Goal: Task Accomplishment & Management: Manage account settings

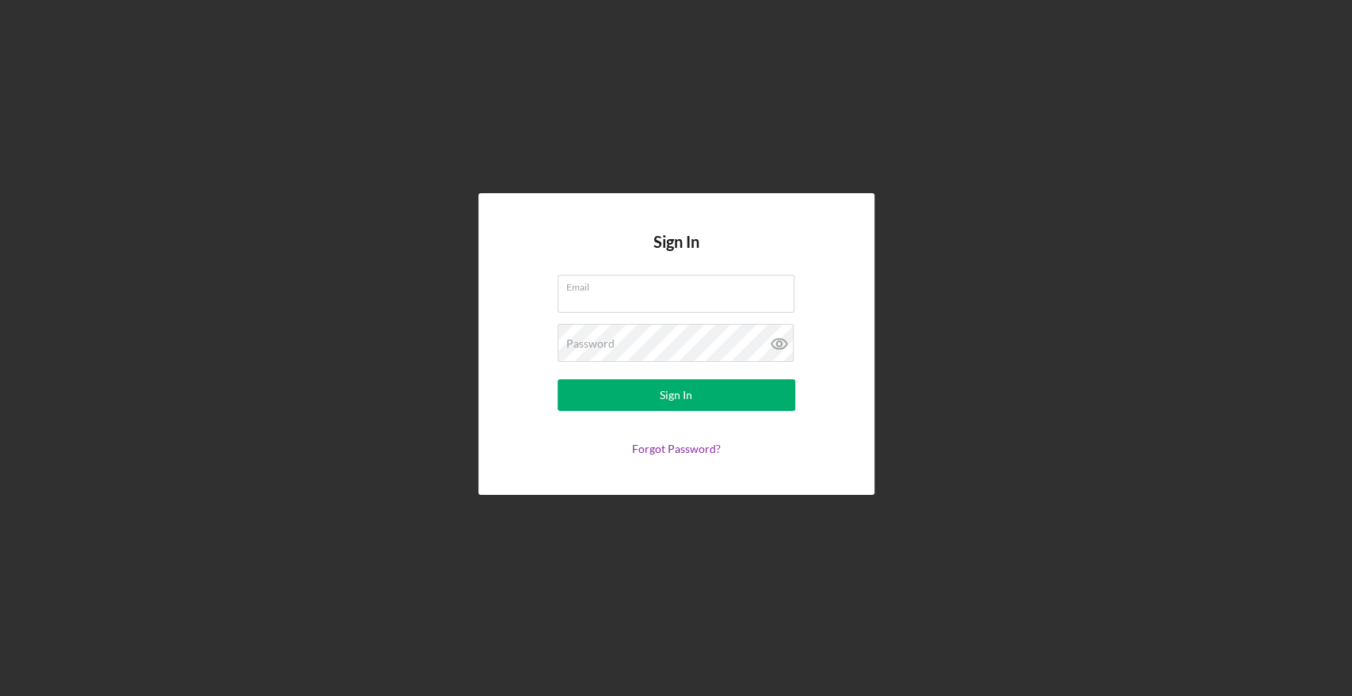
type input "[PERSON_NAME][EMAIL_ADDRESS][PERSON_NAME][DOMAIN_NAME]"
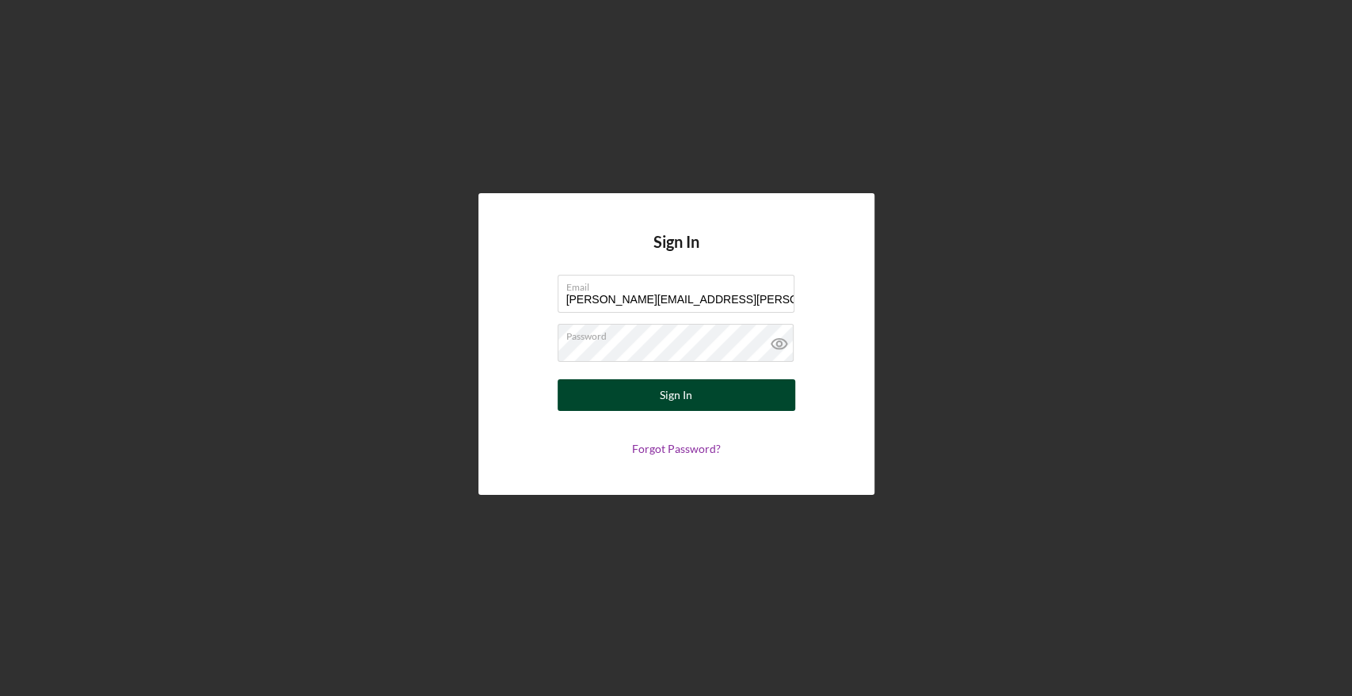
click at [676, 399] on div "Sign In" at bounding box center [676, 395] width 32 height 32
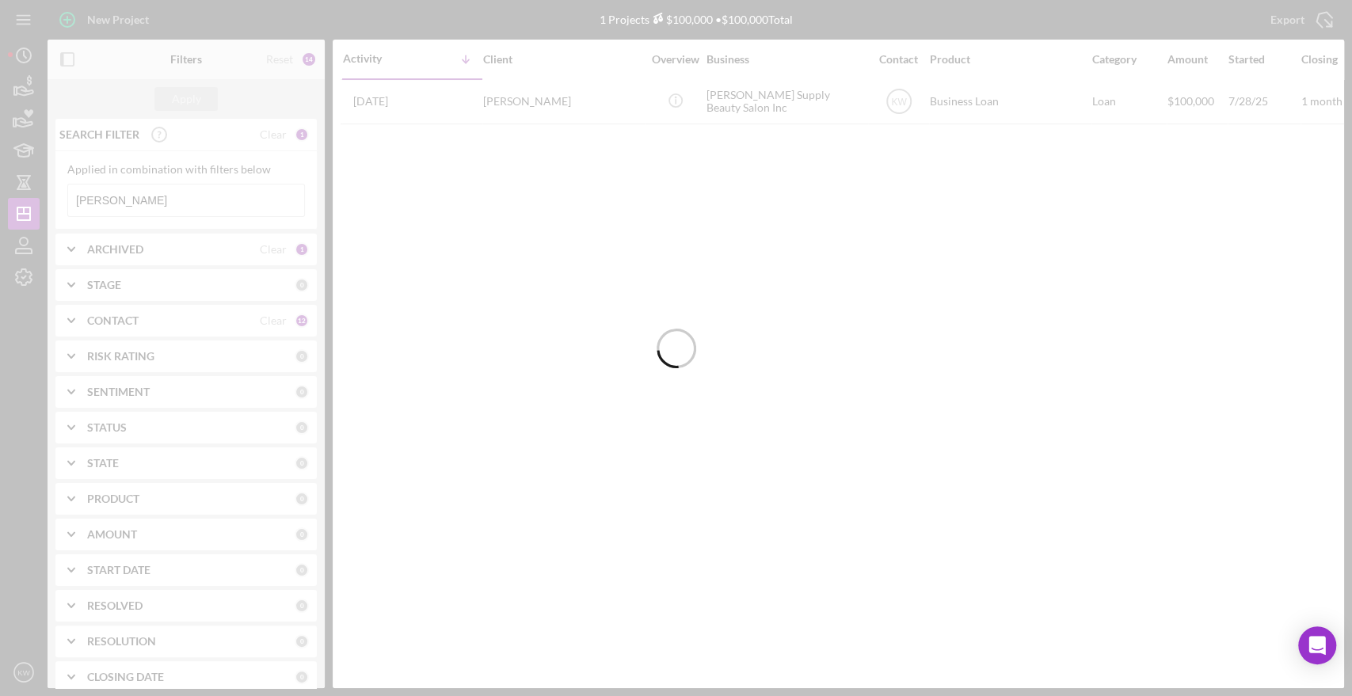
drag, startPoint x: 94, startPoint y: 13, endPoint x: 91, endPoint y: 23, distance: 10.8
click at [93, 21] on div at bounding box center [676, 348] width 1352 height 696
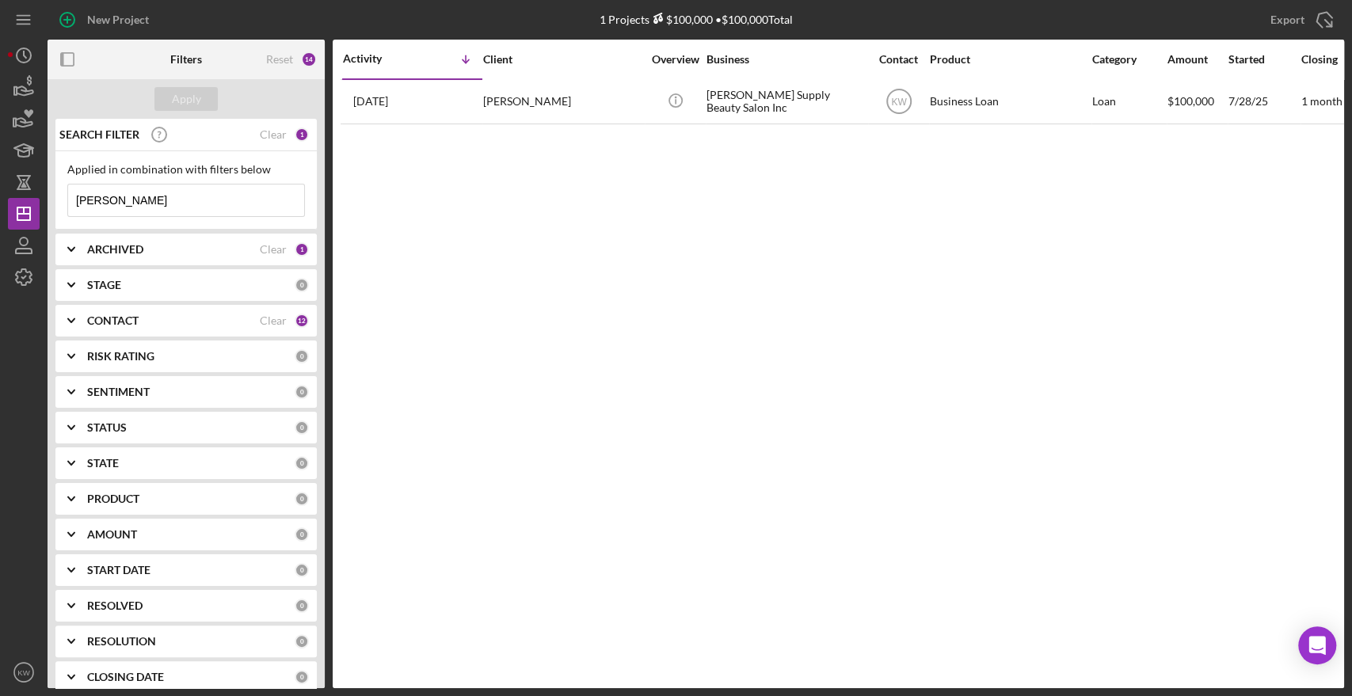
click at [91, 23] on div "New Project" at bounding box center [118, 20] width 62 height 32
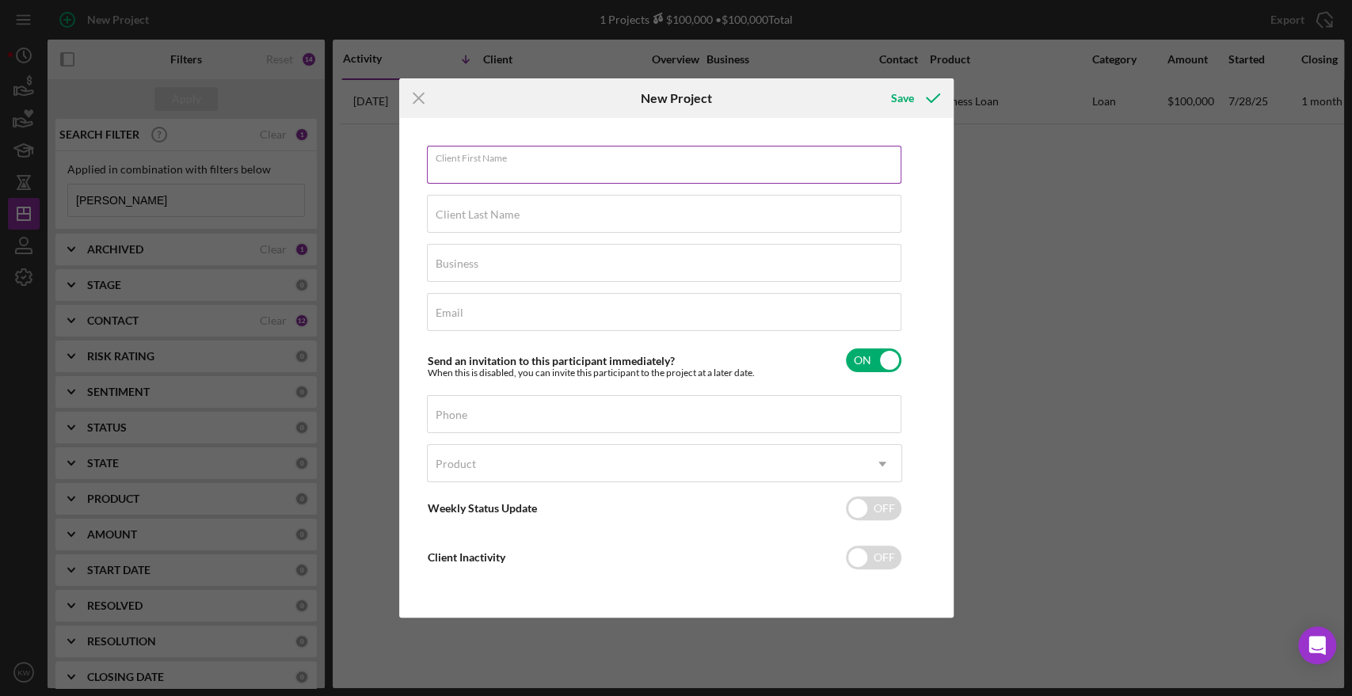
click at [560, 176] on input "Client First Name" at bounding box center [664, 165] width 475 height 38
type input "[PERSON_NAME]"
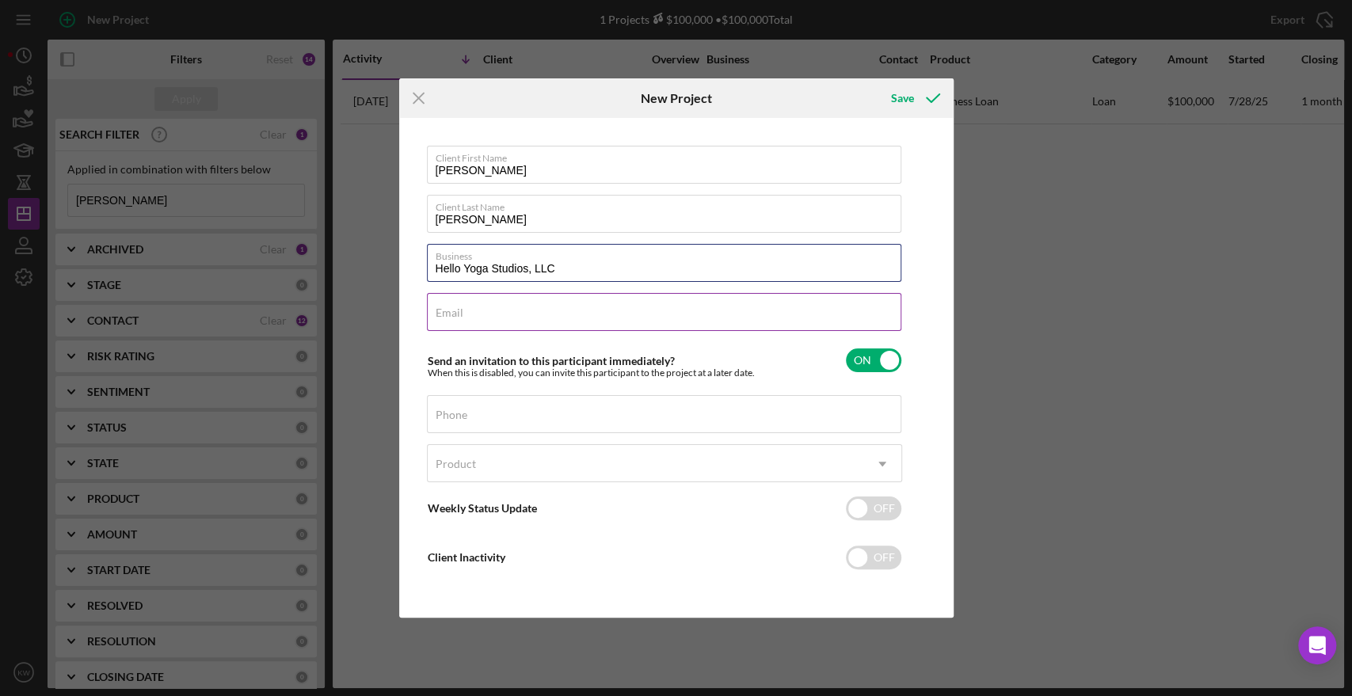
type input "Hello Yoga Studios, LLC"
click at [537, 315] on input "Email" at bounding box center [664, 312] width 475 height 38
paste input "[EMAIL_ADDRESS][DOMAIN_NAME]"
type input "[EMAIL_ADDRESS][DOMAIN_NAME]"
drag, startPoint x: 460, startPoint y: 265, endPoint x: 402, endPoint y: 265, distance: 58.6
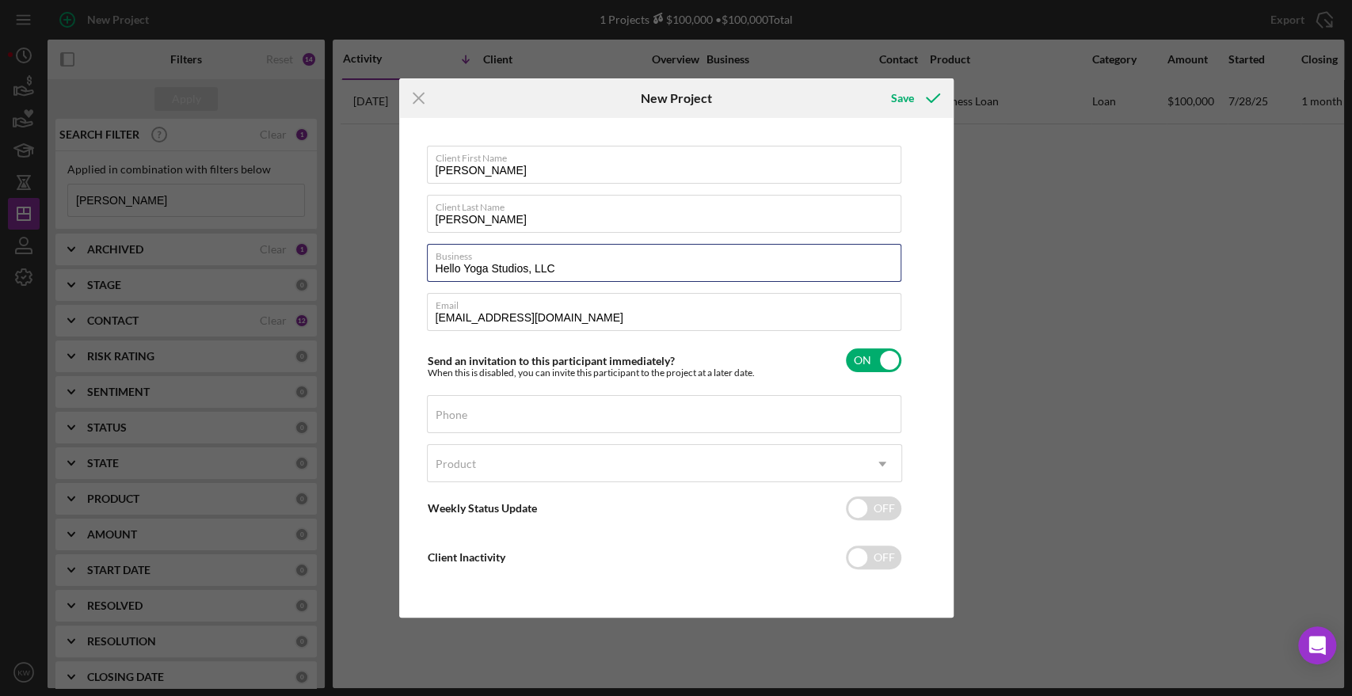
click at [403, 265] on div "Client First Name [PERSON_NAME] Client Last Name [PERSON_NAME] Business Hello Y…" at bounding box center [676, 368] width 547 height 492
type input "Michiamo Yoga Studios, LLC"
click at [463, 407] on div "Phone" at bounding box center [664, 415] width 475 height 40
type input "[PHONE_NUMBER]"
click at [558, 468] on div "Product" at bounding box center [646, 464] width 436 height 36
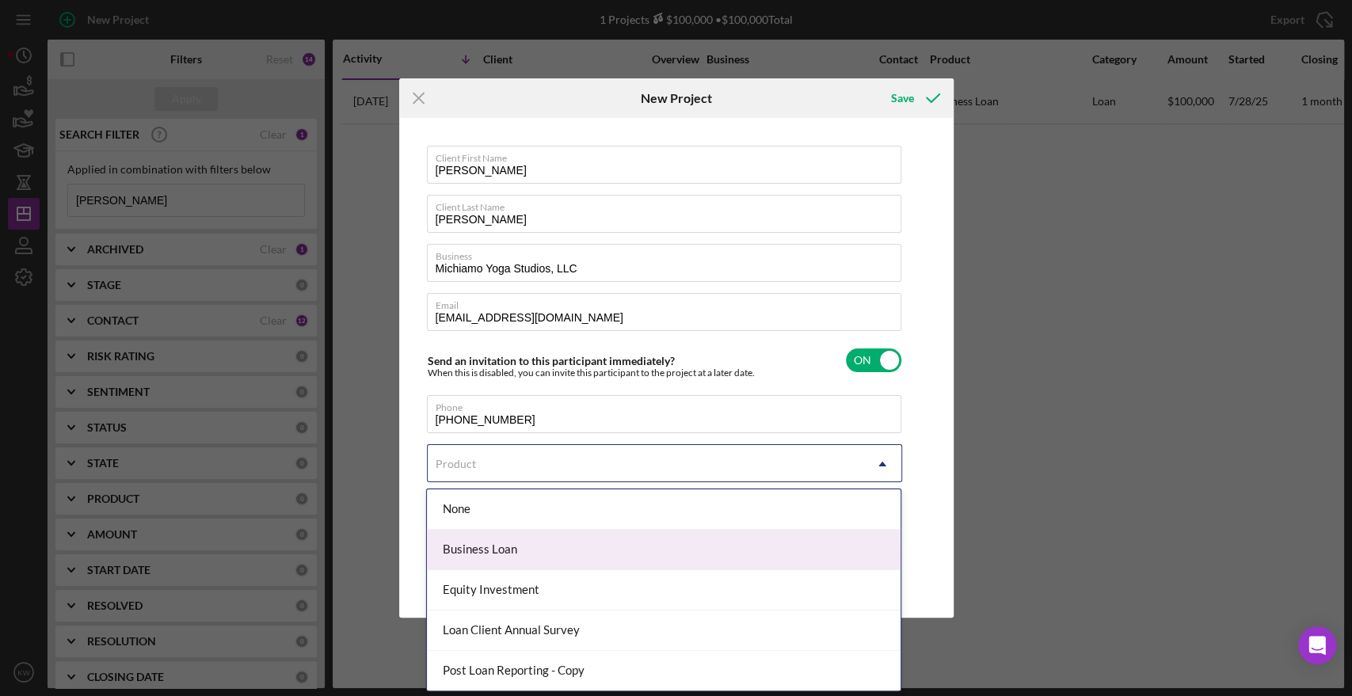
click at [566, 552] on div "Business Loan" at bounding box center [664, 550] width 474 height 40
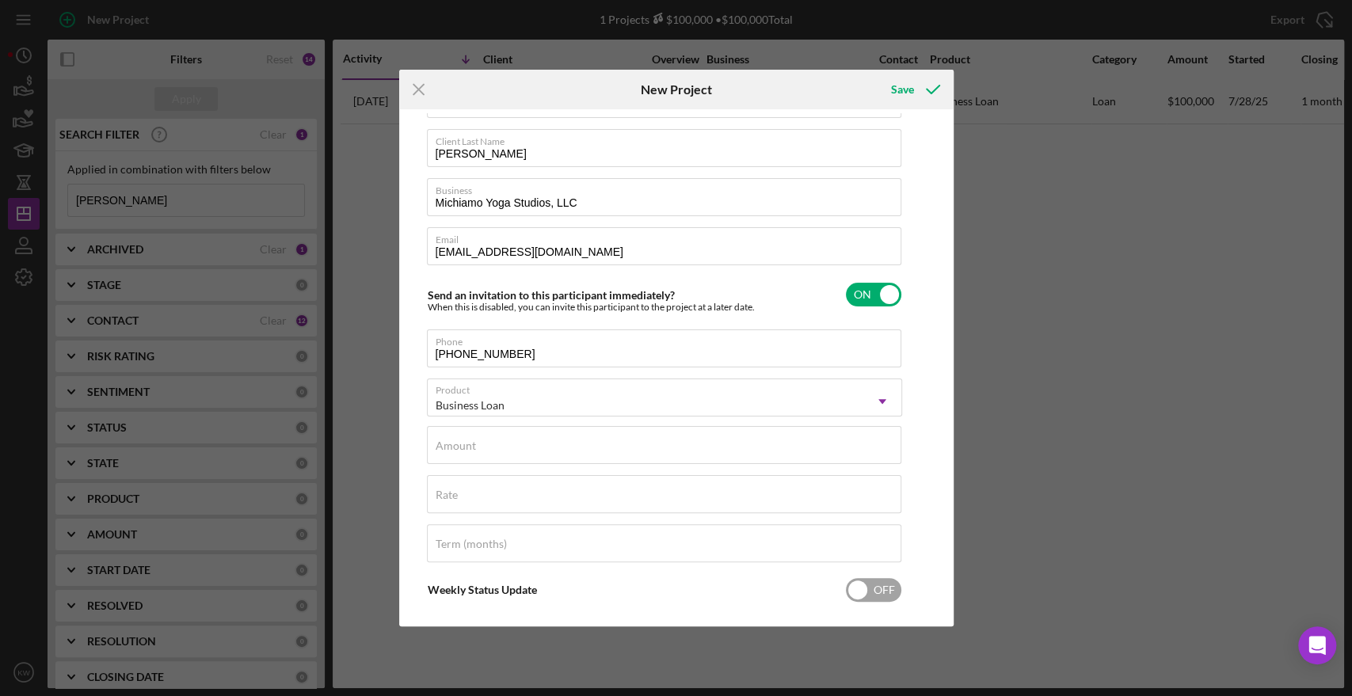
scroll to position [128, 0]
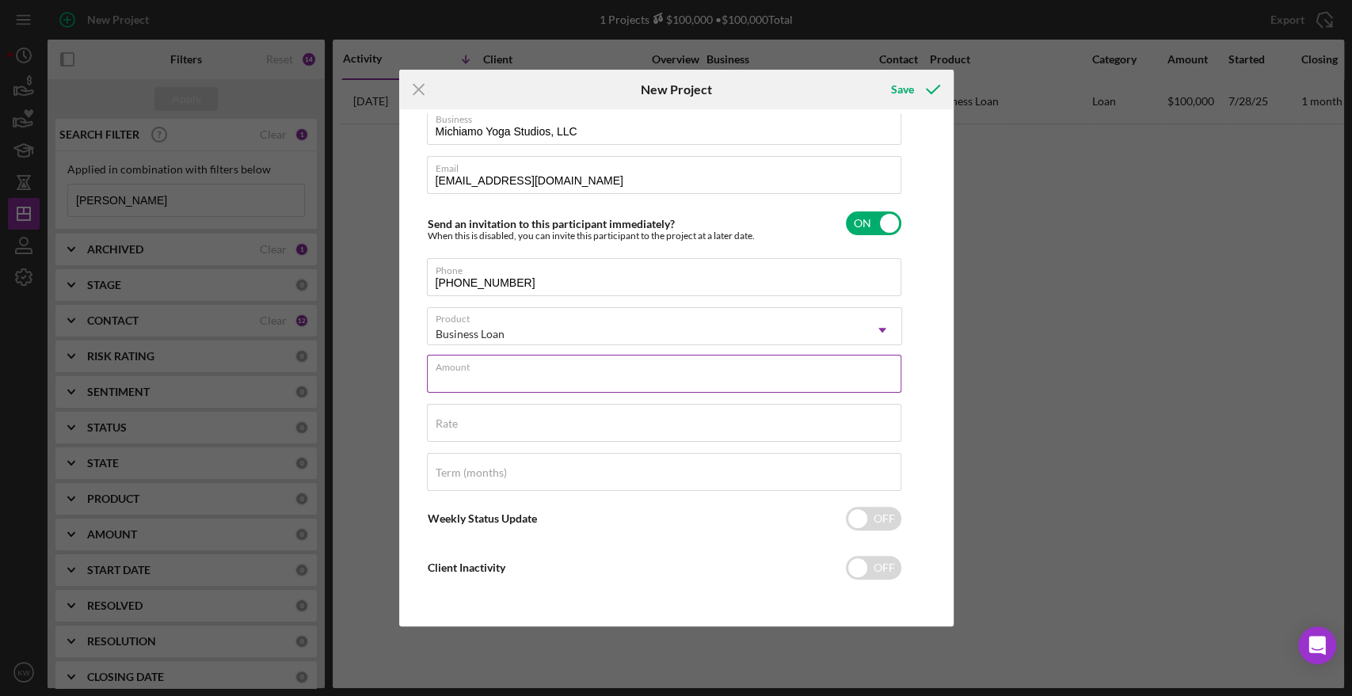
click at [605, 379] on input "Amount" at bounding box center [664, 374] width 475 height 38
type input "$50,000.00"
click at [589, 424] on input "Rate" at bounding box center [664, 423] width 475 height 38
type input "9.250%"
click at [652, 466] on div "Term (months)" at bounding box center [664, 473] width 475 height 40
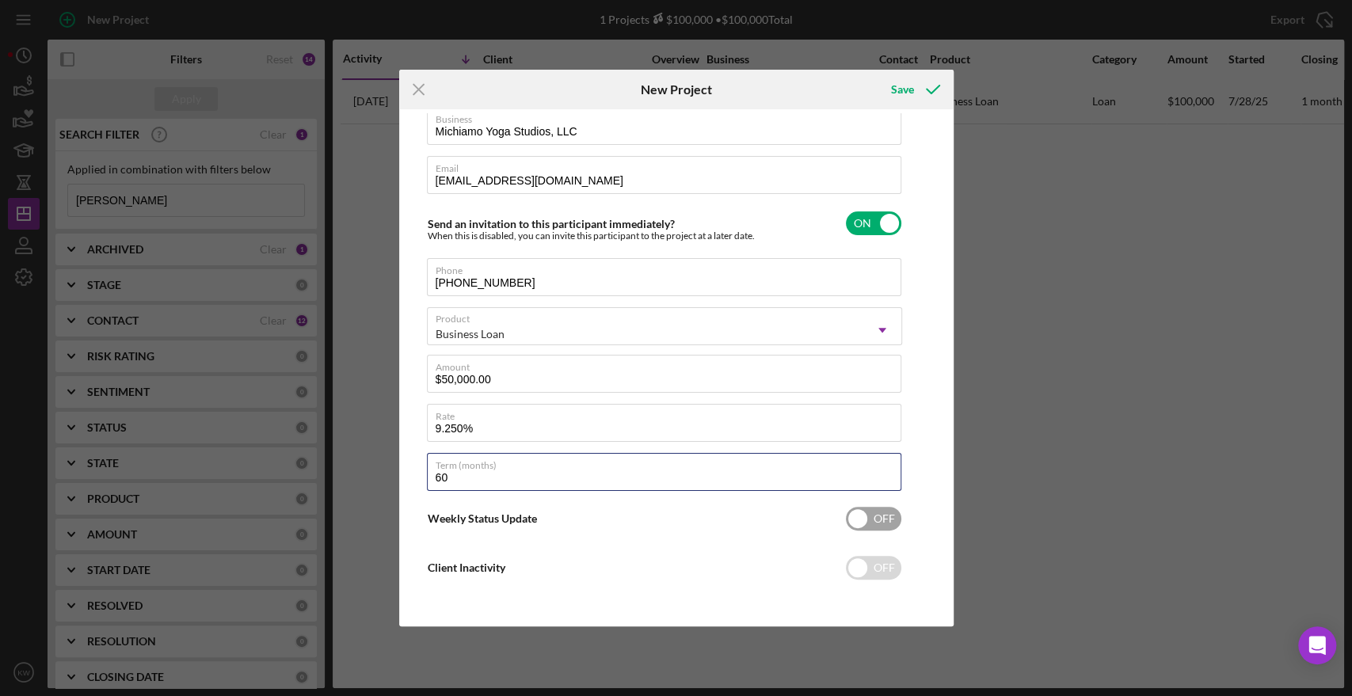
type input "60"
drag, startPoint x: 875, startPoint y: 520, endPoint x: 751, endPoint y: 524, distance: 124.5
click at [751, 524] on div "Weekly Status Update OFF" at bounding box center [664, 518] width 475 height 33
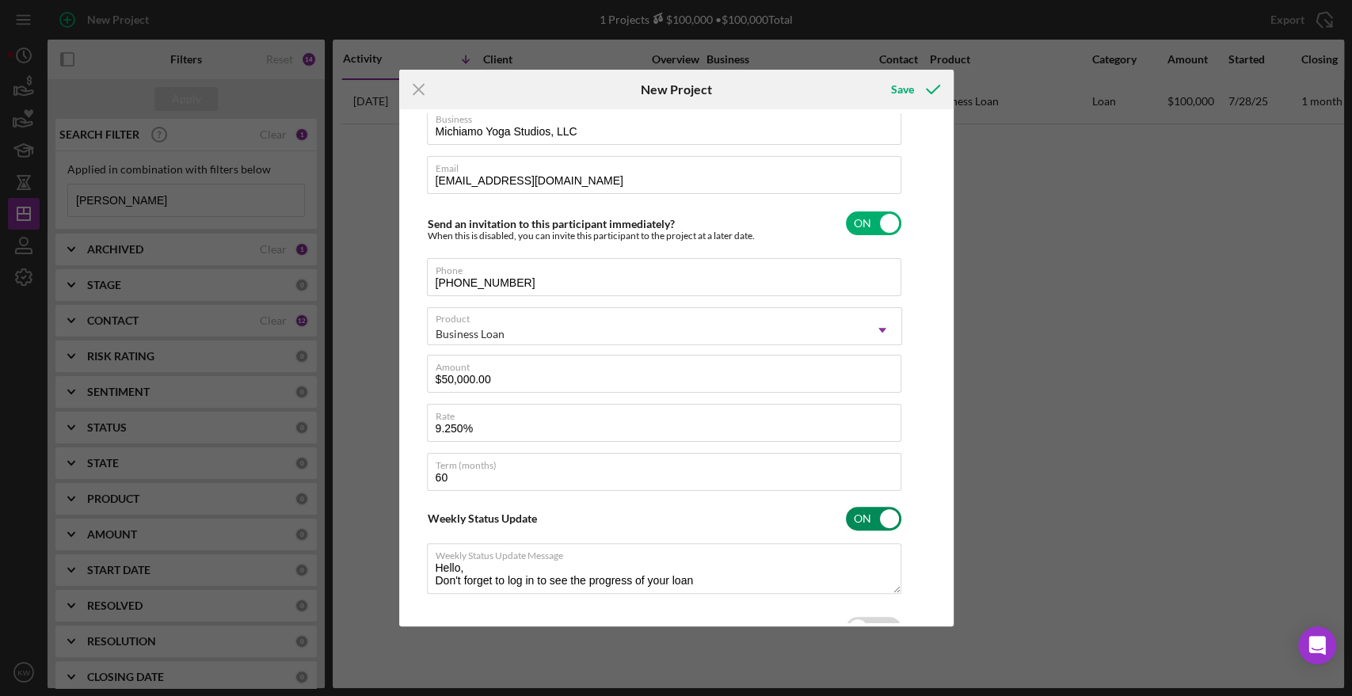
scroll to position [181, 0]
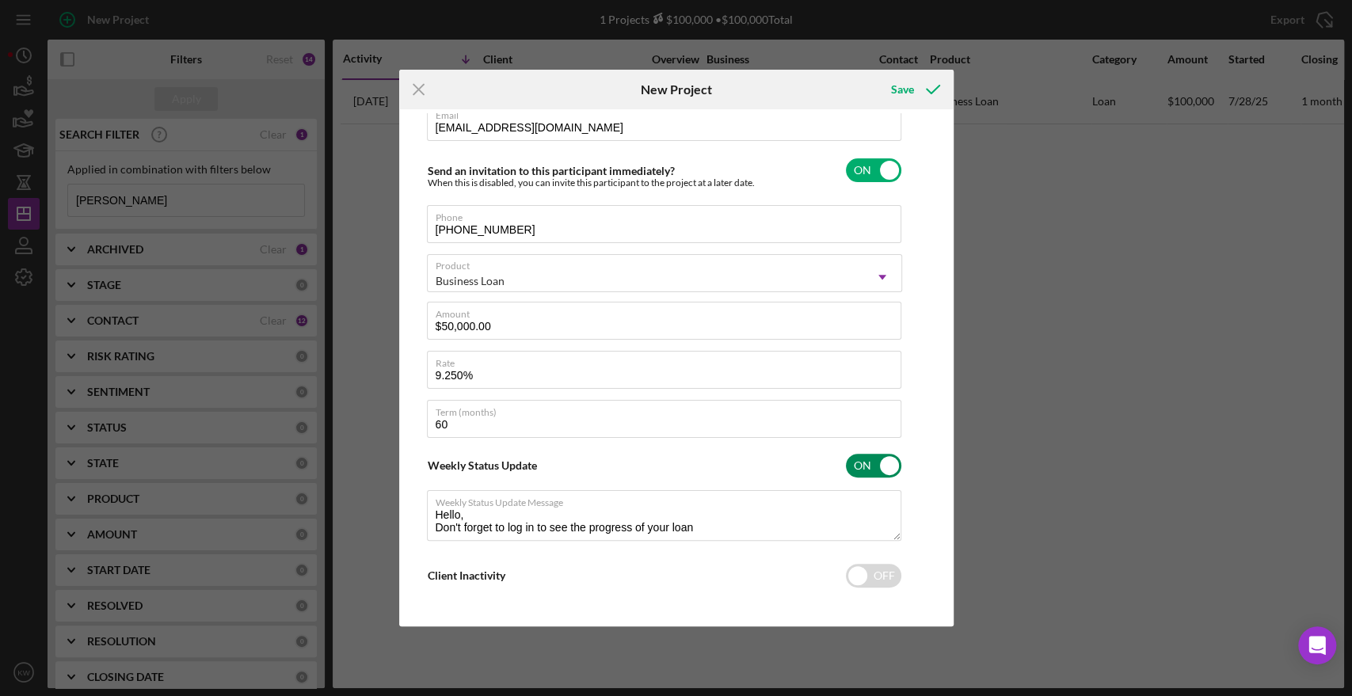
click at [856, 473] on input "checkbox" at bounding box center [873, 466] width 55 height 24
checkbox input "false"
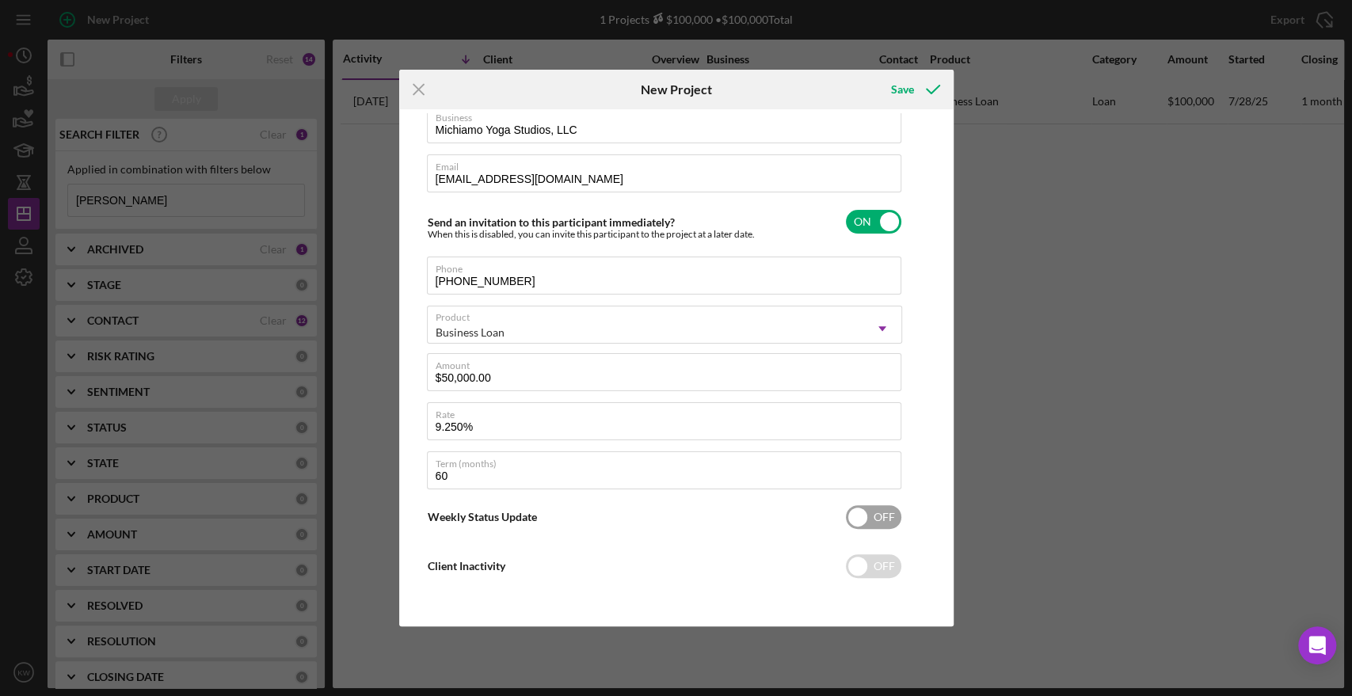
scroll to position [128, 0]
click at [896, 101] on div "Save" at bounding box center [901, 90] width 23 height 32
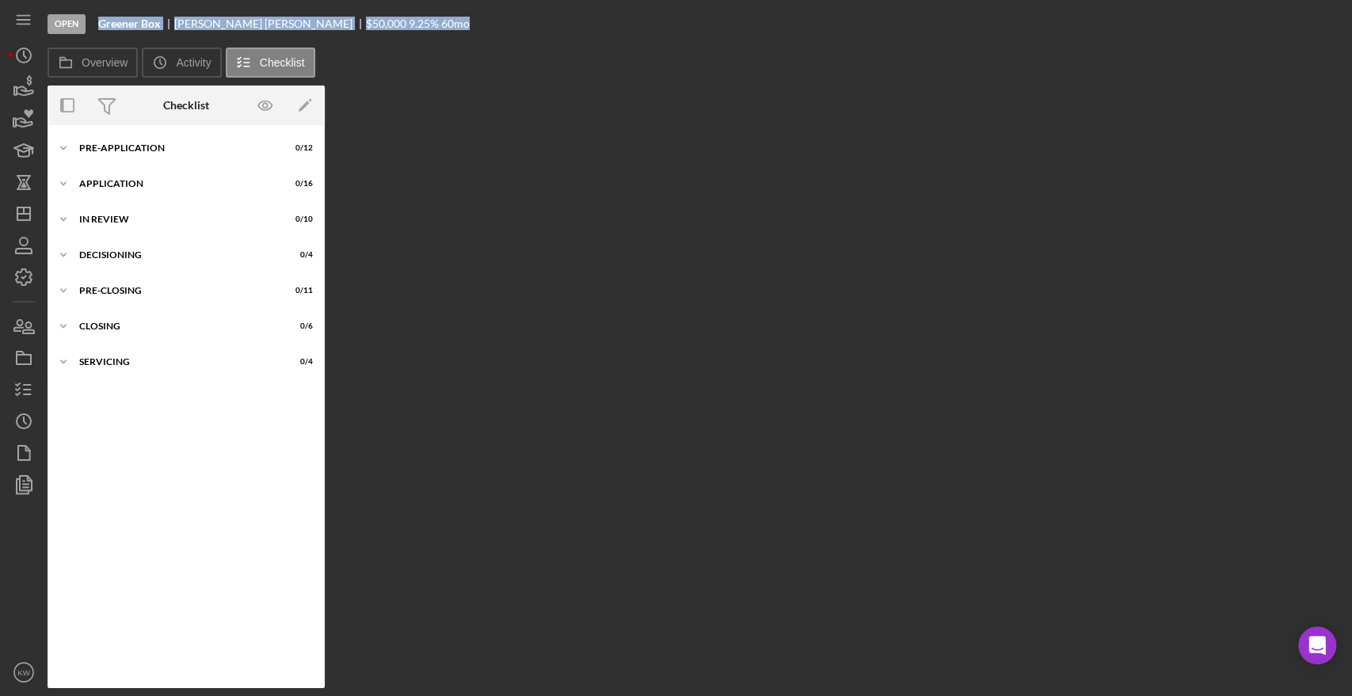
drag, startPoint x: 97, startPoint y: 23, endPoint x: 364, endPoint y: 24, distance: 267.0
click at [364, 24] on div "Greener Box [PERSON_NAME] $50,000 $50,000 9.25 % 60 mo" at bounding box center [284, 23] width 372 height 13
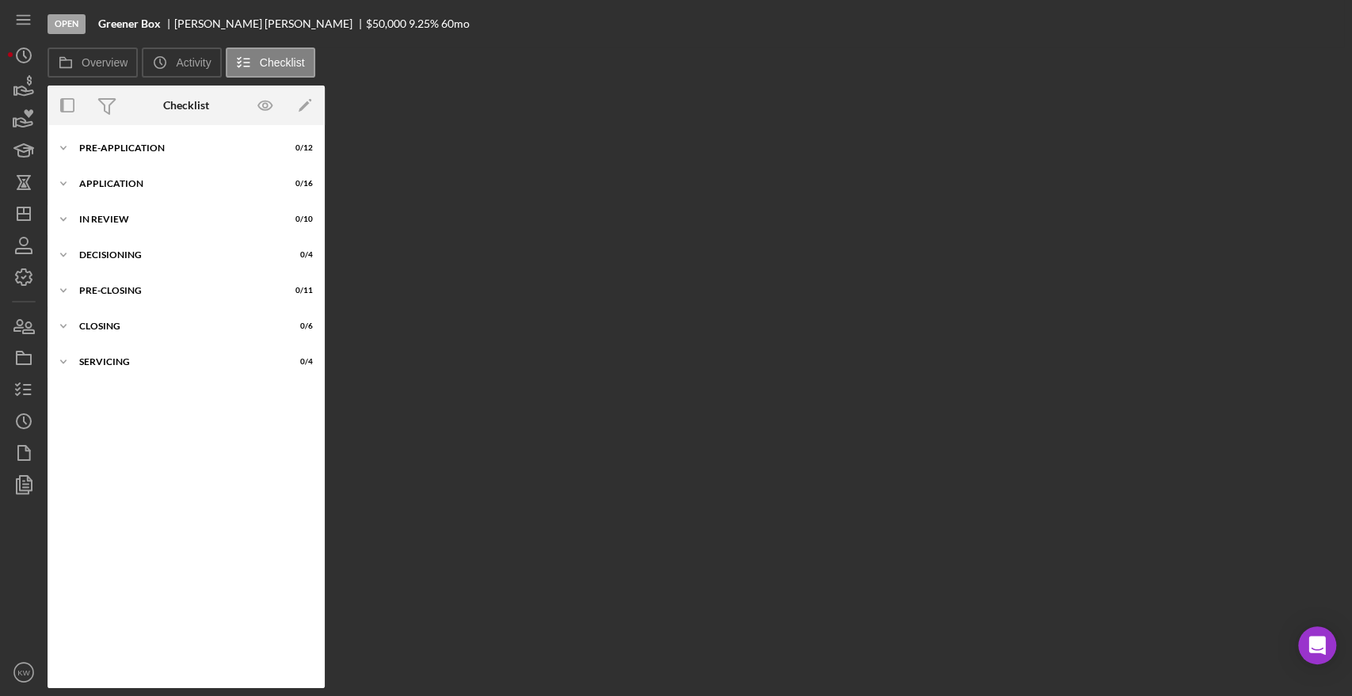
click at [403, 25] on div "Open Greener Box [PERSON_NAME] $50,000 $50,000 9.25 % 60 mo" at bounding box center [696, 24] width 1297 height 48
click at [25, 334] on icon "button" at bounding box center [24, 327] width 40 height 40
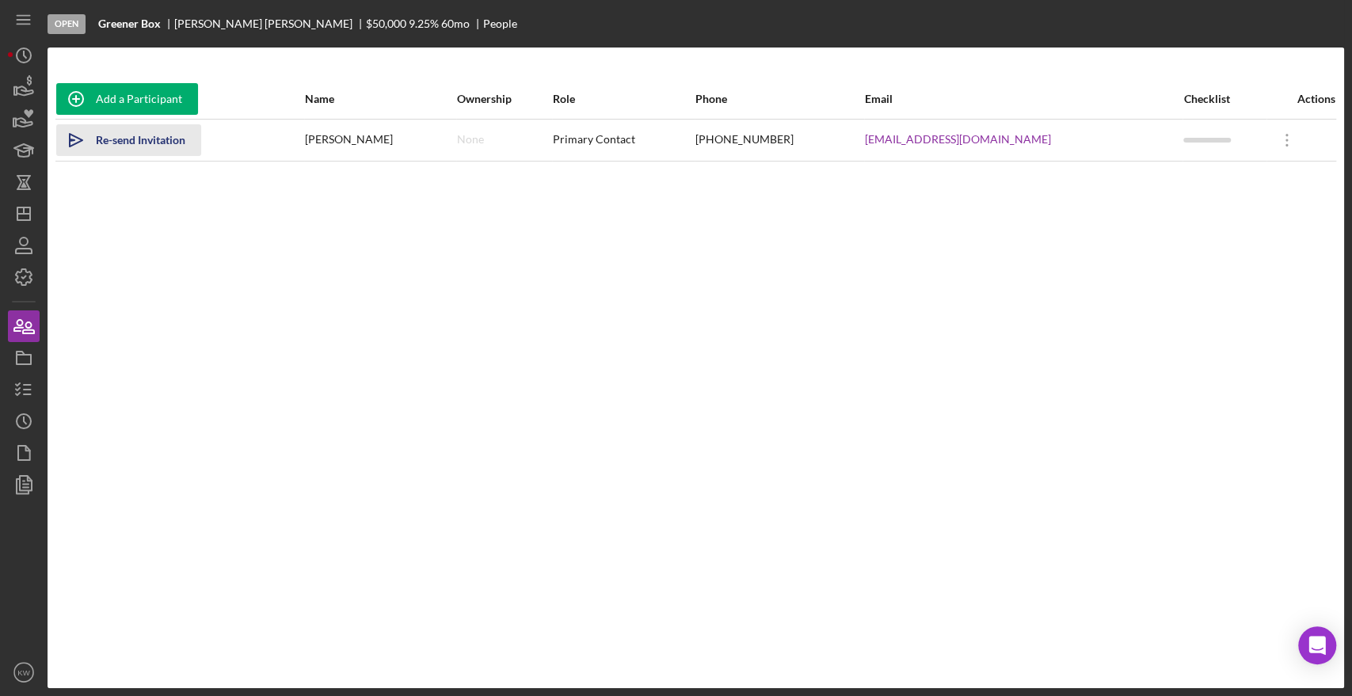
click at [170, 135] on div "Re-send Invitation" at bounding box center [141, 140] width 90 height 32
click at [19, 45] on icon "Icon/History" at bounding box center [24, 56] width 40 height 40
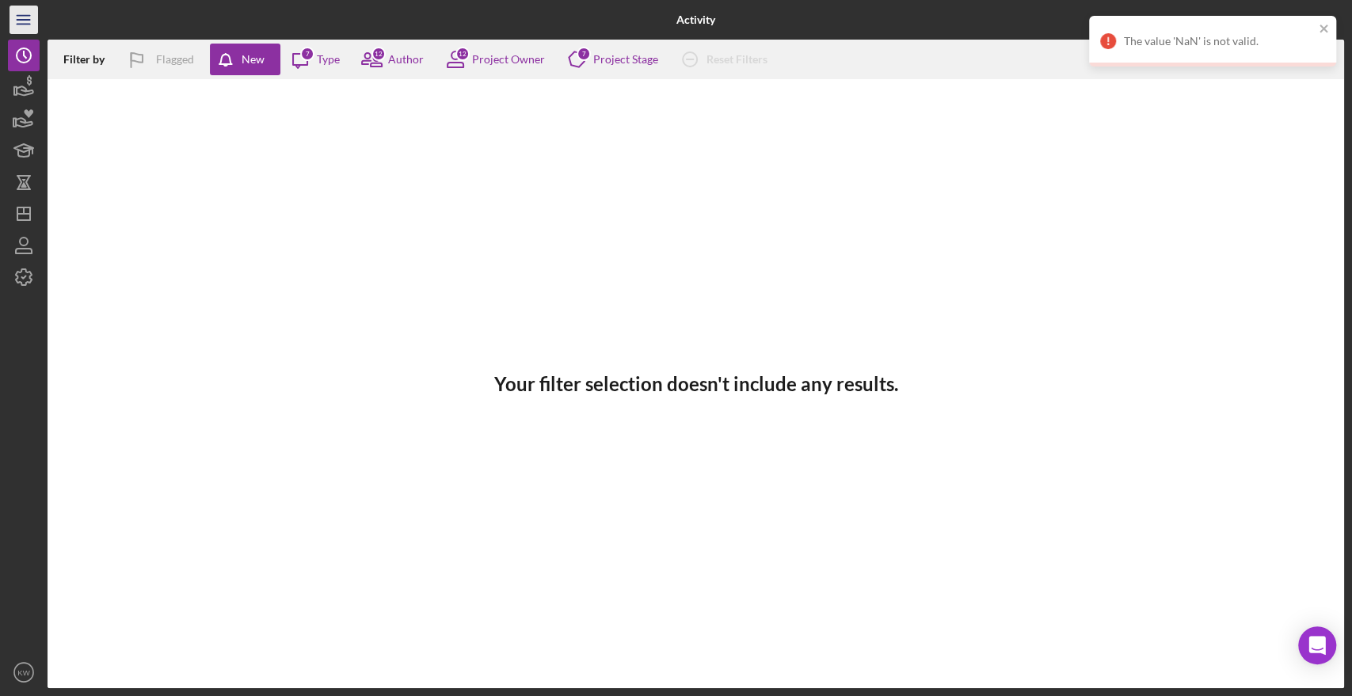
click at [26, 18] on icon "Icon/Menu" at bounding box center [24, 20] width 36 height 36
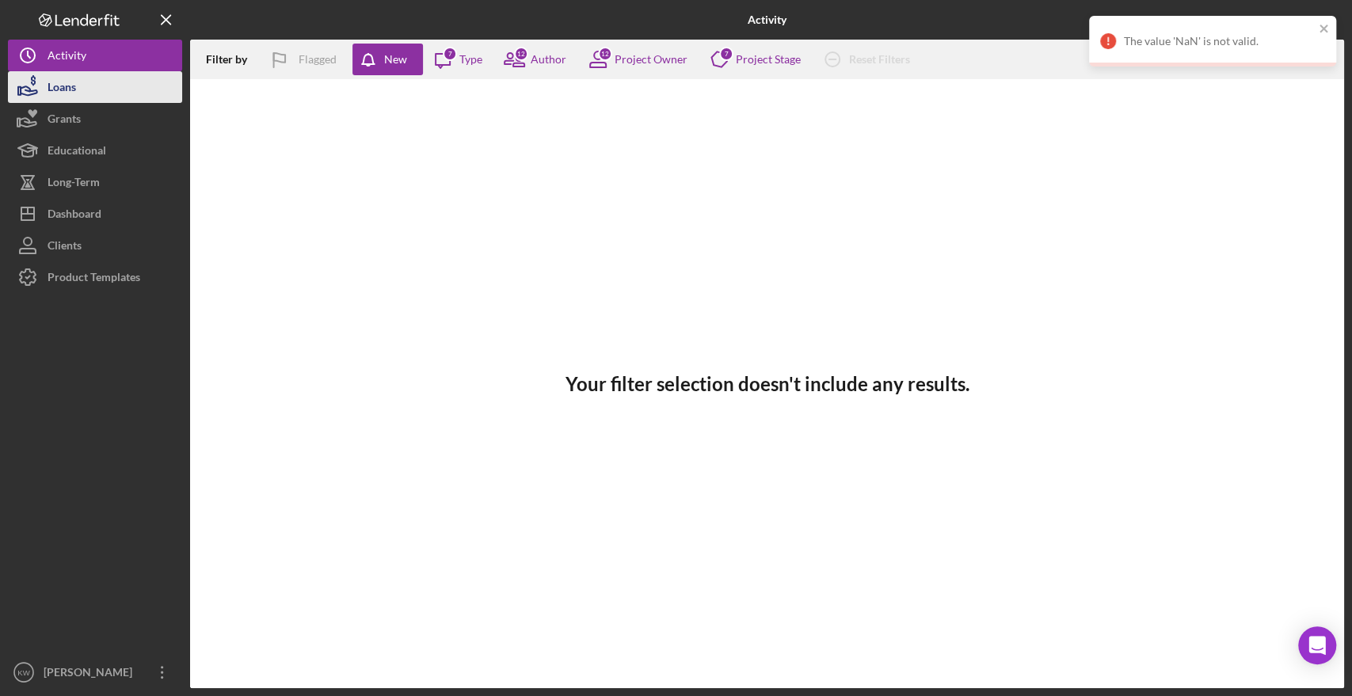
click at [59, 96] on div "Loans" at bounding box center [62, 89] width 29 height 36
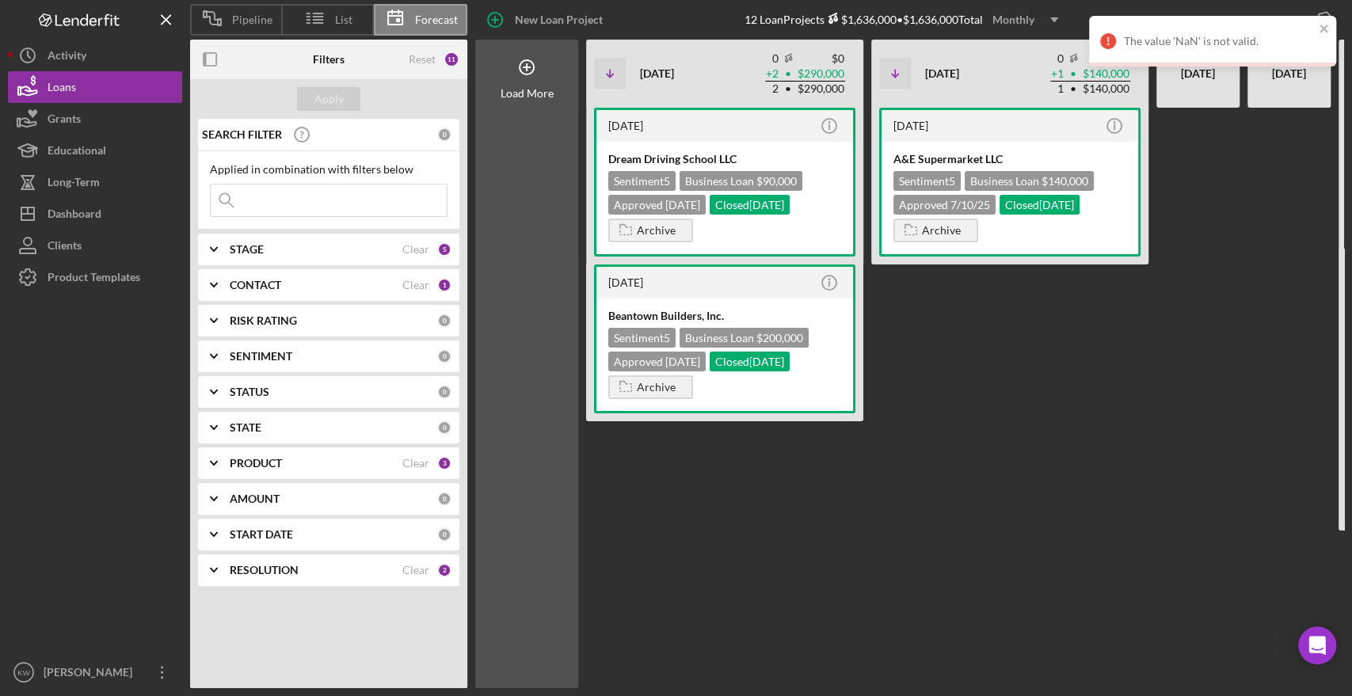
click at [303, 191] on input at bounding box center [329, 201] width 236 height 32
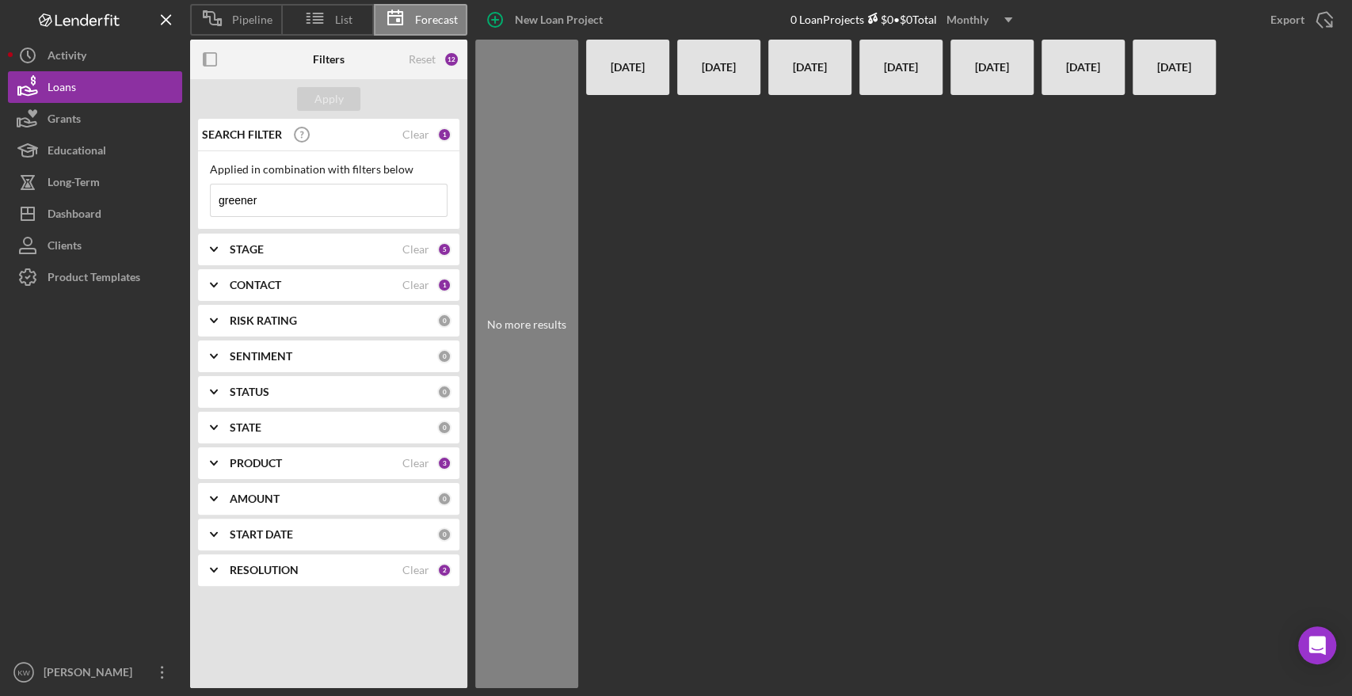
type input "greener"
click at [292, 254] on div "STAGE" at bounding box center [316, 249] width 173 height 13
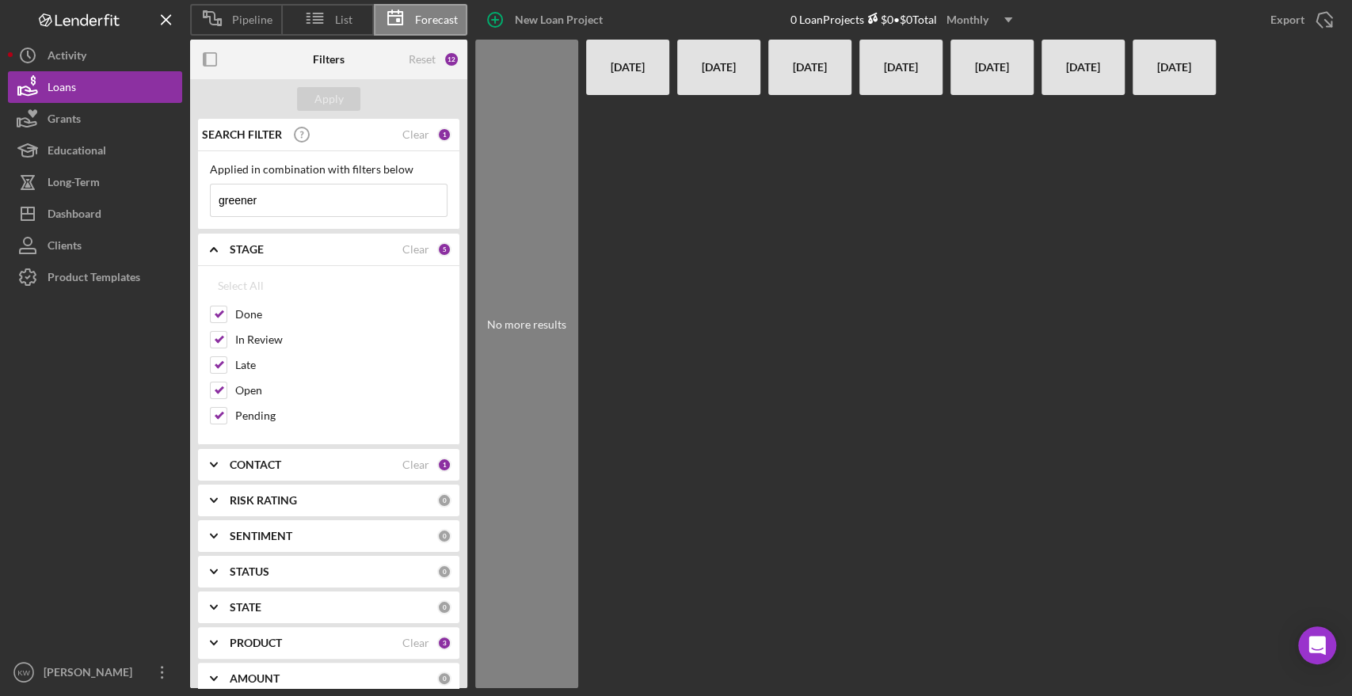
scroll to position [88, 0]
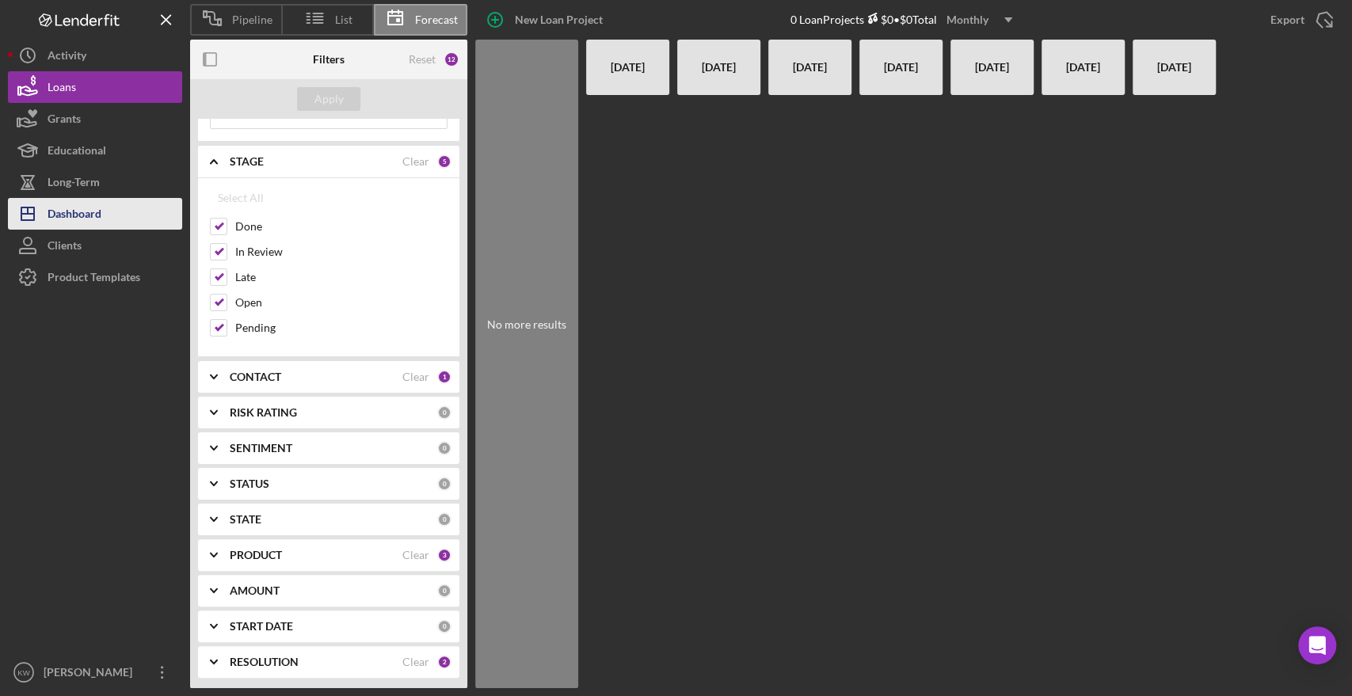
click at [67, 220] on div "Dashboard" at bounding box center [75, 216] width 54 height 36
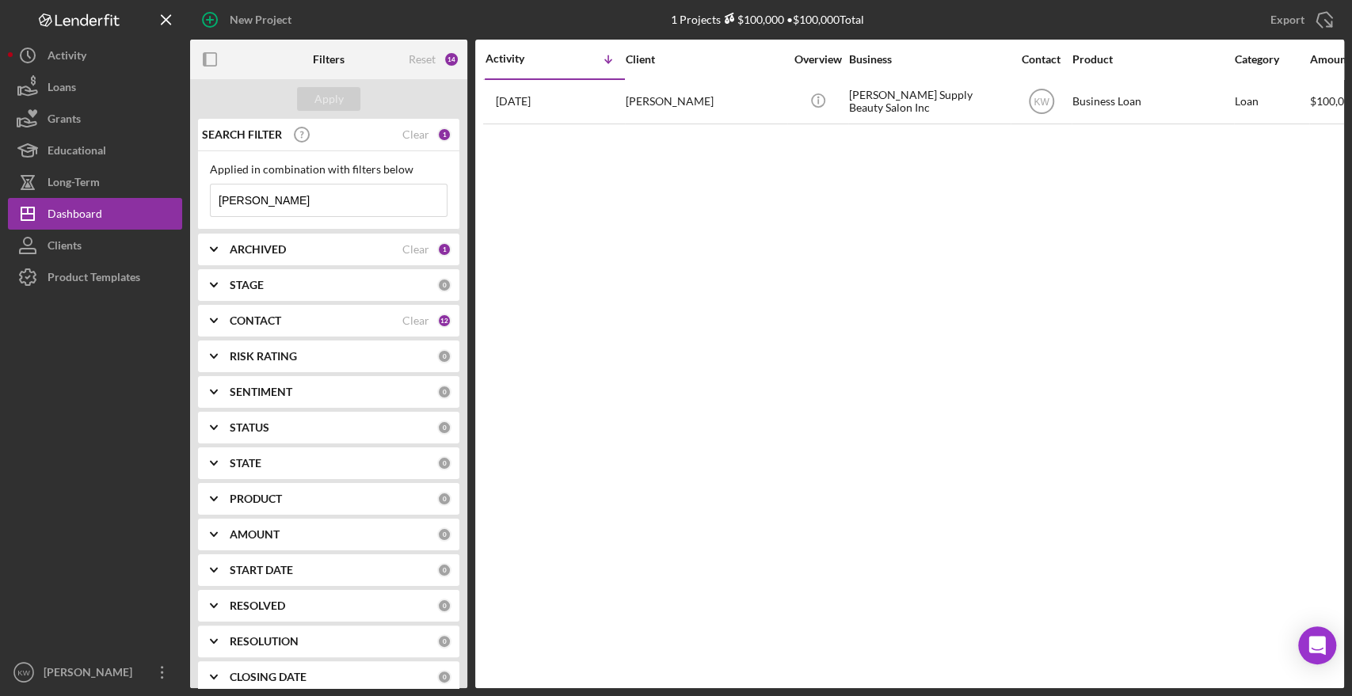
click at [311, 195] on input "[PERSON_NAME]" at bounding box center [329, 201] width 236 height 32
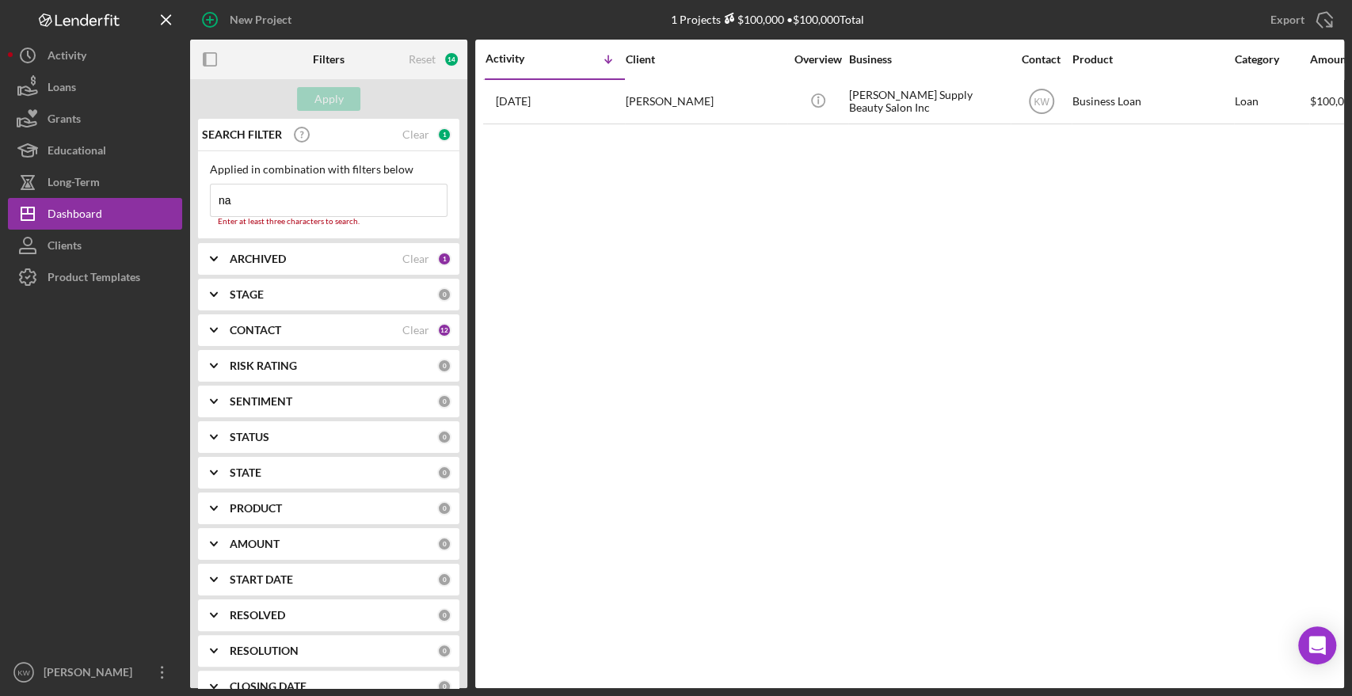
type input "n"
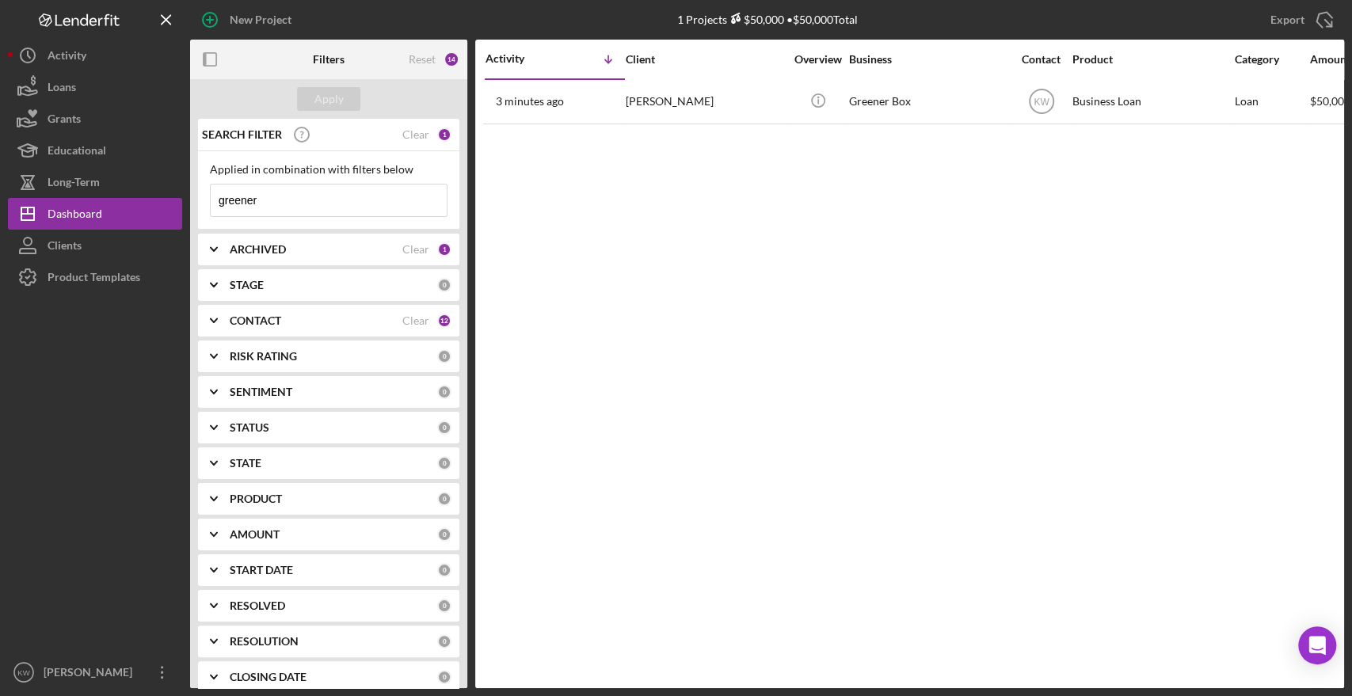
type input "greener"
click at [273, 265] on div "ARCHIVED Clear 1" at bounding box center [341, 250] width 222 height 32
click at [257, 334] on label "Archived" at bounding box center [341, 340] width 212 height 16
click at [227, 334] on input "Archived" at bounding box center [219, 340] width 16 height 16
checkbox input "true"
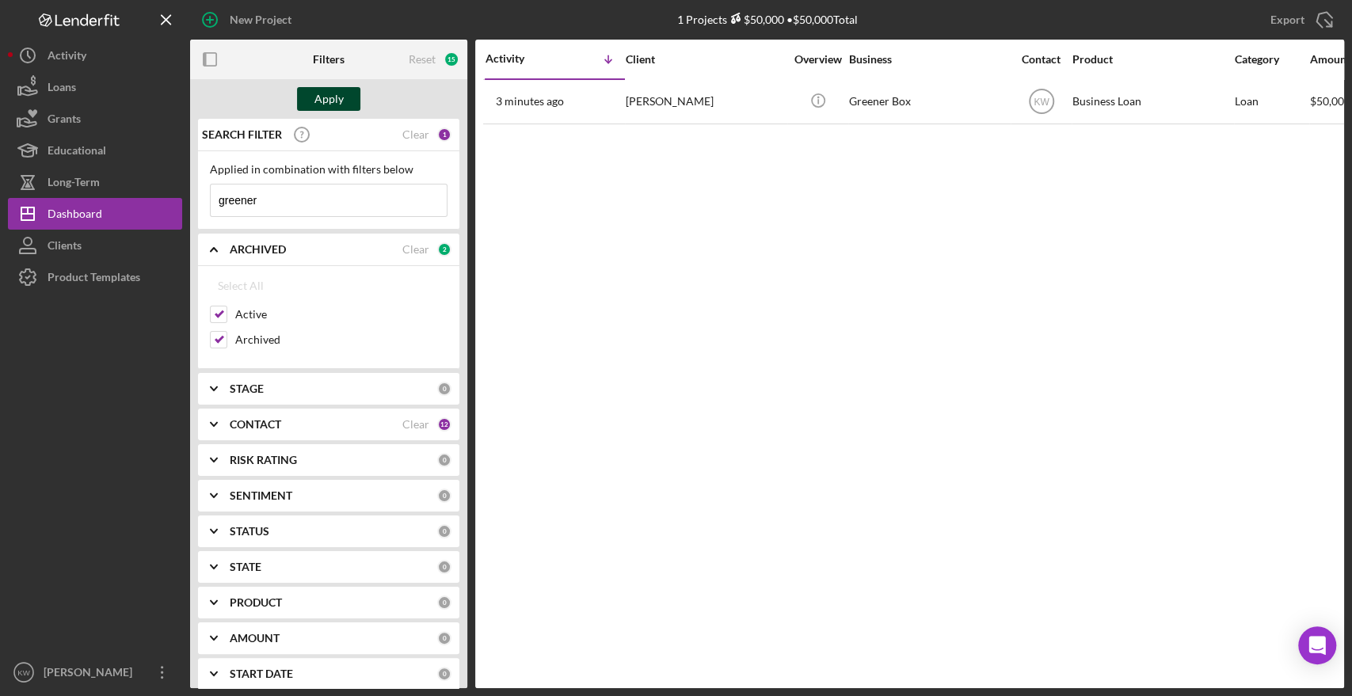
click at [326, 100] on div "Apply" at bounding box center [329, 99] width 29 height 24
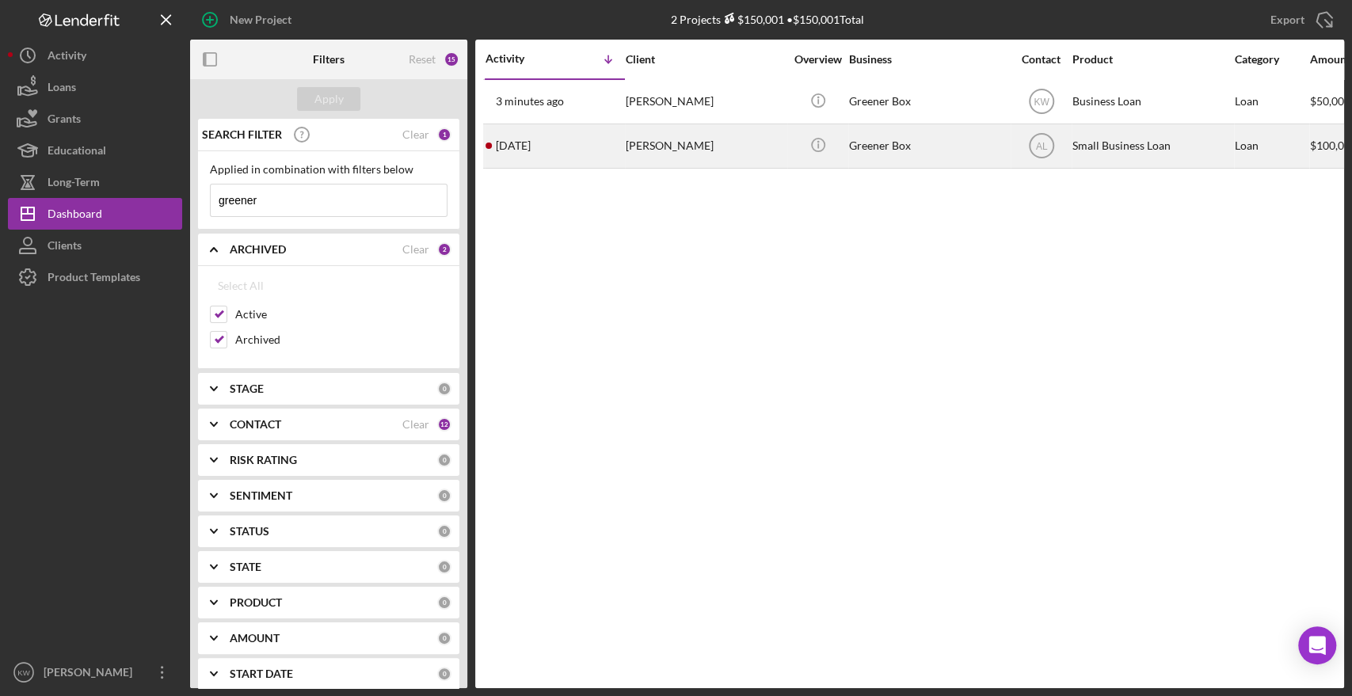
click at [912, 155] on div "Greener Box" at bounding box center [928, 146] width 158 height 42
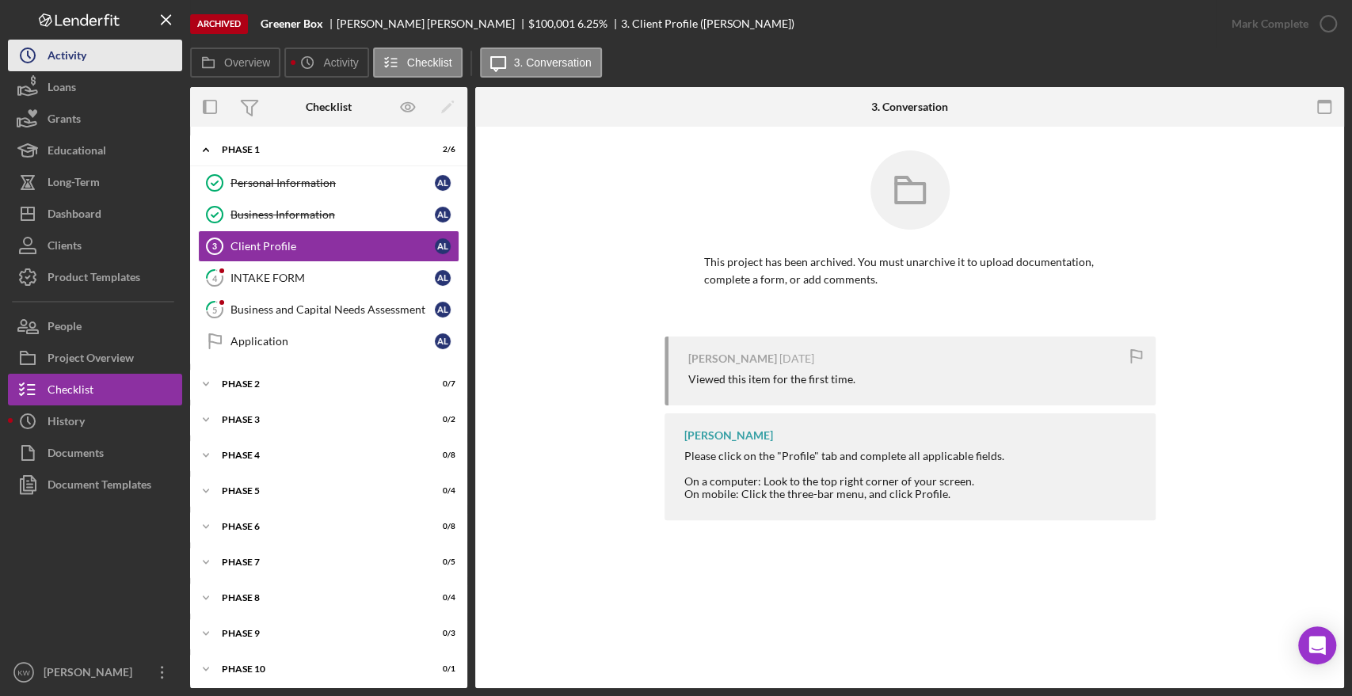
click at [77, 56] on div "Activity" at bounding box center [67, 58] width 39 height 36
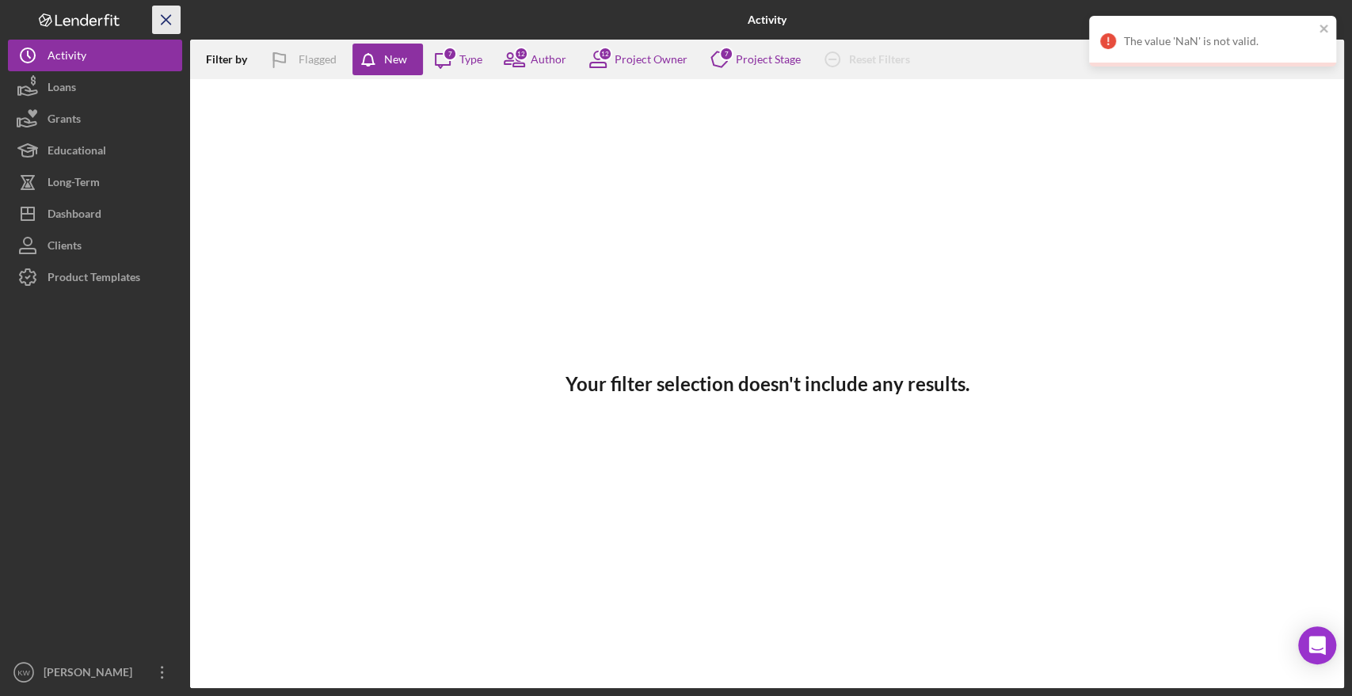
click at [162, 11] on icon "Icon/Menu Close" at bounding box center [167, 20] width 36 height 36
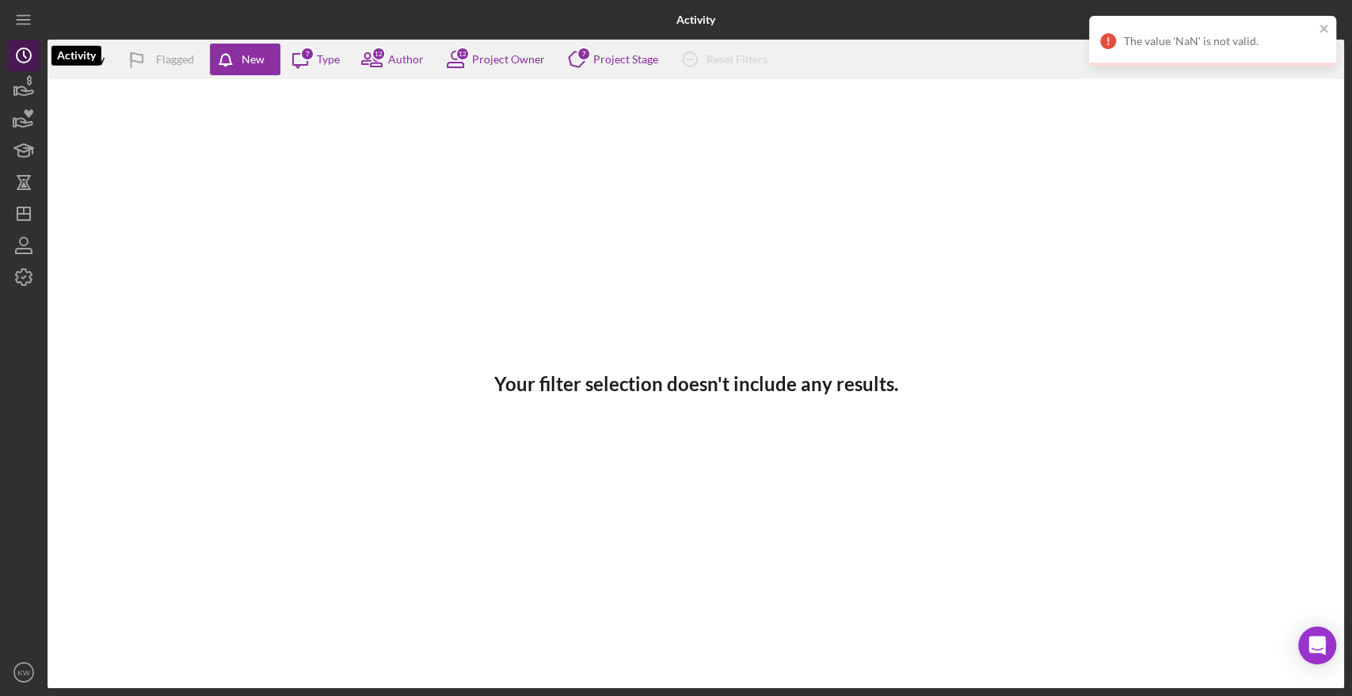
click at [36, 59] on icon "Icon/History" at bounding box center [24, 56] width 40 height 40
click at [27, 82] on icon "button" at bounding box center [29, 80] width 5 height 10
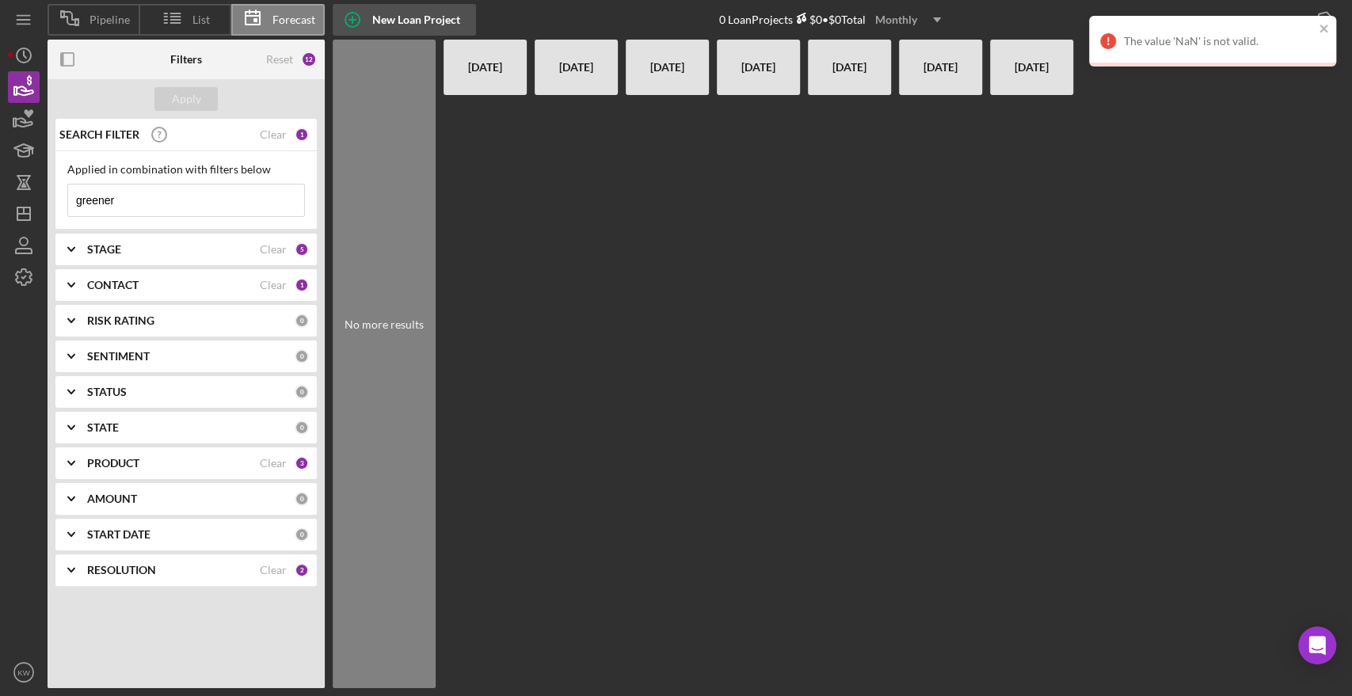
click at [374, 13] on div "New Loan Project" at bounding box center [416, 20] width 88 height 32
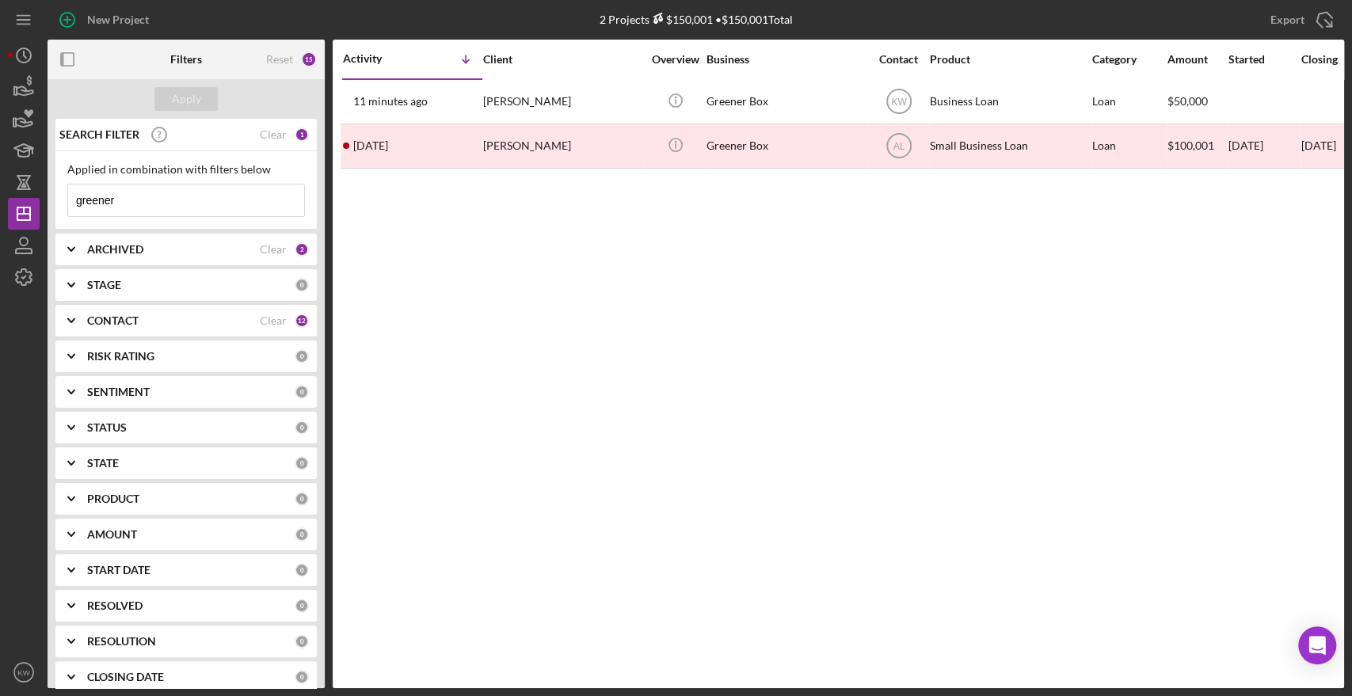
drag, startPoint x: 147, startPoint y: 200, endPoint x: 53, endPoint y: 202, distance: 93.5
click at [53, 202] on div "SEARCH FILTER Clear 1 Applied in combination with filters below greener Icon/Me…" at bounding box center [186, 404] width 277 height 570
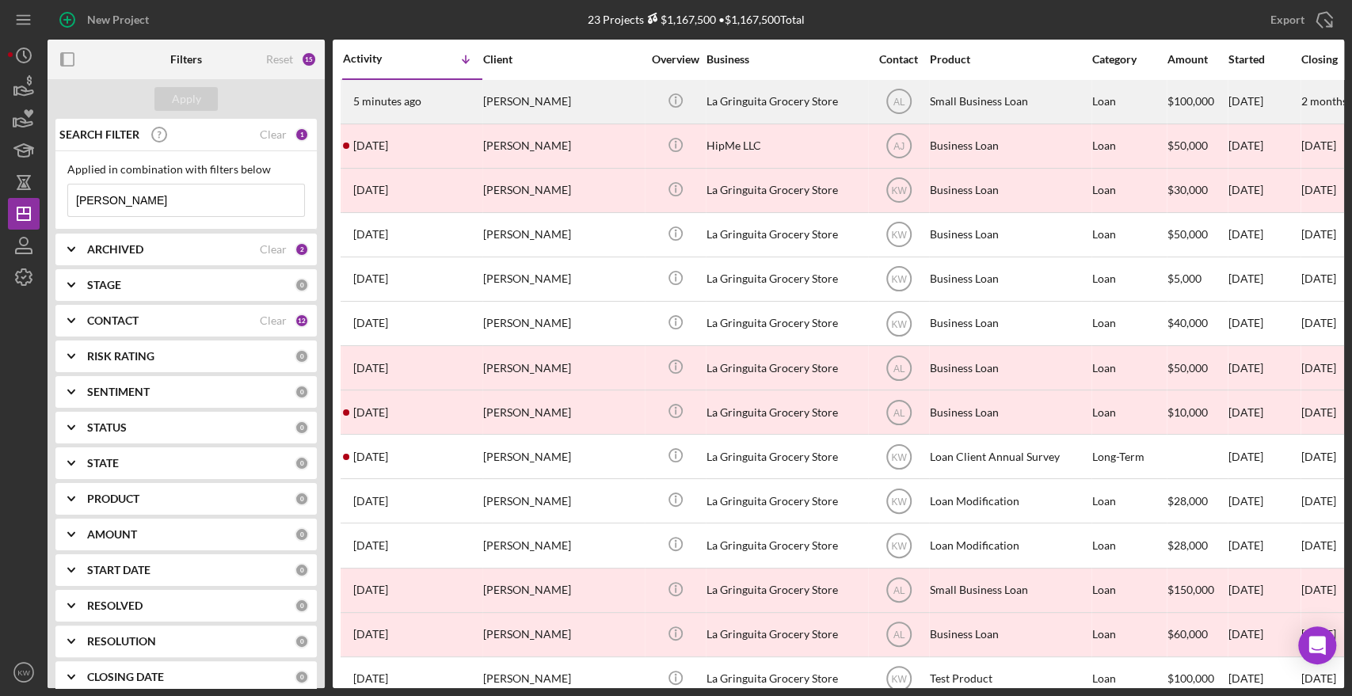
type input "kristin"
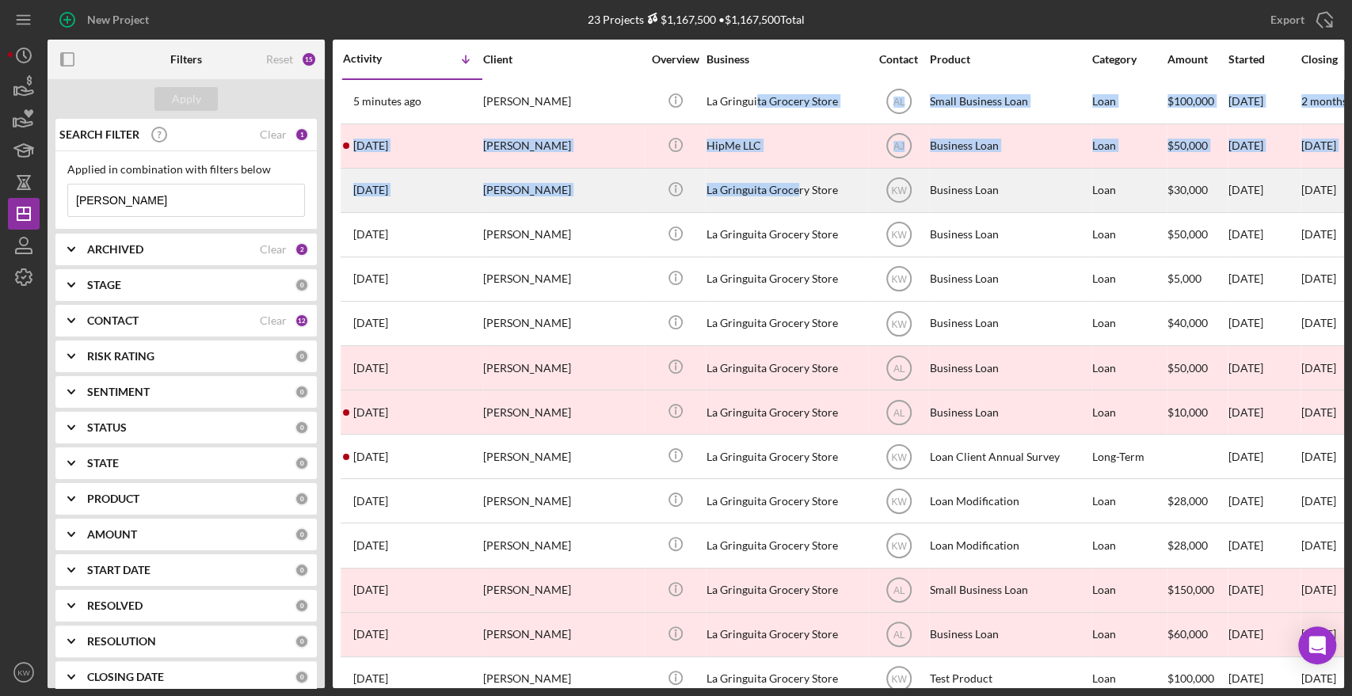
drag, startPoint x: 756, startPoint y: 103, endPoint x: 796, endPoint y: 175, distance: 82.6
click at [796, 175] on tbody "5 minutes ago Kristin Wallace Kristin Wallace Icon/Info La Gringuita Grocery St…" at bounding box center [1312, 590] width 1943 height 1022
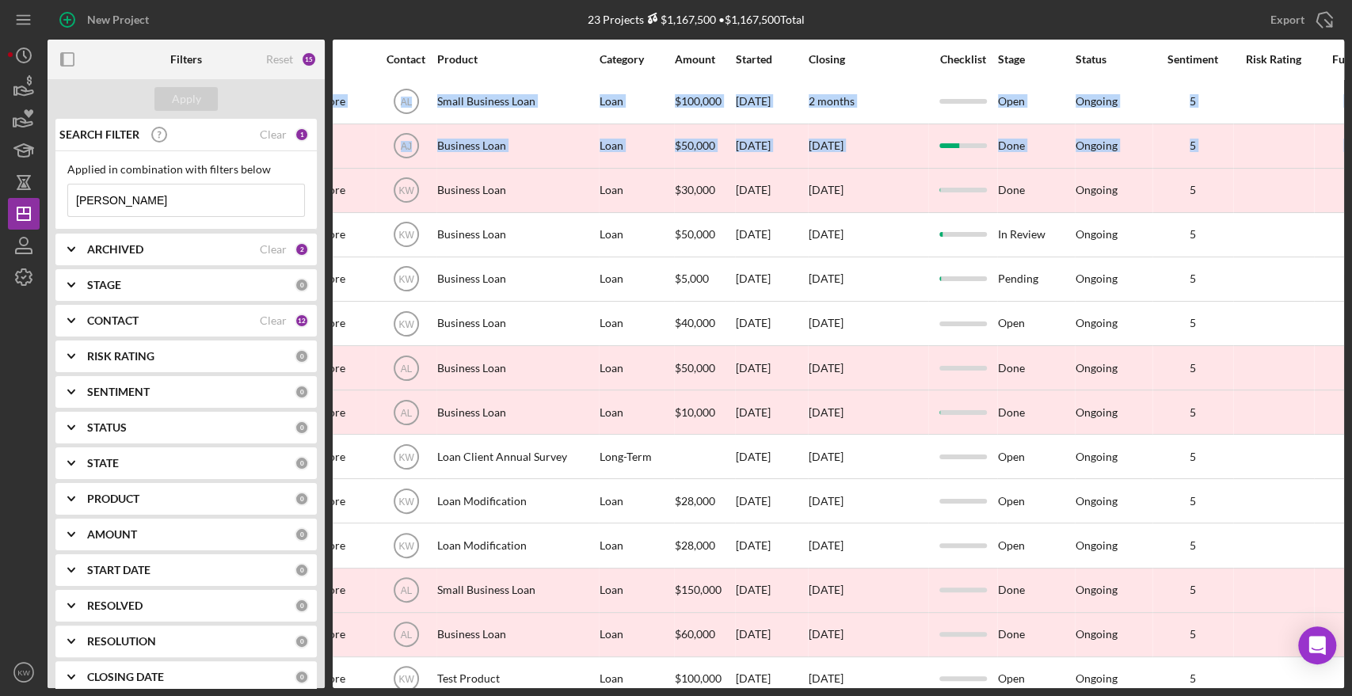
scroll to position [0, 515]
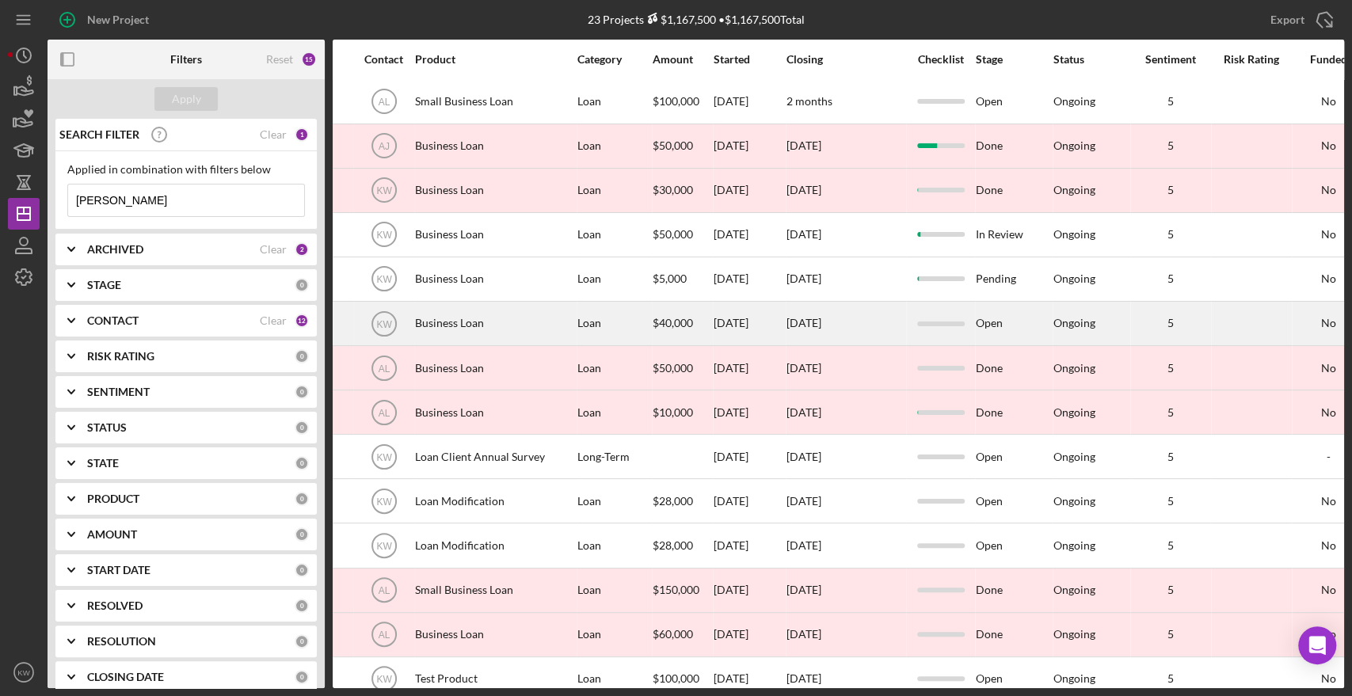
click at [596, 318] on div "Loan" at bounding box center [615, 324] width 74 height 42
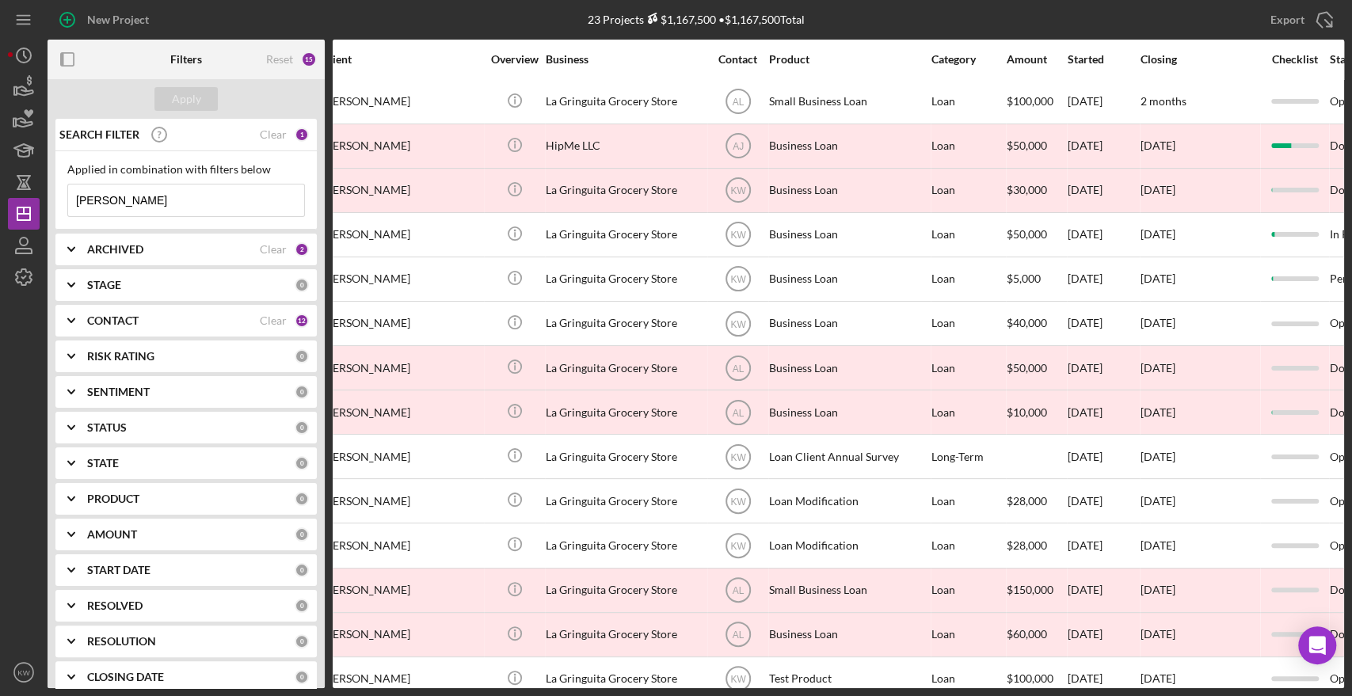
scroll to position [0, 162]
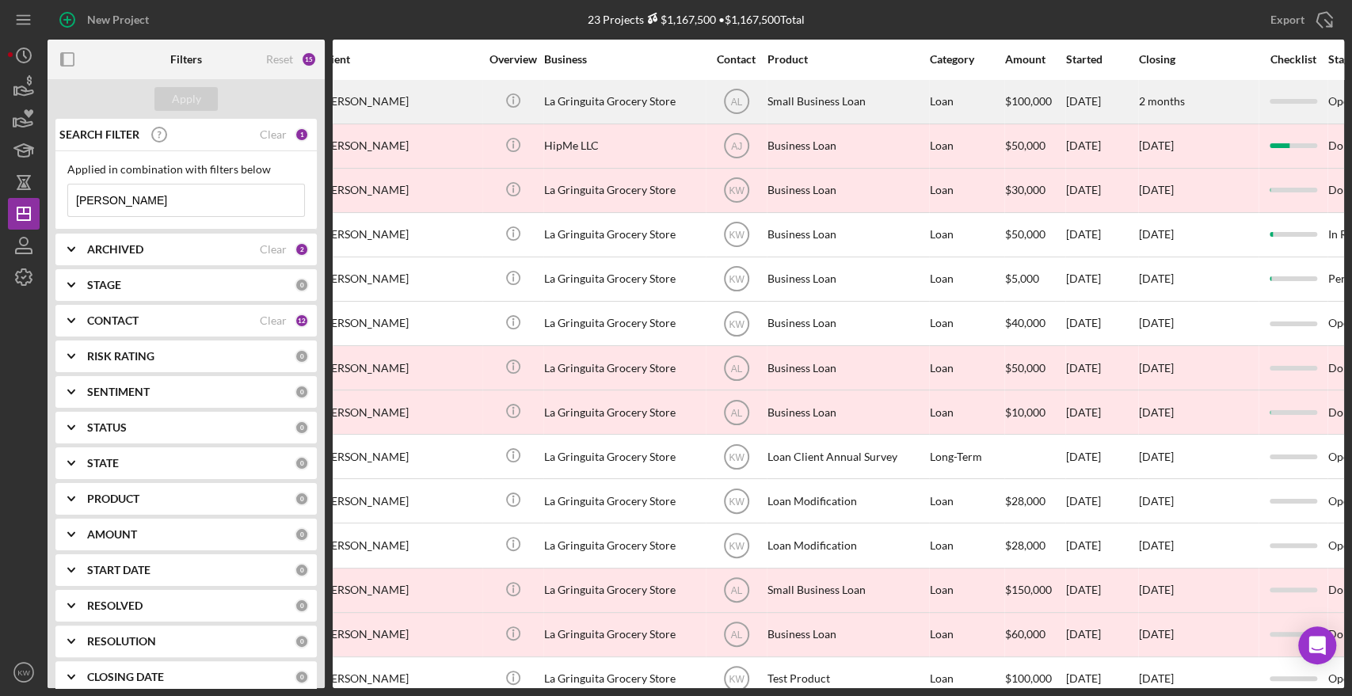
click at [797, 108] on div "Small Business Loan" at bounding box center [847, 102] width 158 height 42
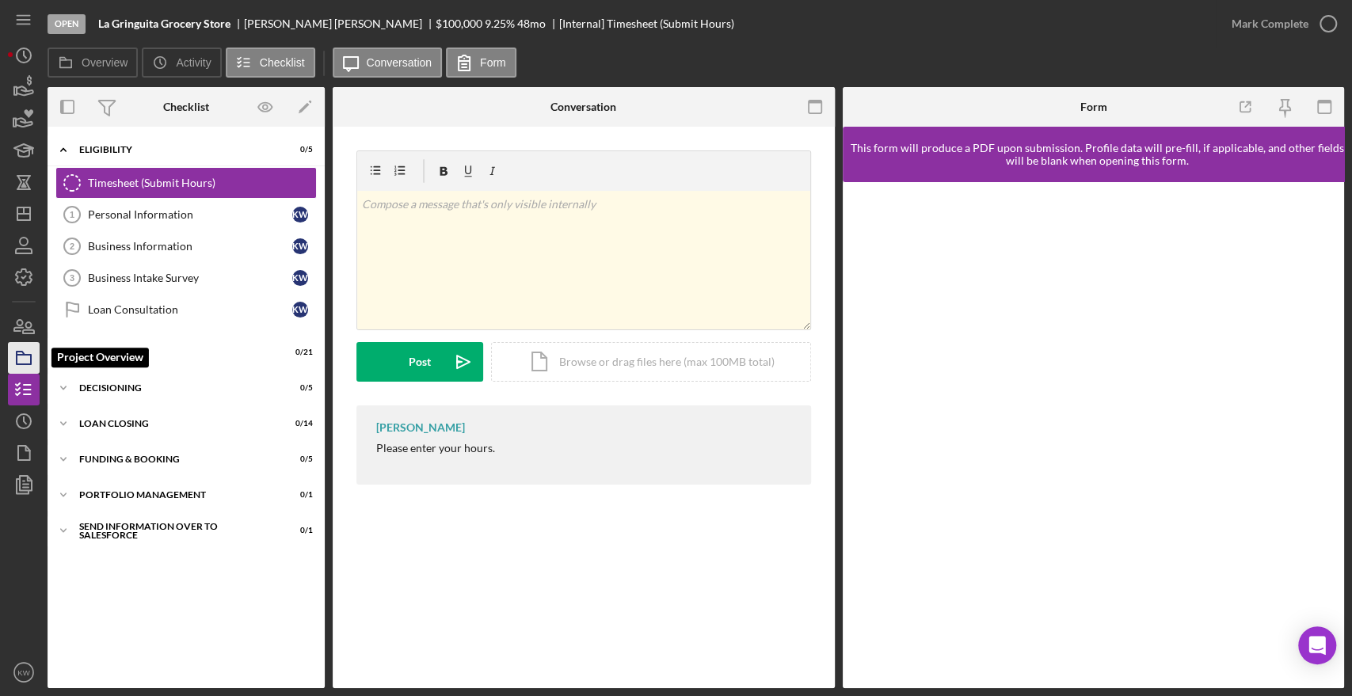
click at [18, 355] on polygon "button" at bounding box center [21, 353] width 8 height 3
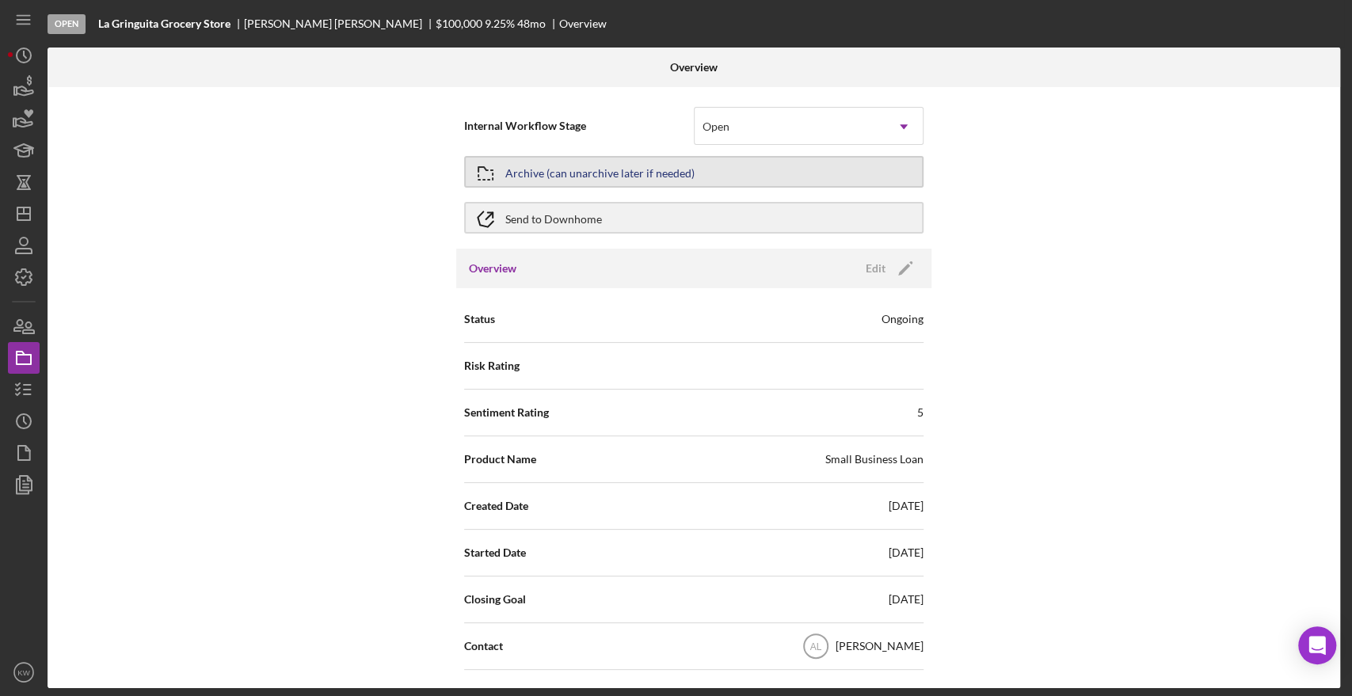
click at [662, 166] on div "Archive (can unarchive later if needed)" at bounding box center [599, 172] width 189 height 29
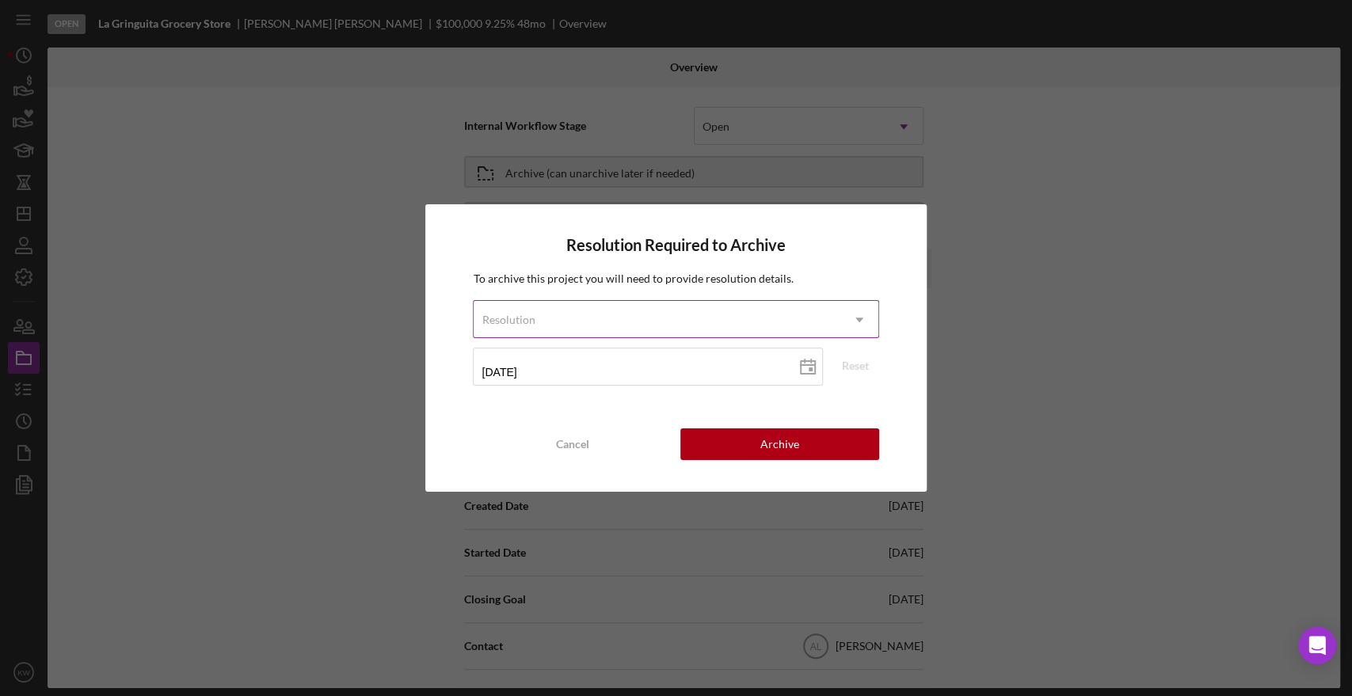
click at [545, 315] on div "Resolution" at bounding box center [657, 320] width 366 height 36
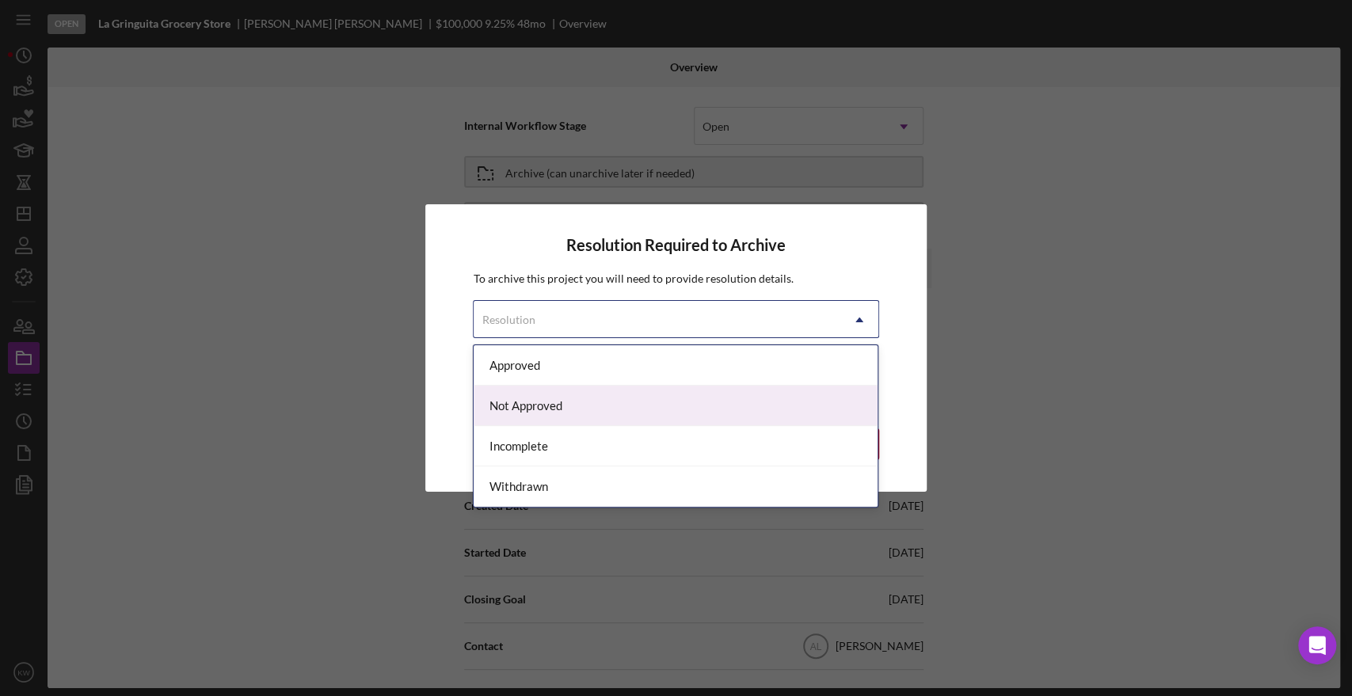
click at [548, 398] on div "Not Approved" at bounding box center [676, 406] width 404 height 40
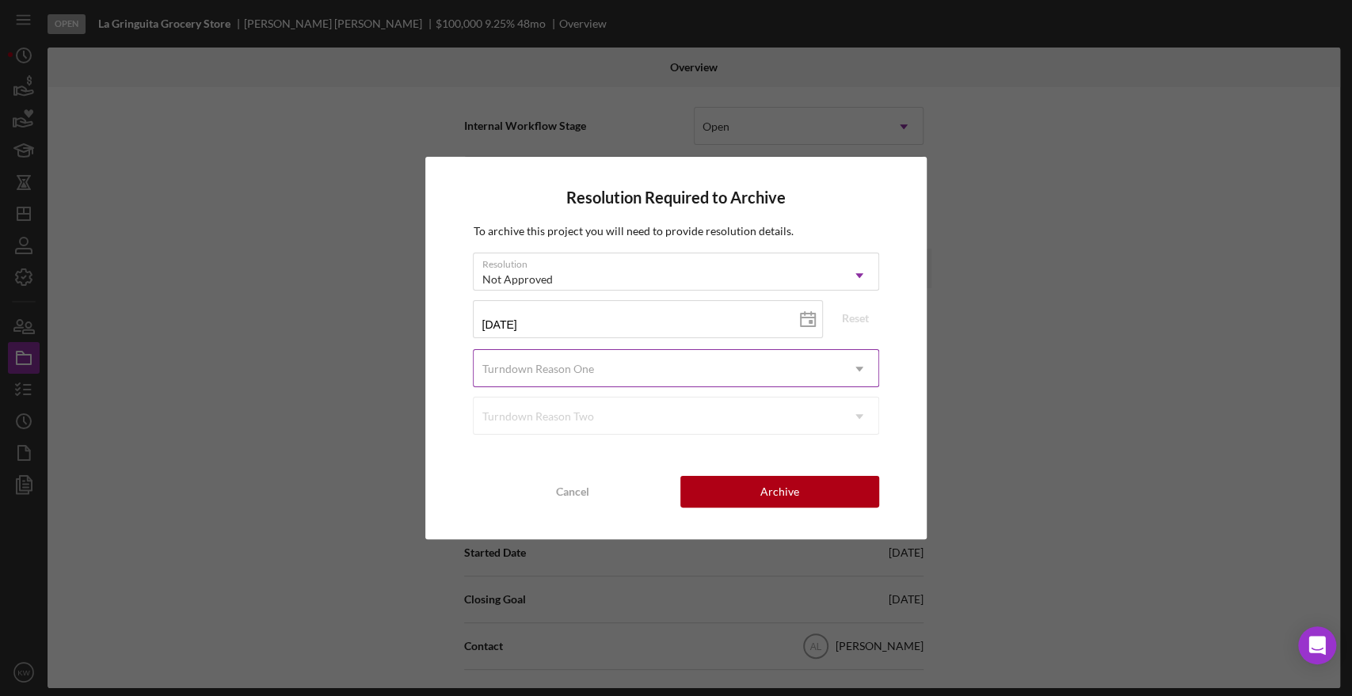
click at [630, 371] on div "Turndown Reason One" at bounding box center [657, 369] width 366 height 36
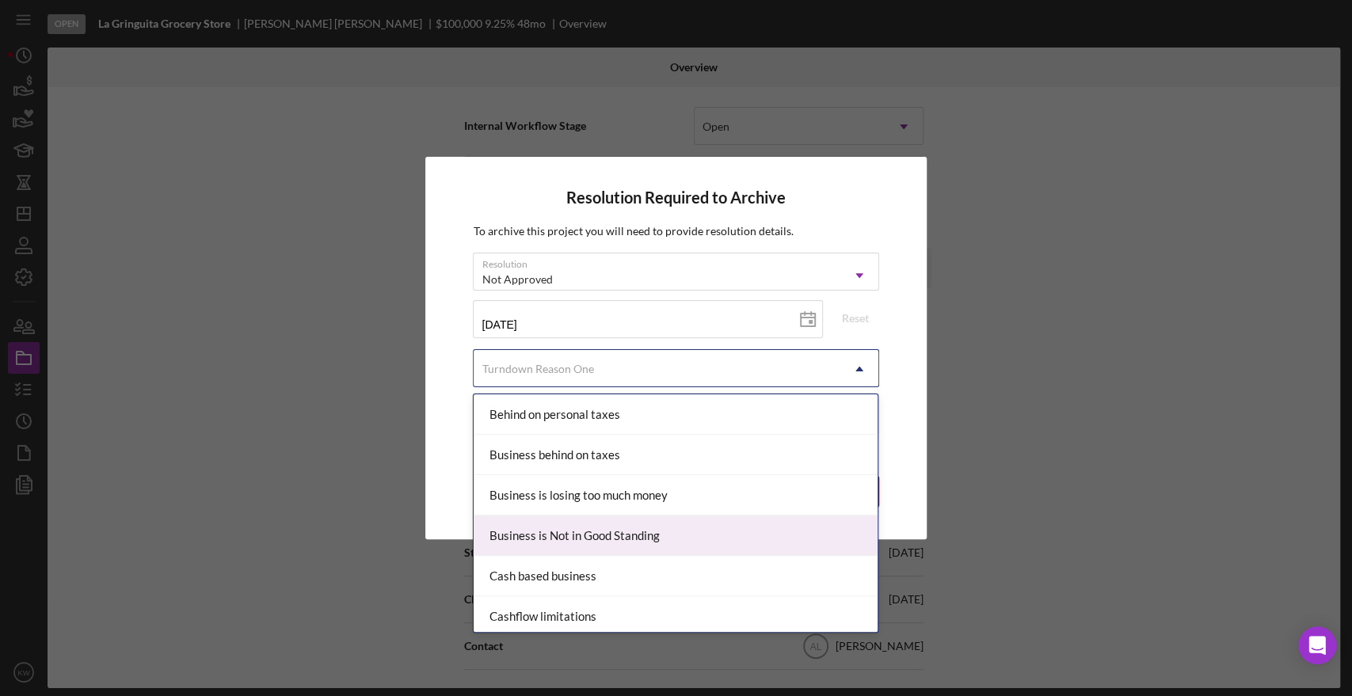
click at [573, 536] on div "Business is Not in Good Standing" at bounding box center [676, 536] width 404 height 40
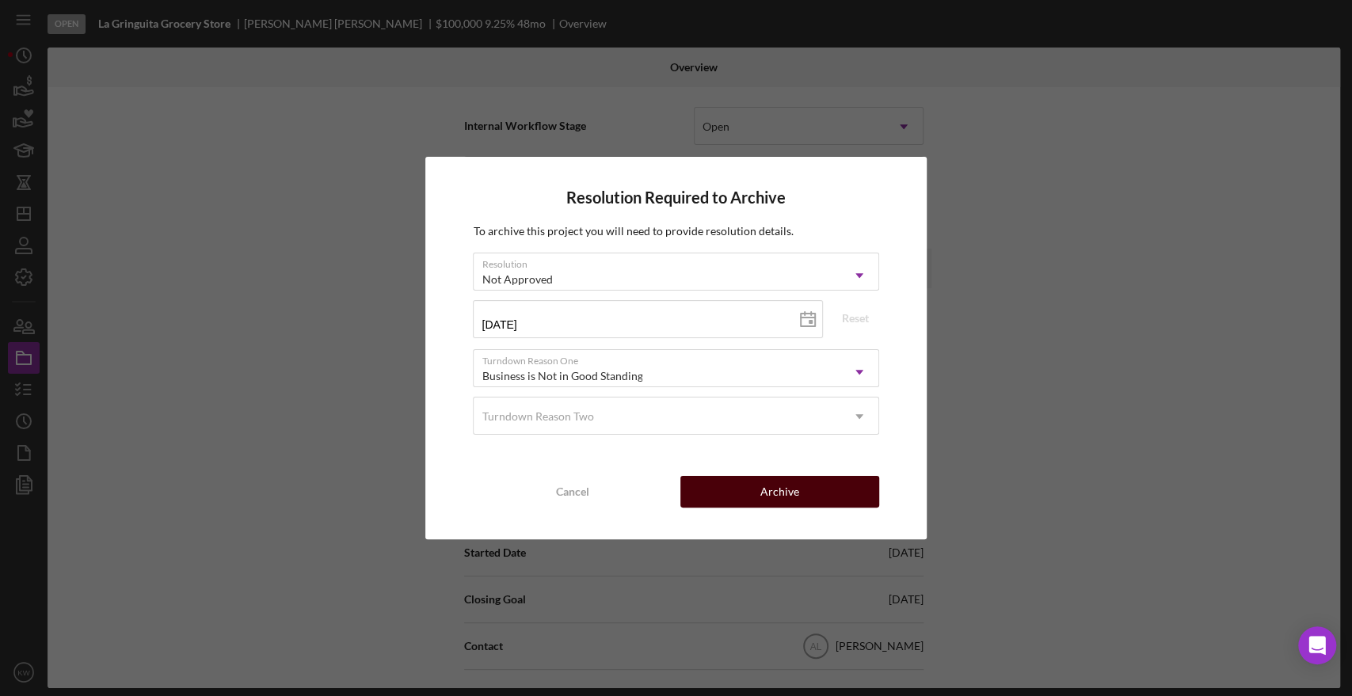
click at [766, 493] on div "Archive" at bounding box center [780, 492] width 39 height 32
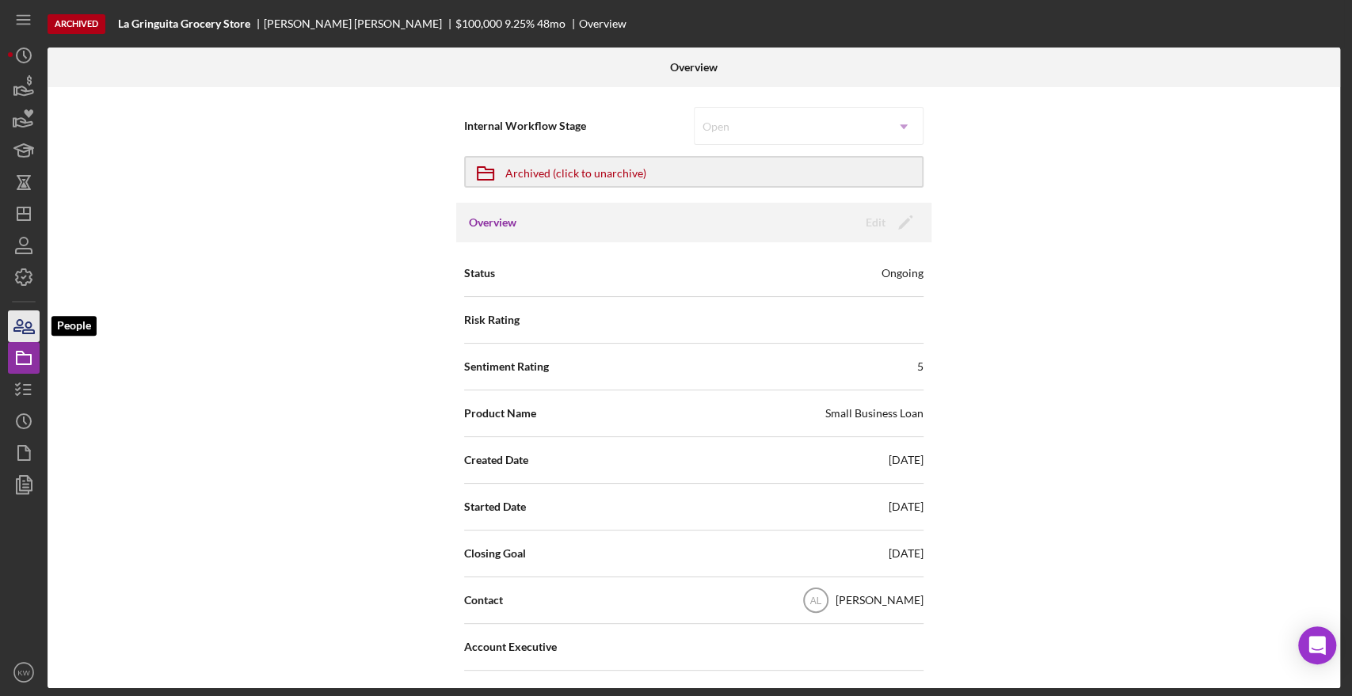
click at [29, 332] on icon "button" at bounding box center [24, 327] width 40 height 40
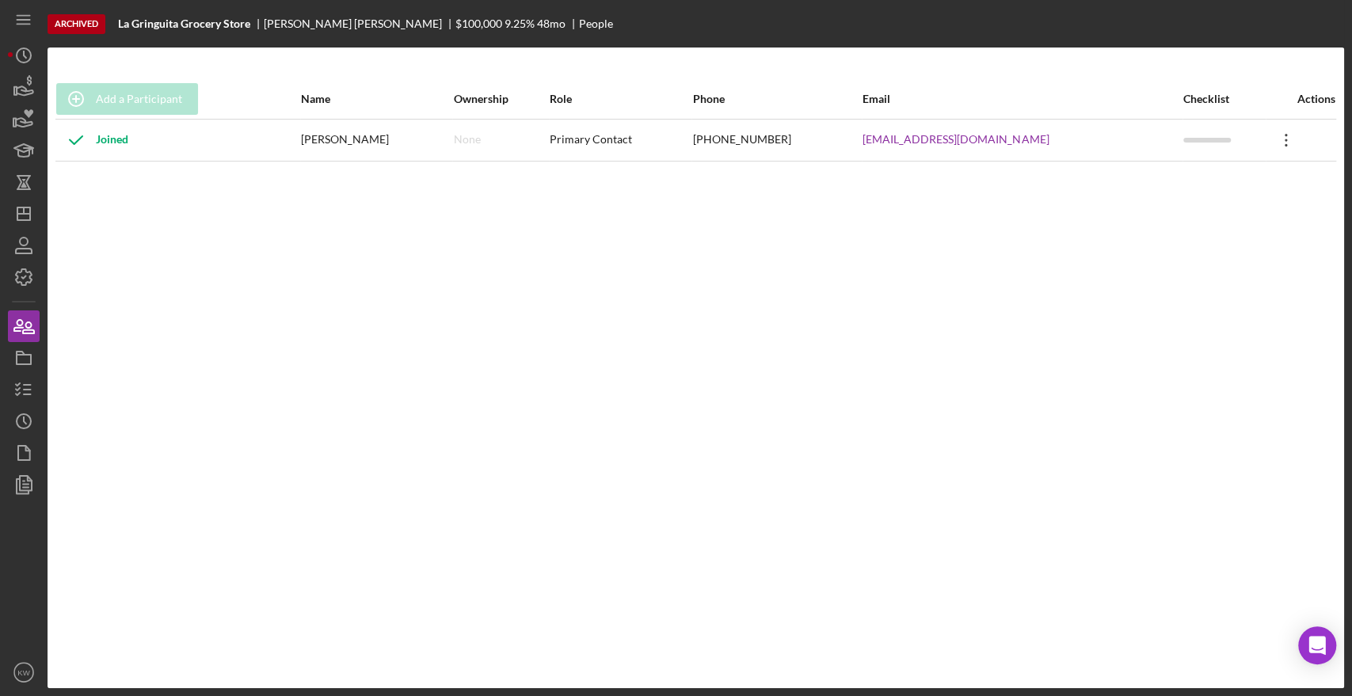
click at [1274, 143] on icon "Icon/Overflow" at bounding box center [1287, 140] width 40 height 40
click at [911, 291] on div "Add a Participant Name Ownership Role Phone Email Checklist Actions Joined Kris…" at bounding box center [696, 368] width 1297 height 578
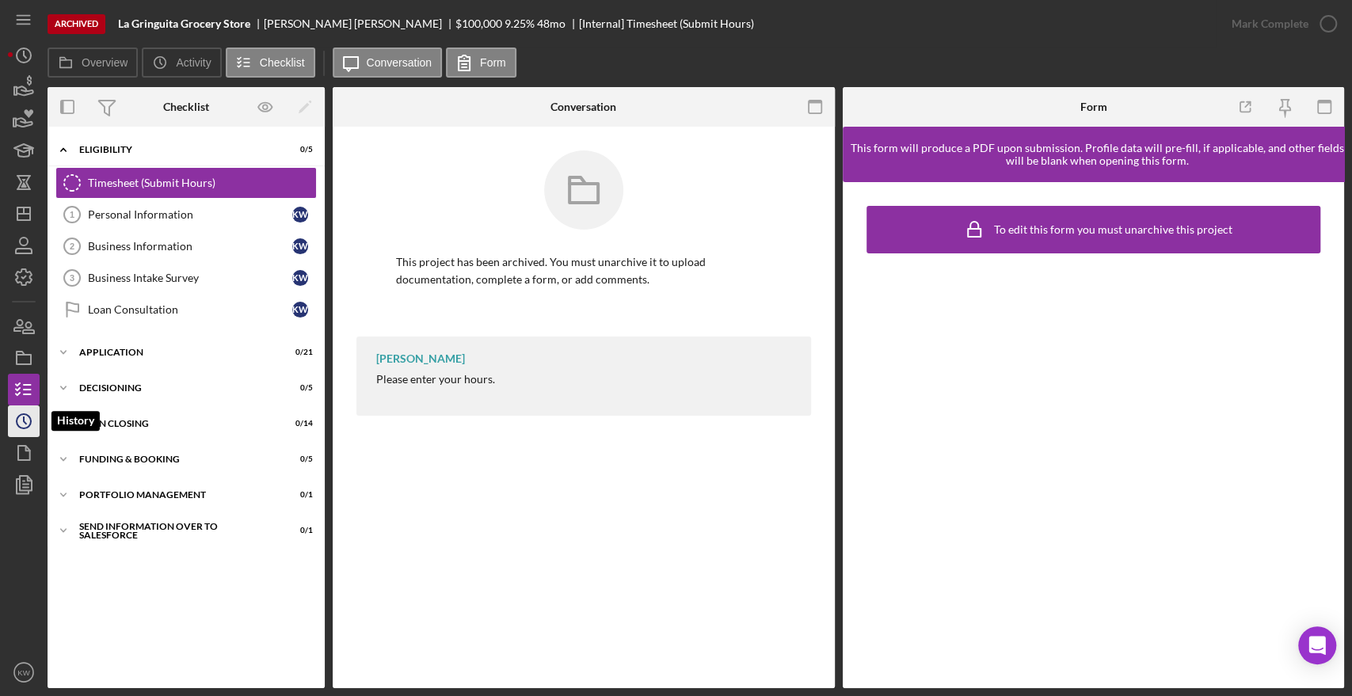
click at [25, 428] on circle "button" at bounding box center [24, 421] width 14 height 14
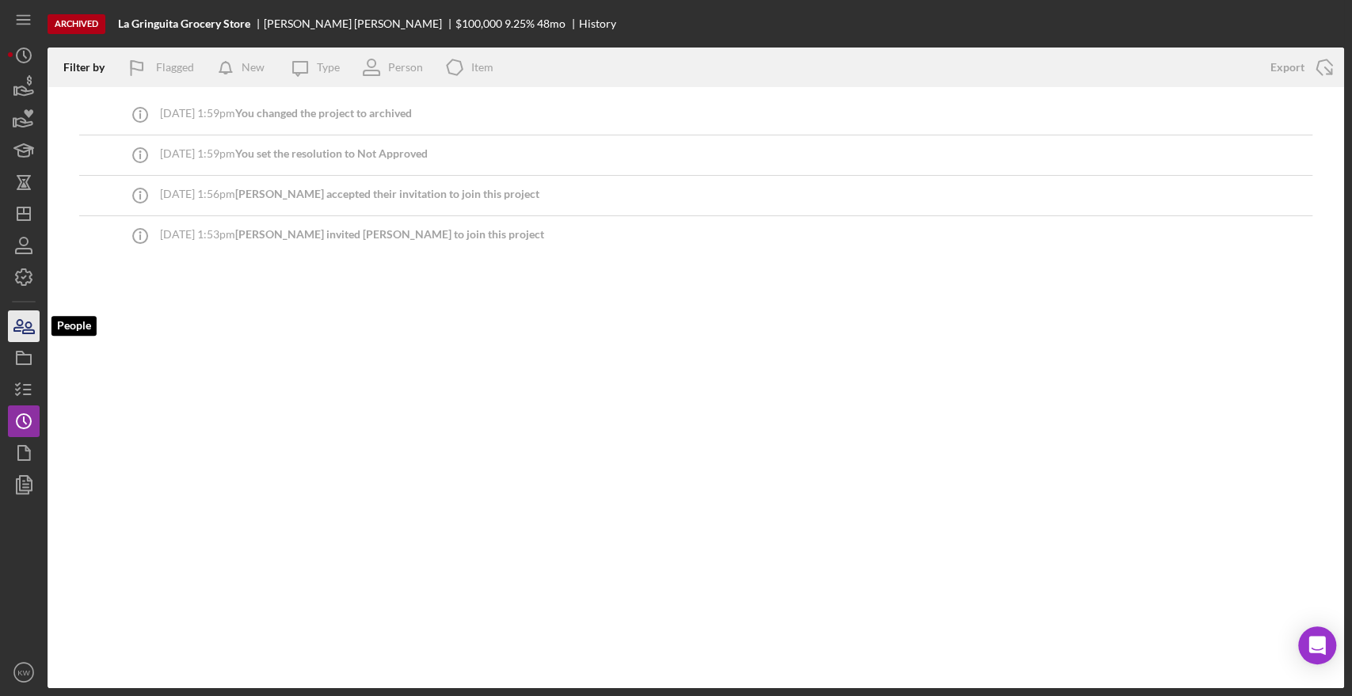
click at [22, 322] on icon "button" at bounding box center [18, 325] width 9 height 11
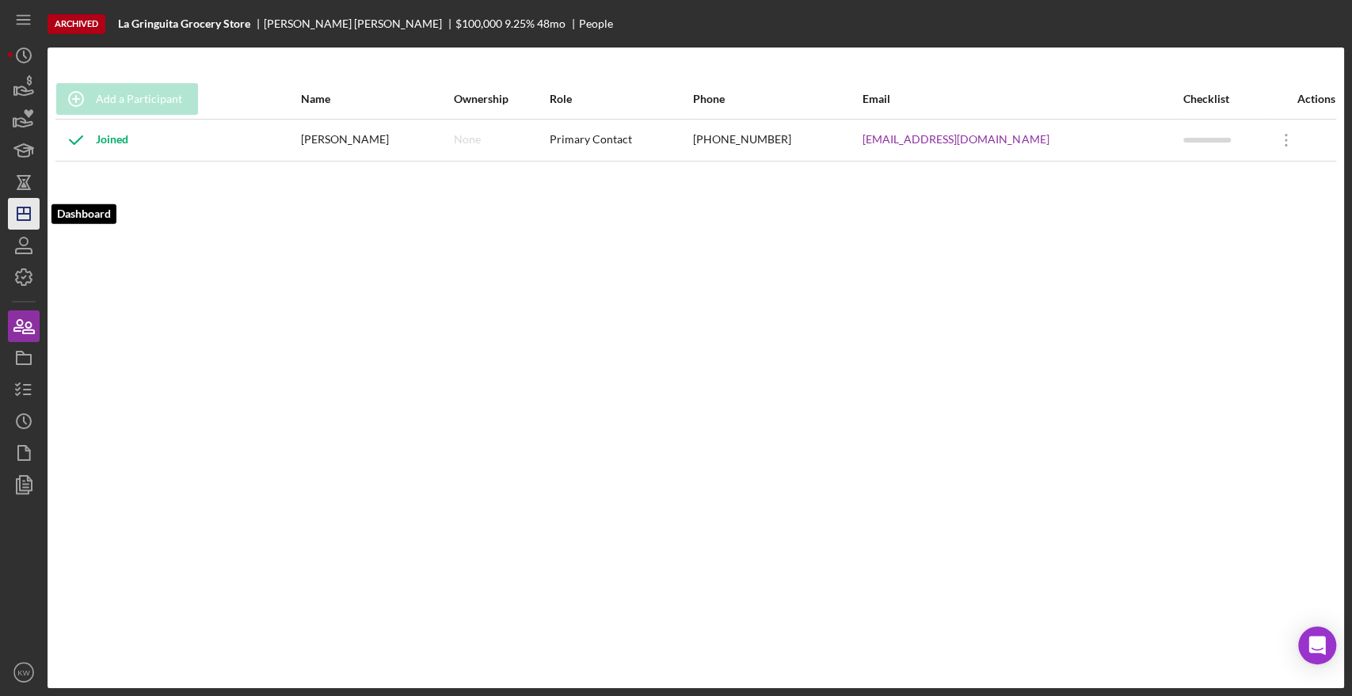
click at [19, 215] on icon "Icon/Dashboard" at bounding box center [24, 214] width 40 height 40
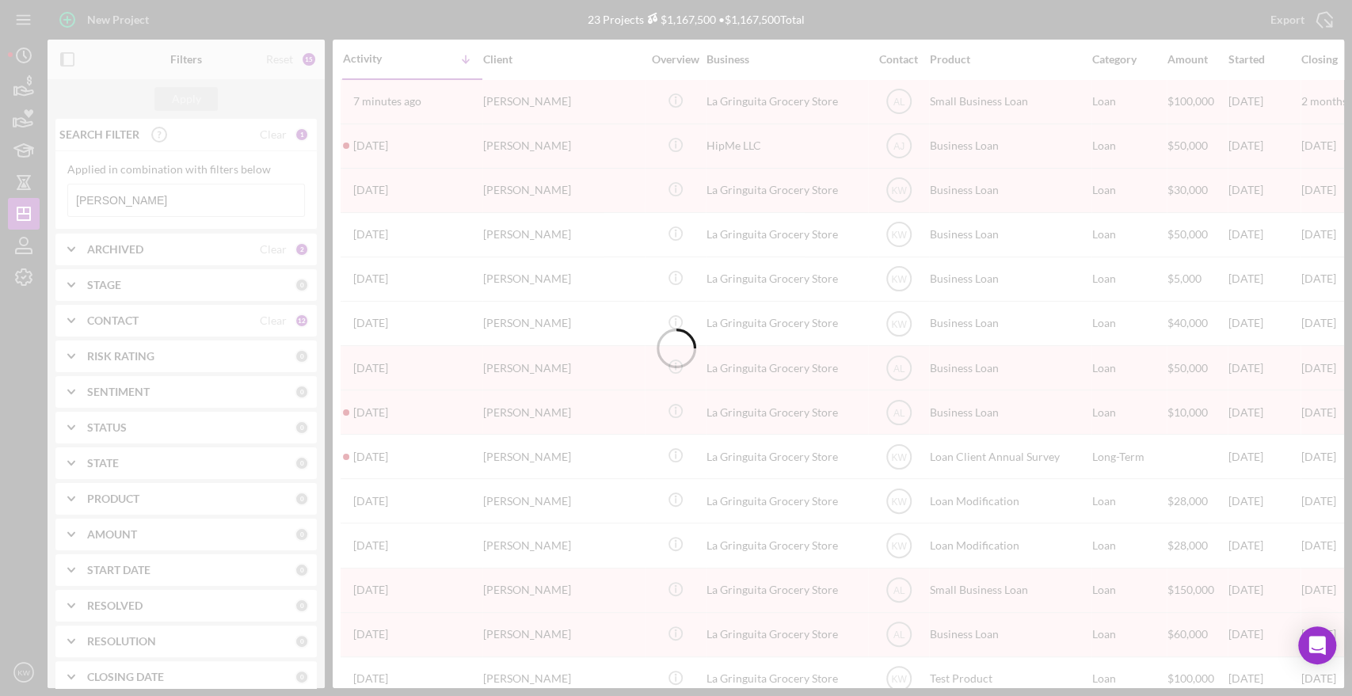
click at [144, 206] on div at bounding box center [676, 348] width 1352 height 696
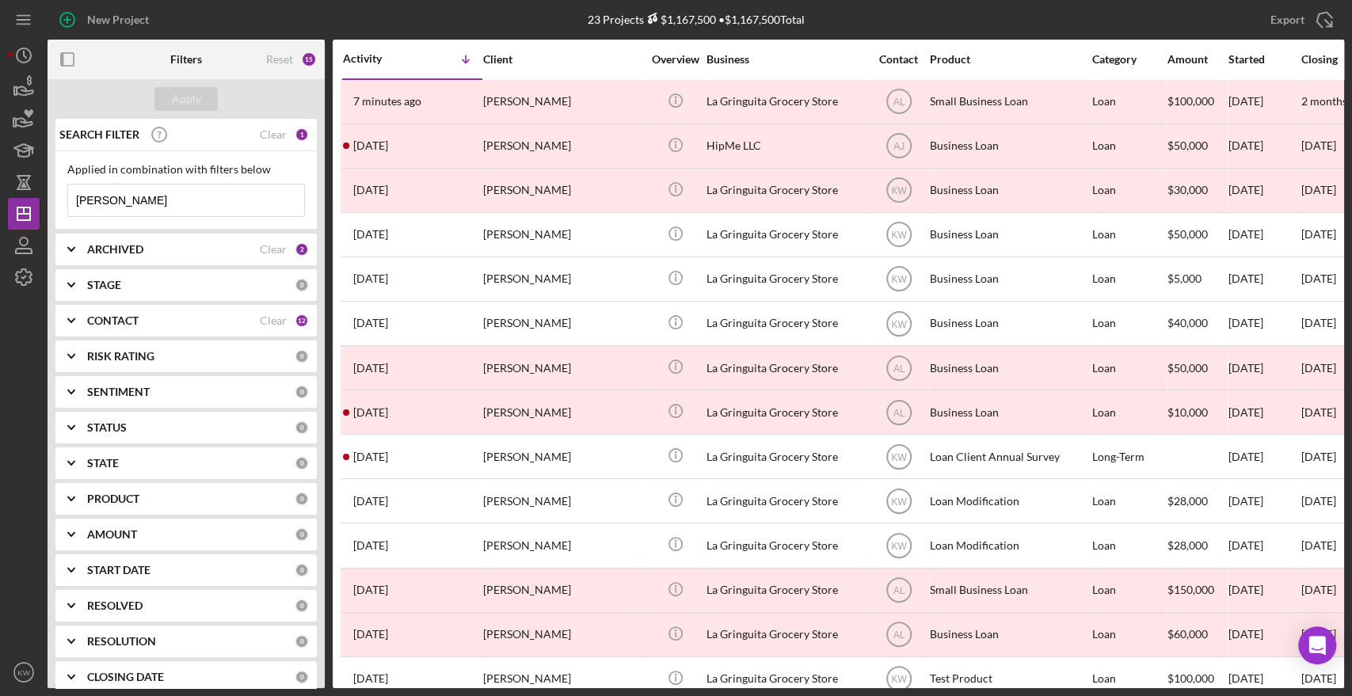
click at [129, 196] on input "kristin" at bounding box center [186, 201] width 236 height 32
type input "kristin wallace"
click at [139, 246] on b "ARCHIVED" at bounding box center [115, 249] width 56 height 13
drag, startPoint x: 74, startPoint y: 336, endPoint x: 81, endPoint y: 321, distance: 16.3
click at [74, 336] on input "Archived" at bounding box center [76, 340] width 16 height 16
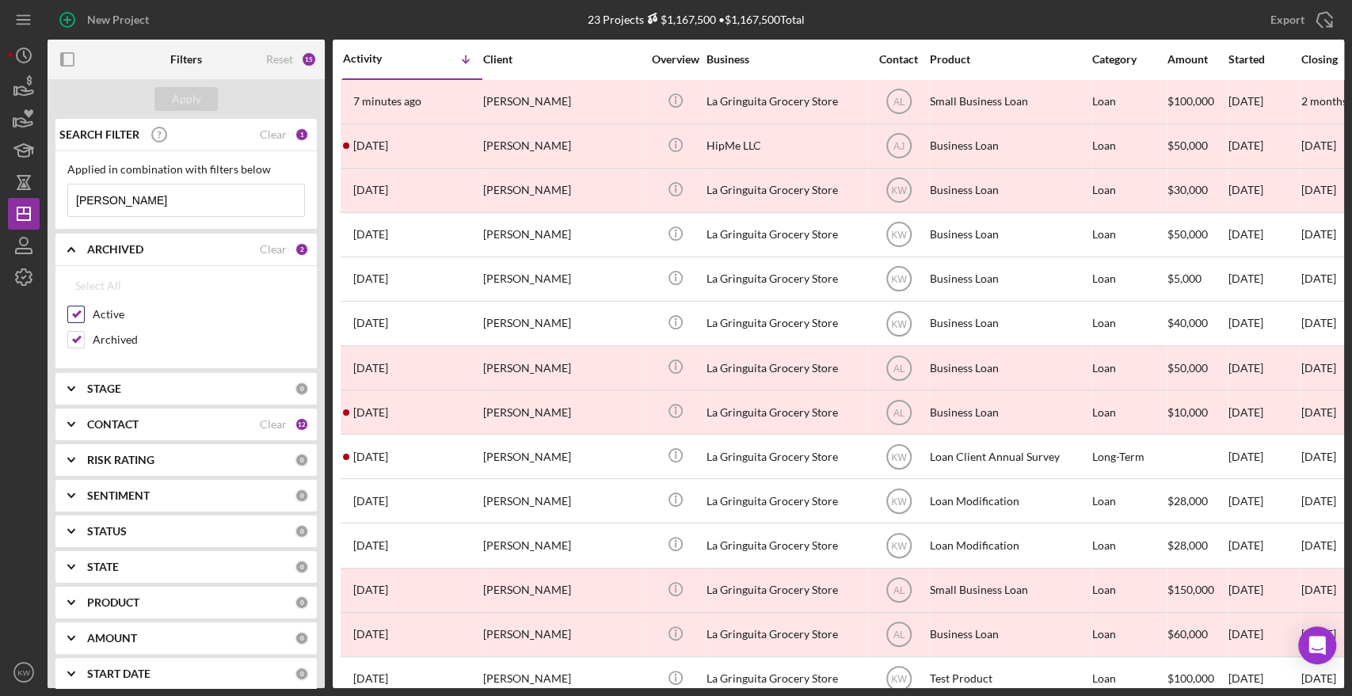
checkbox input "false"
click at [204, 90] on button "Apply" at bounding box center [185, 99] width 63 height 24
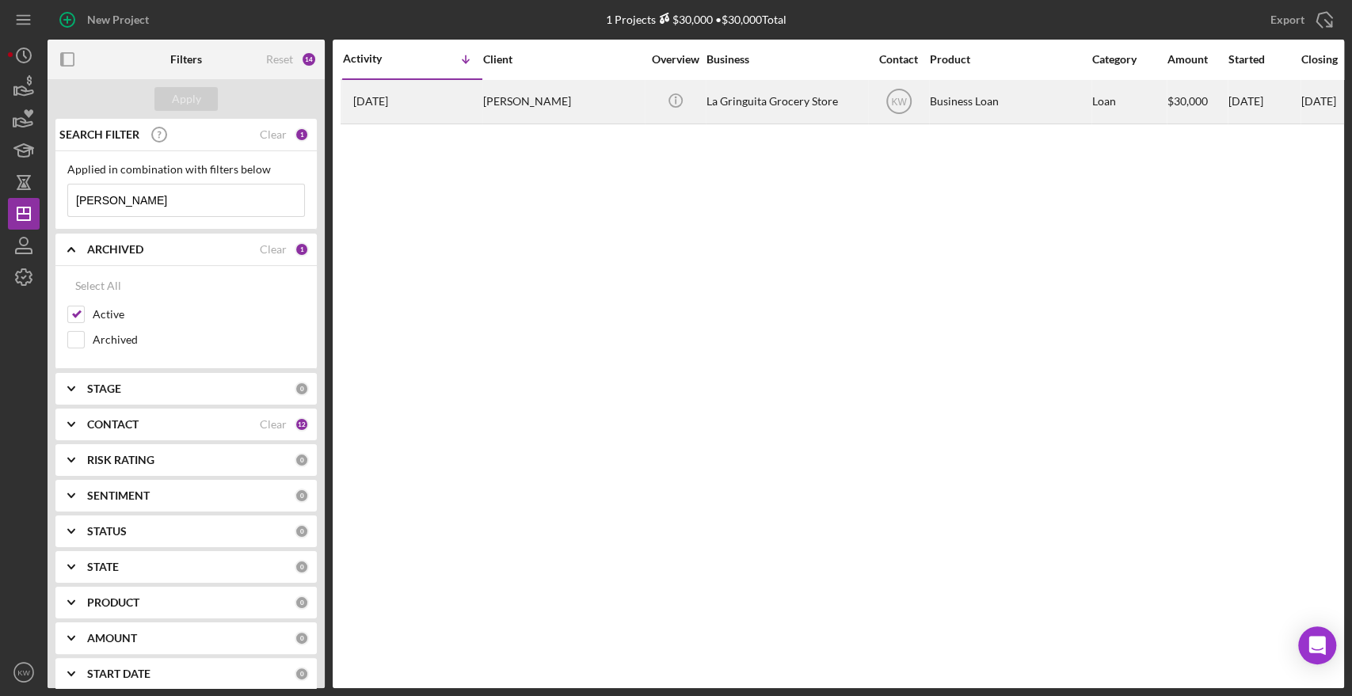
click at [787, 98] on div "La Gringuita Grocery Store" at bounding box center [786, 102] width 158 height 42
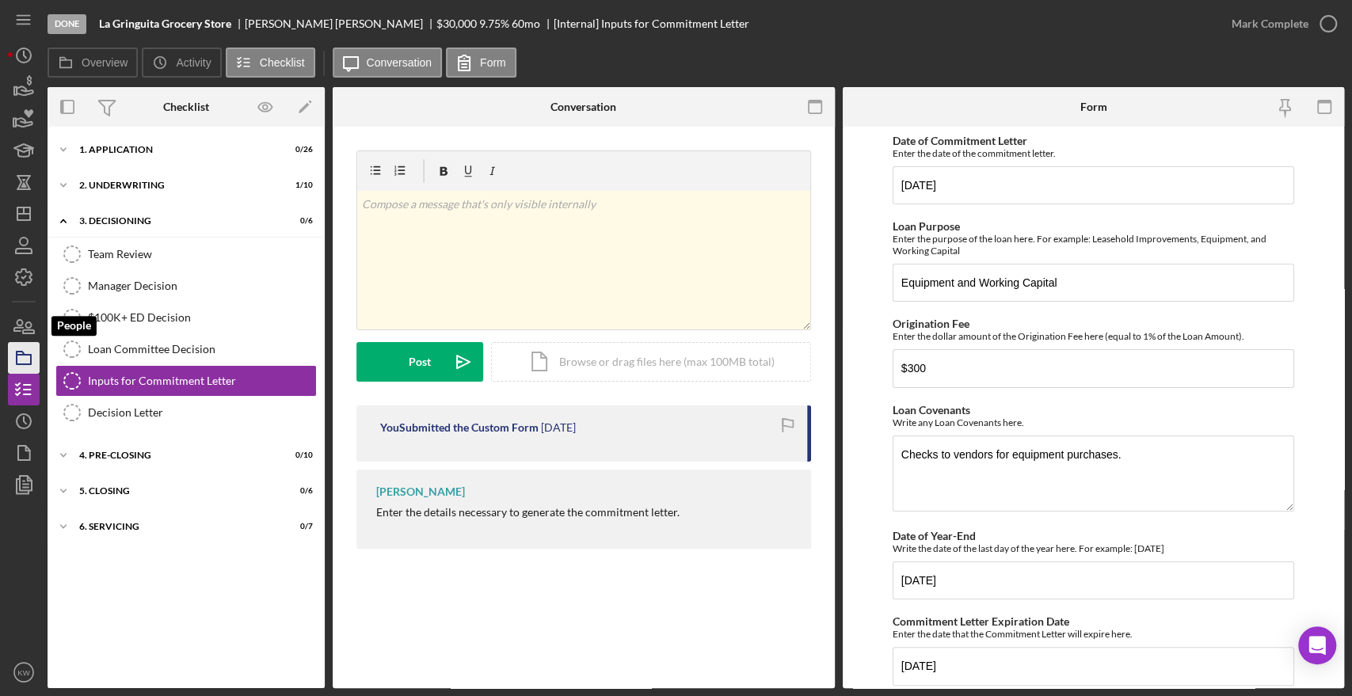
click at [29, 353] on icon "button" at bounding box center [24, 358] width 40 height 40
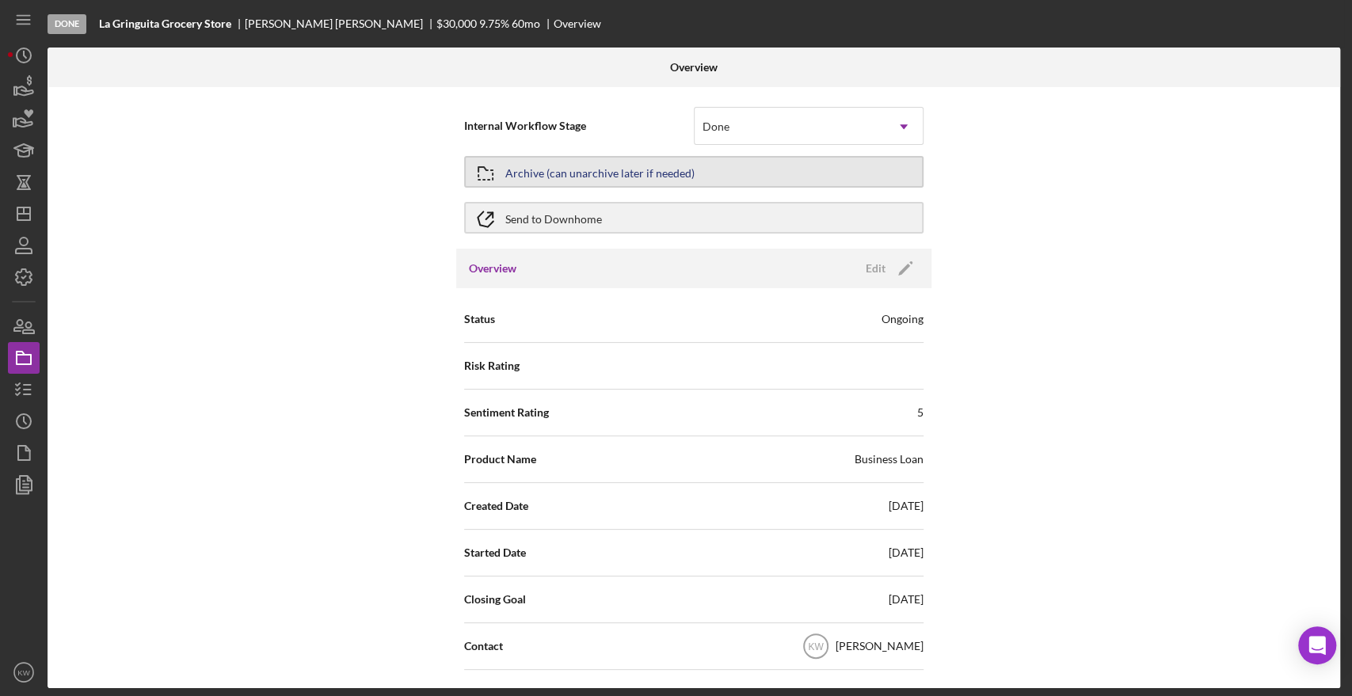
click at [662, 171] on div "Archive (can unarchive later if needed)" at bounding box center [599, 172] width 189 height 29
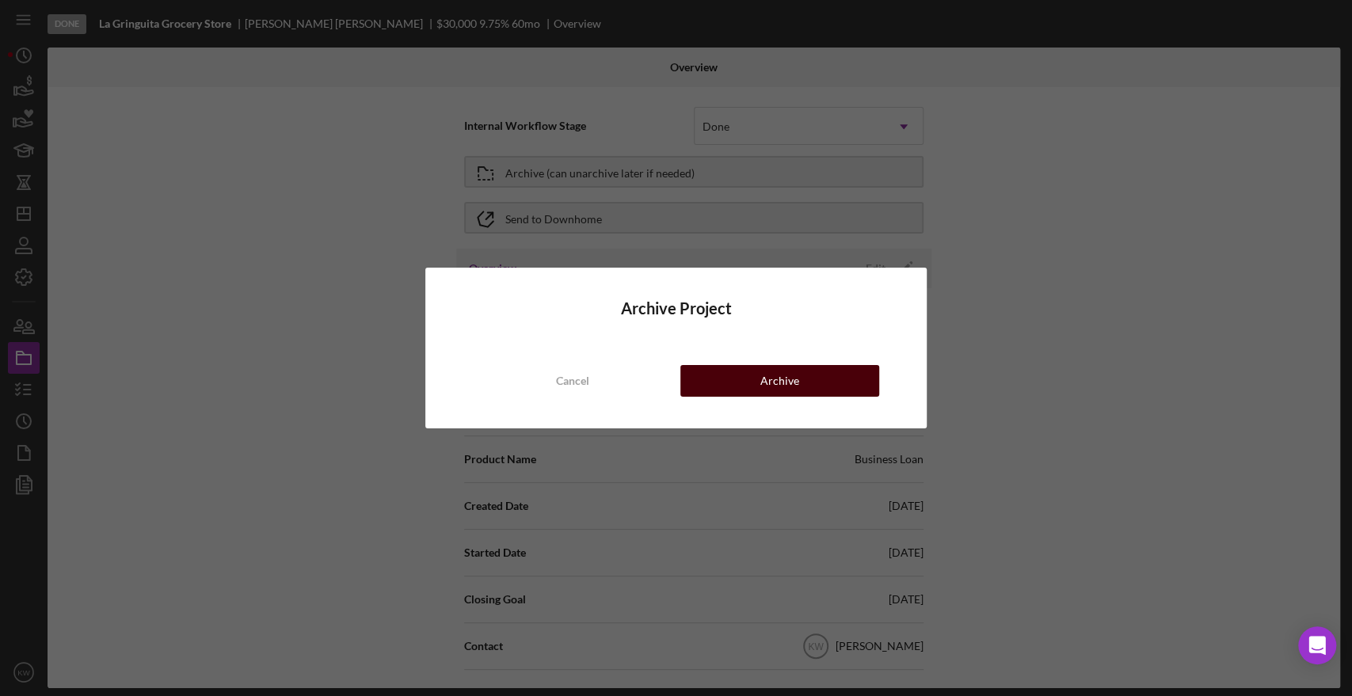
click at [768, 376] on div "Archive" at bounding box center [780, 381] width 39 height 32
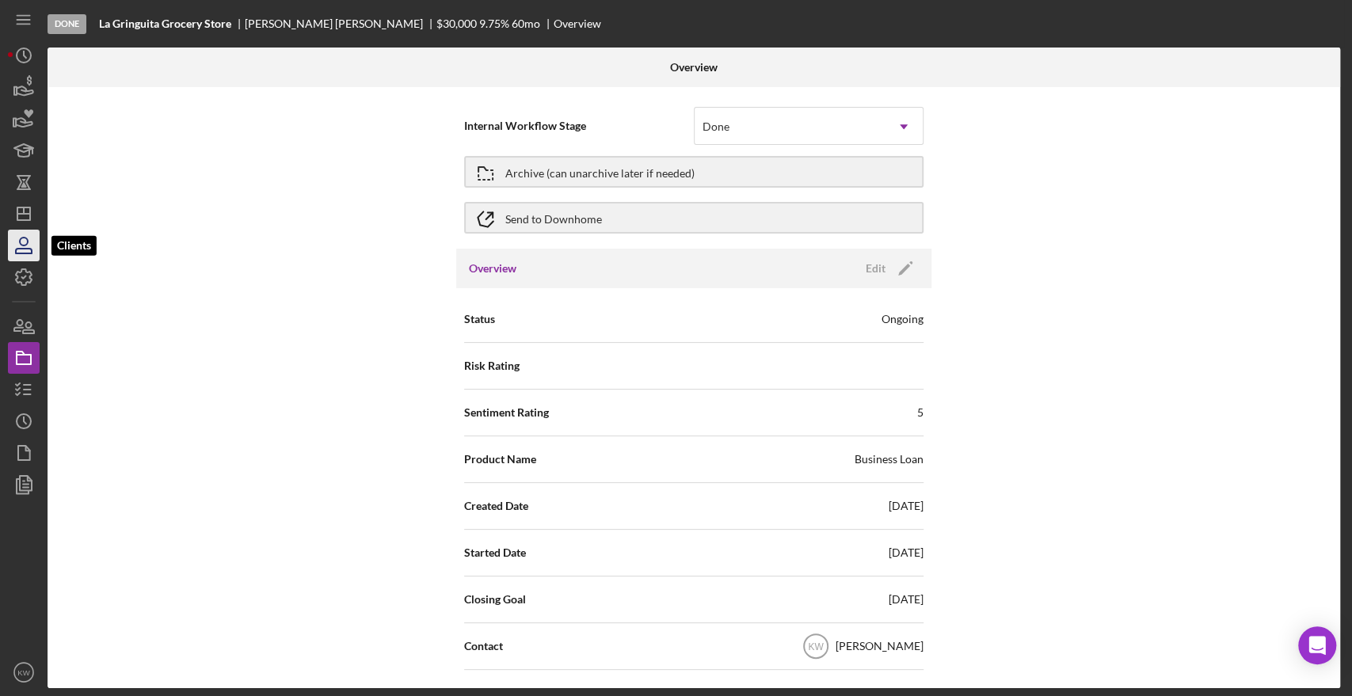
click at [14, 239] on icon "button" at bounding box center [24, 246] width 40 height 40
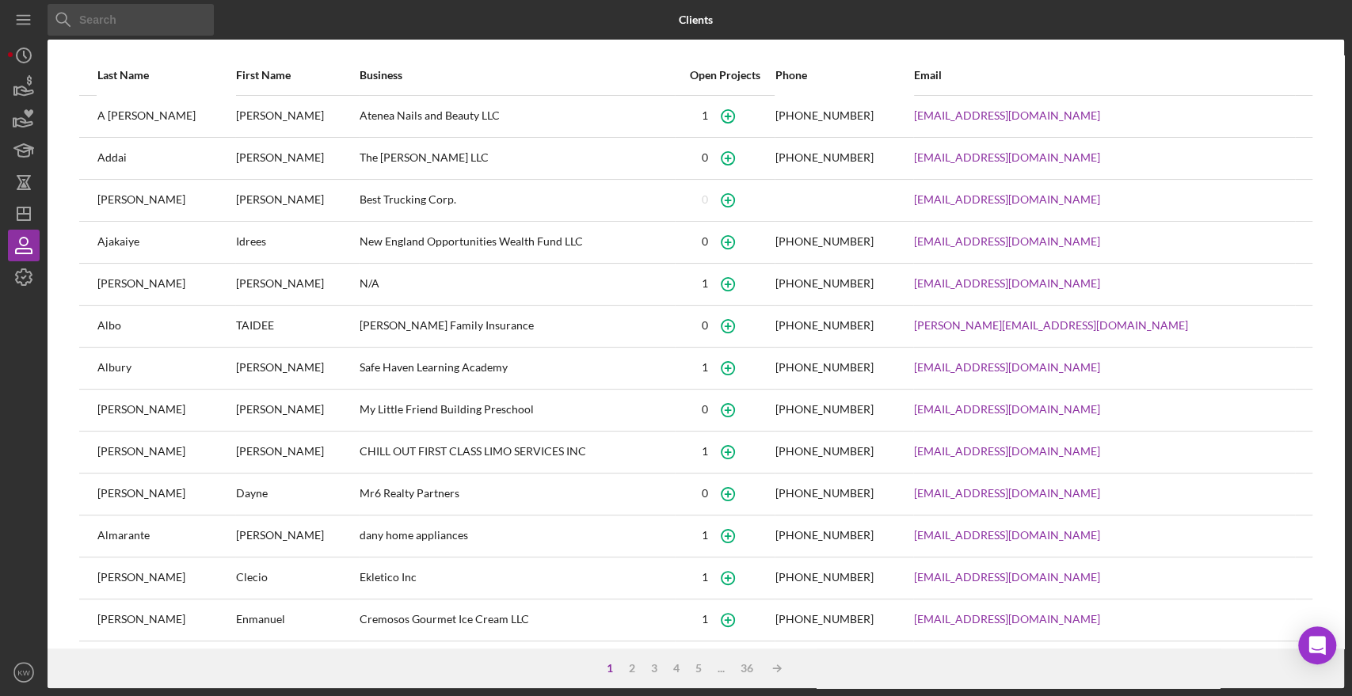
click at [181, 29] on input at bounding box center [131, 20] width 166 height 32
click at [24, 214] on line "button" at bounding box center [24, 211] width 0 height 6
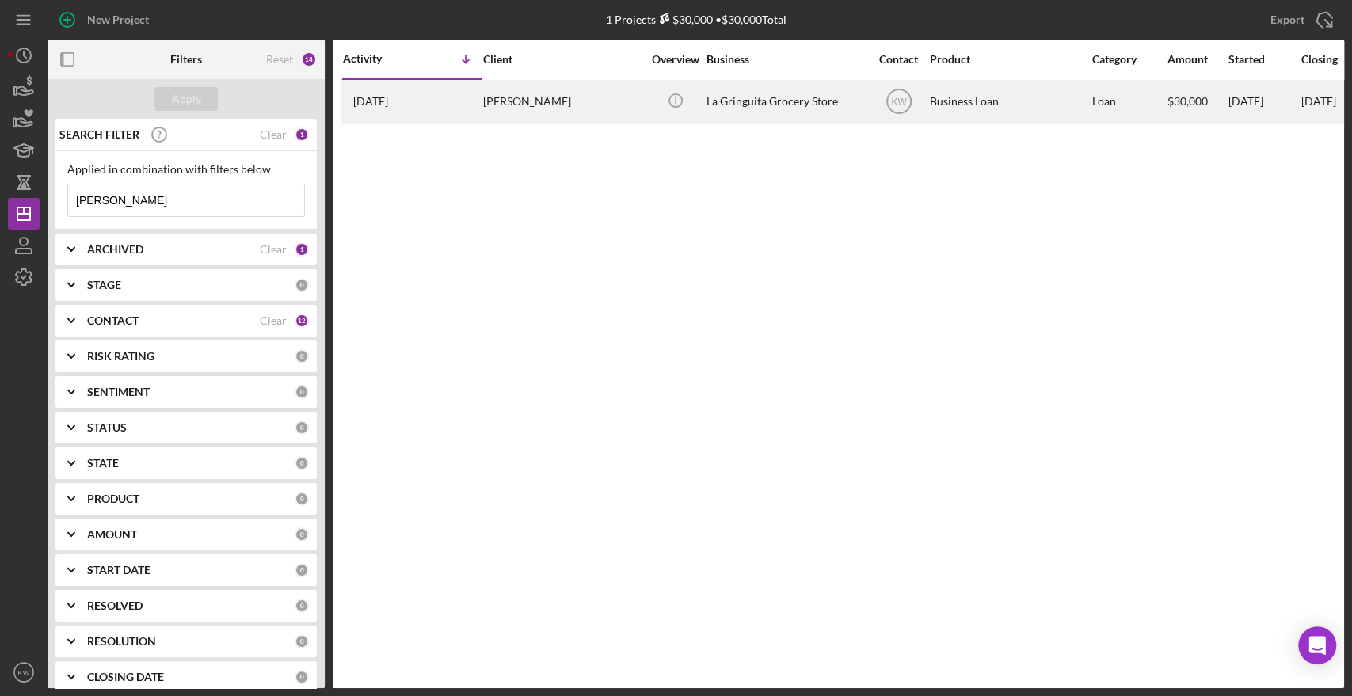
click at [760, 105] on div "La Gringuita Grocery Store" at bounding box center [786, 102] width 158 height 42
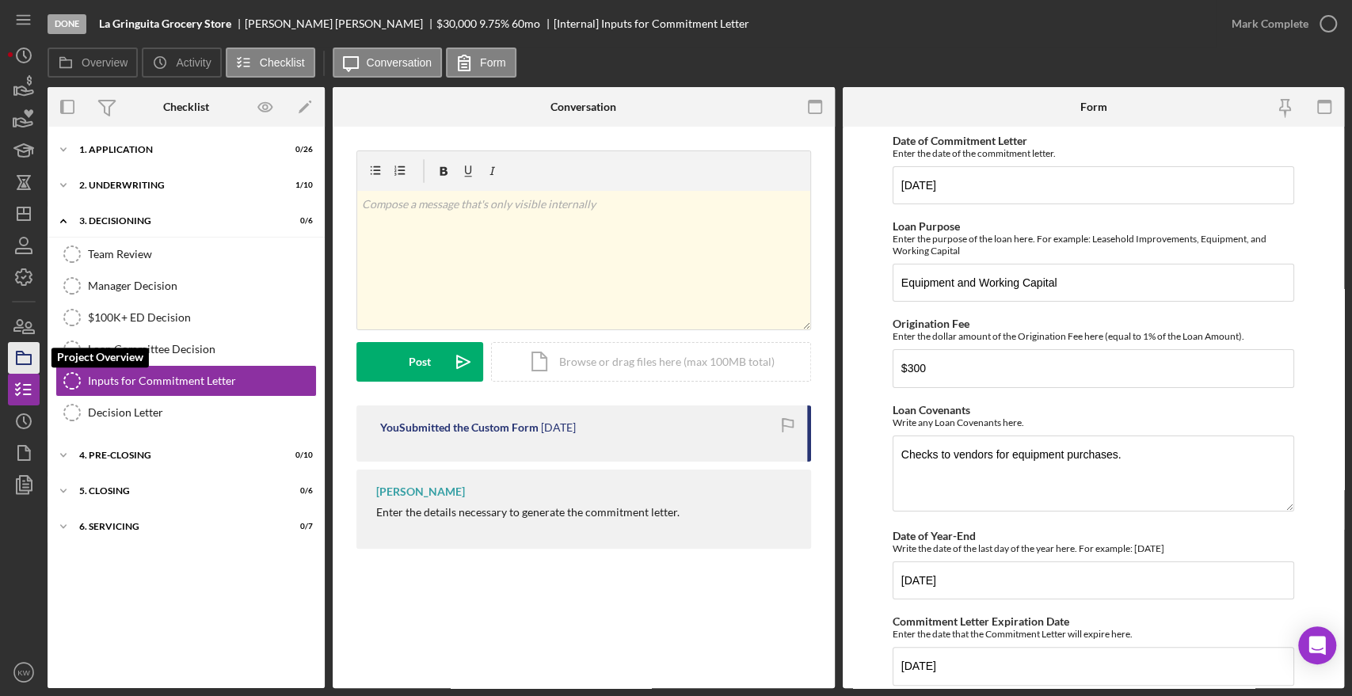
click at [34, 349] on icon "button" at bounding box center [24, 358] width 40 height 40
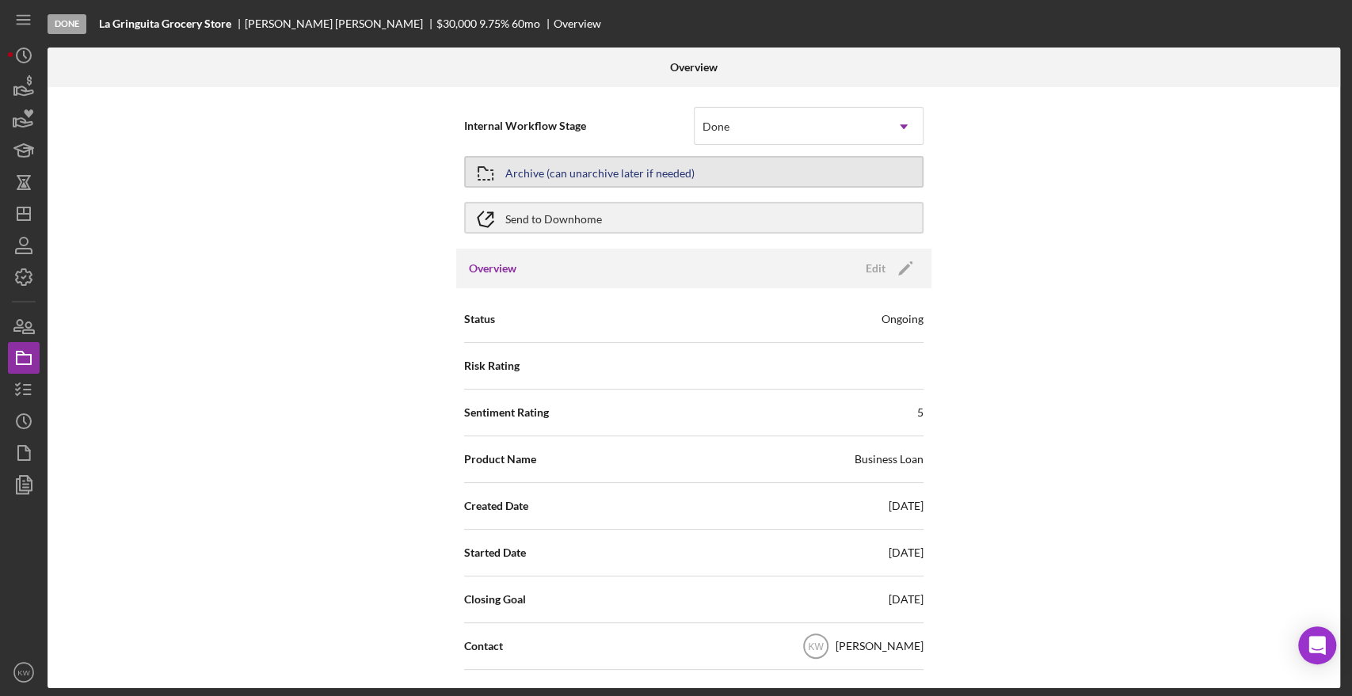
click at [601, 174] on div "Archive (can unarchive later if needed)" at bounding box center [599, 172] width 189 height 29
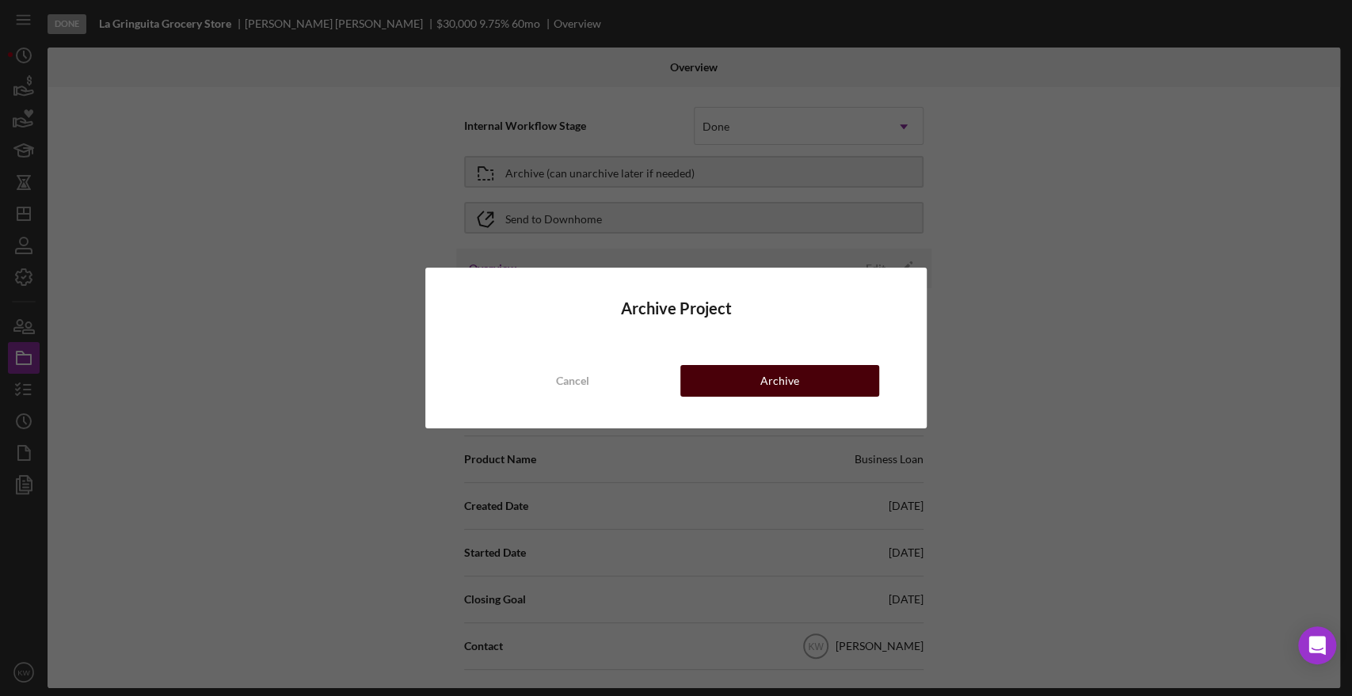
click at [812, 383] on button "Archive" at bounding box center [780, 381] width 199 height 32
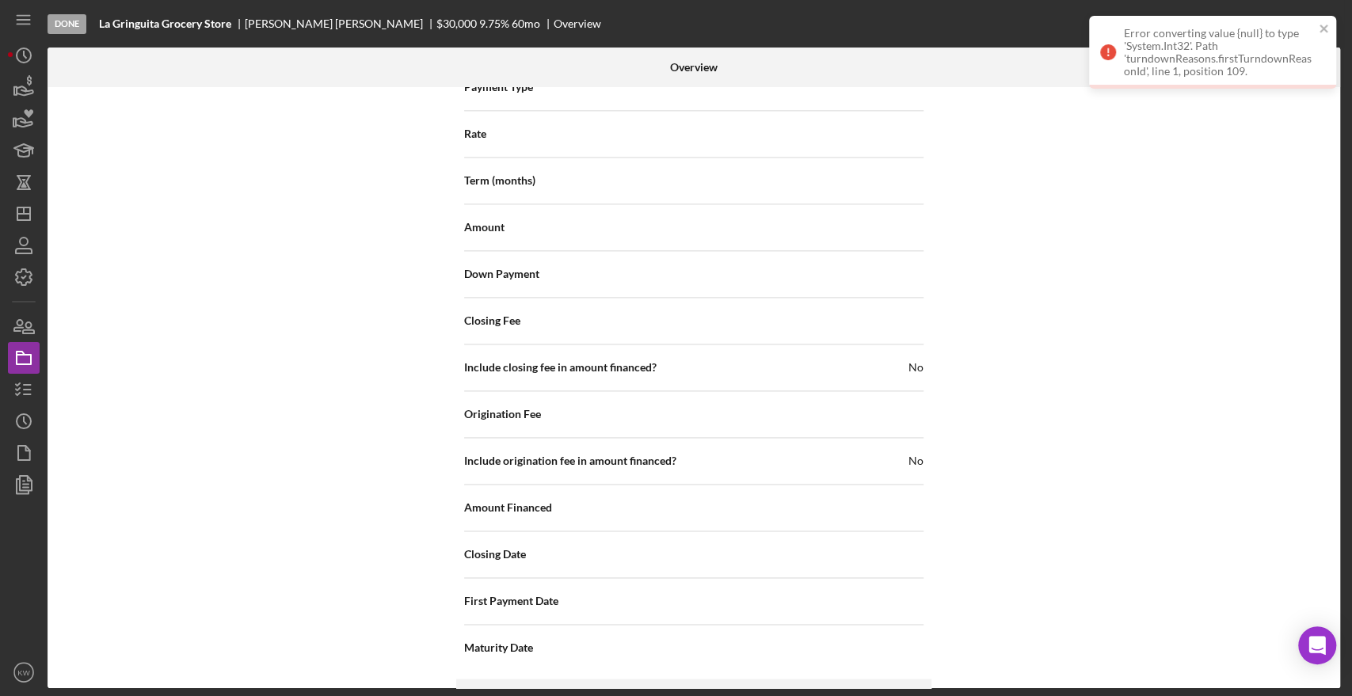
scroll to position [1661, 0]
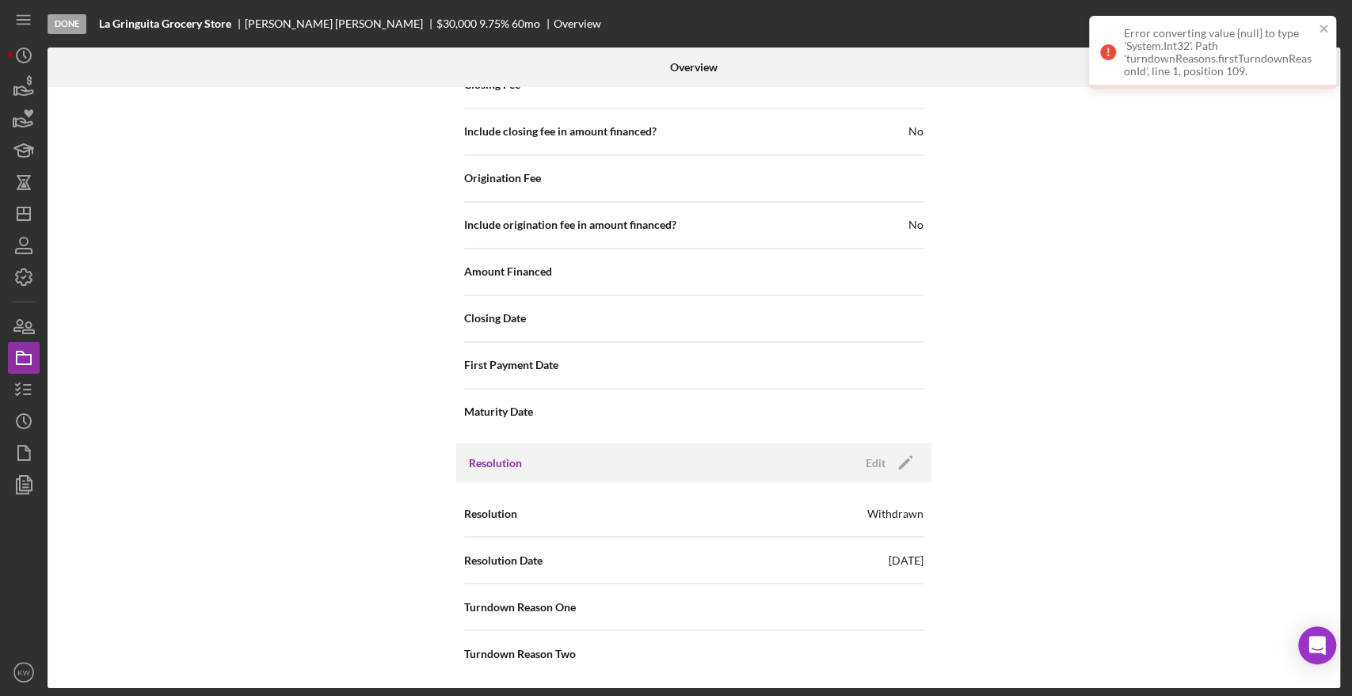
click at [917, 459] on div "Resolution Edit Icon/Edit" at bounding box center [693, 463] width 475 height 40
click at [906, 459] on icon "Icon/Edit" at bounding box center [906, 463] width 40 height 40
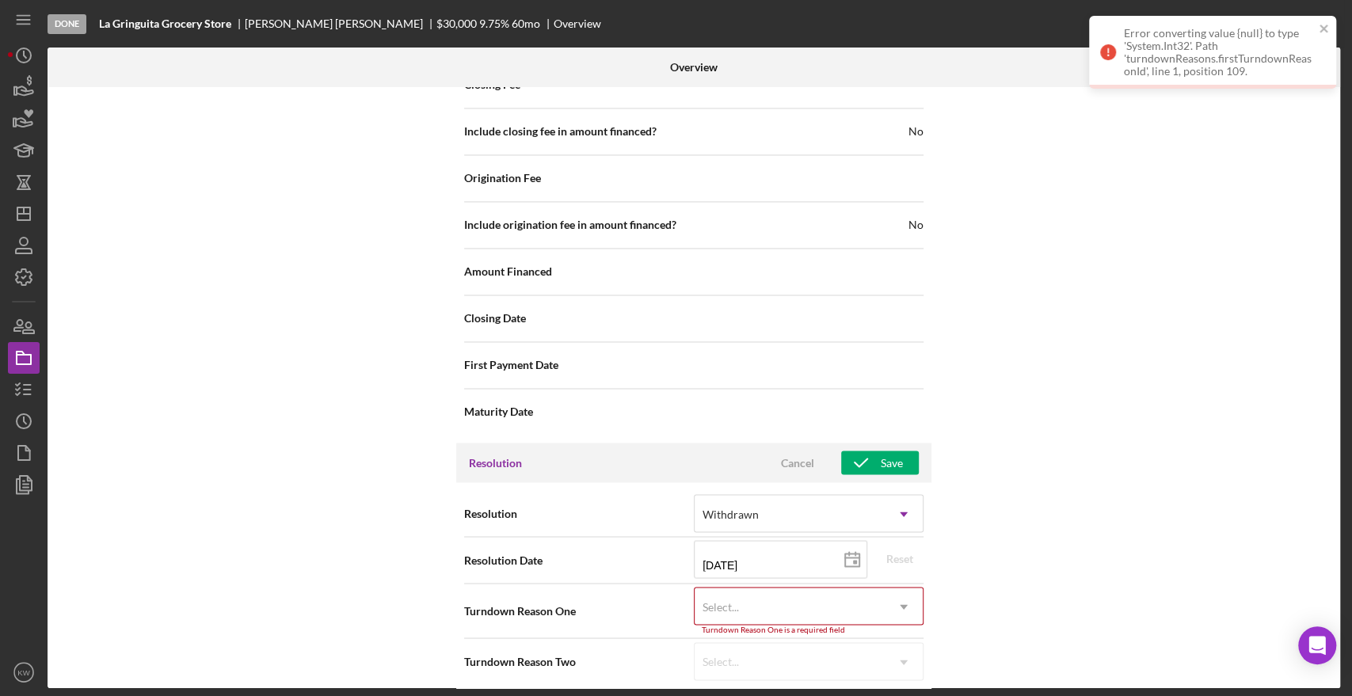
scroll to position [1668, 0]
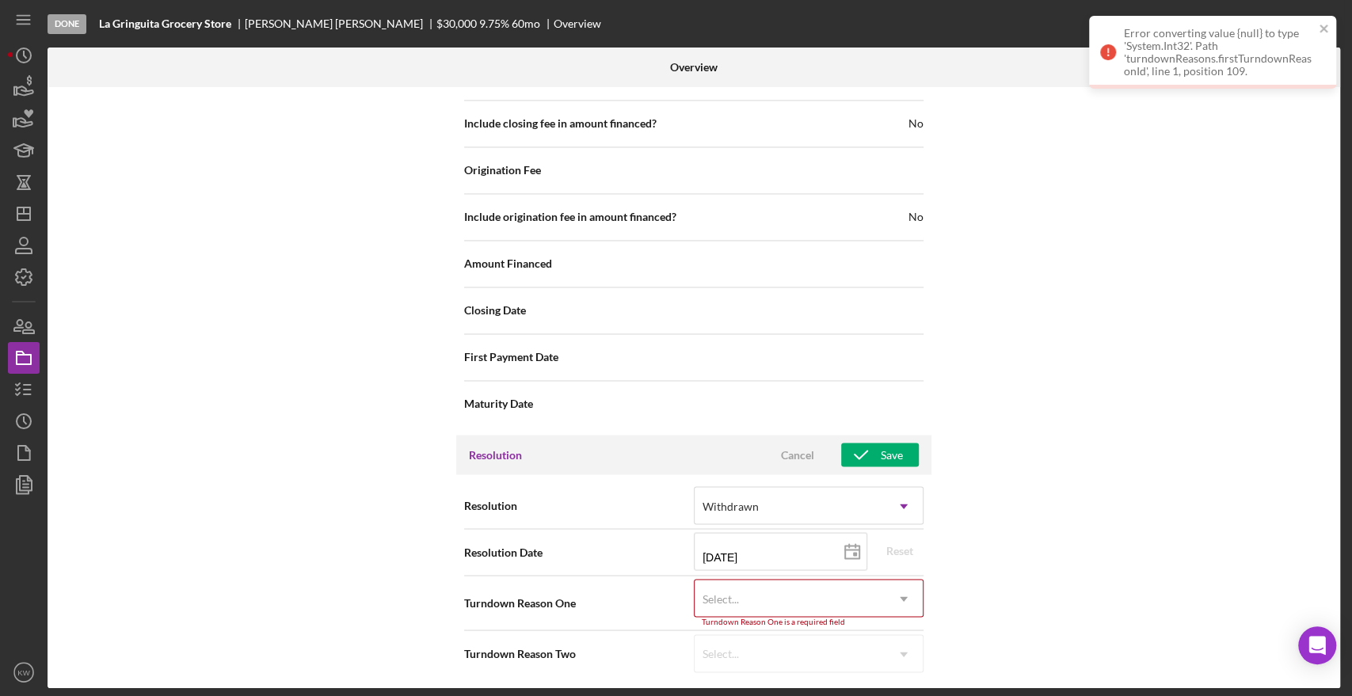
click at [891, 589] on icon "Icon/Dropdown Arrow" at bounding box center [904, 599] width 38 height 38
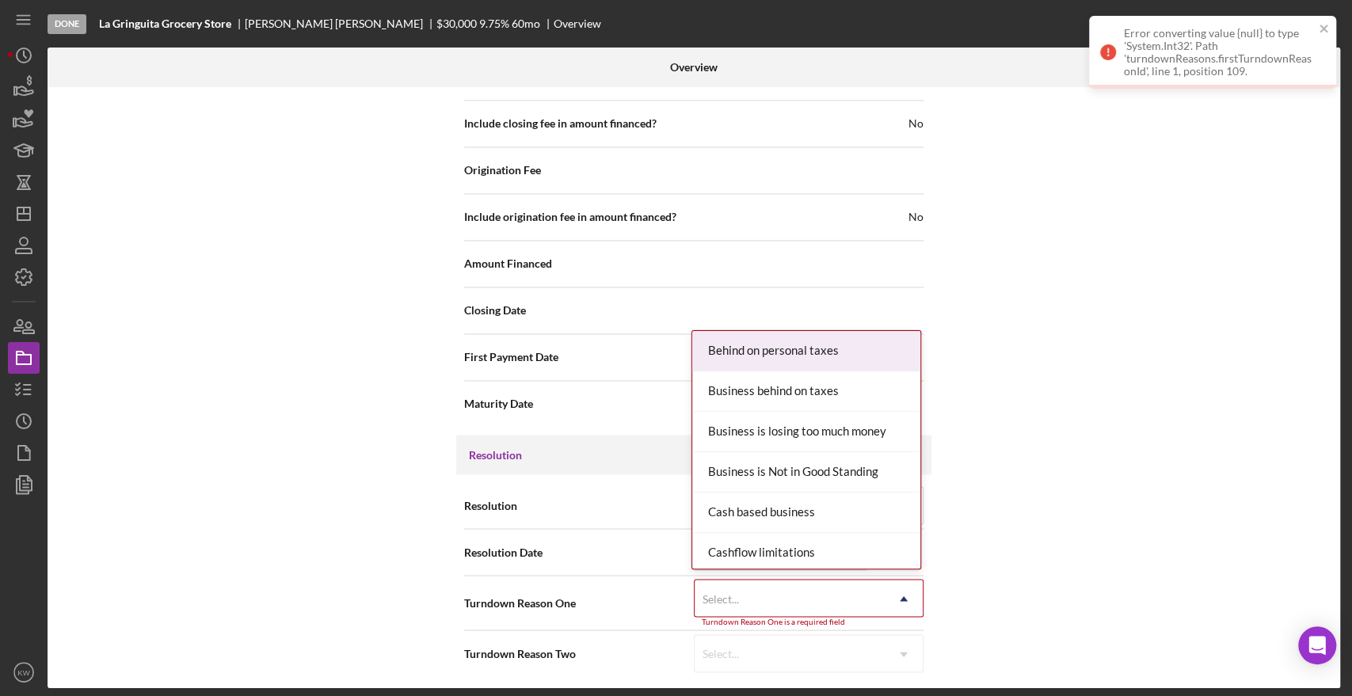
click at [864, 556] on div "Cashflow limitations" at bounding box center [806, 553] width 228 height 40
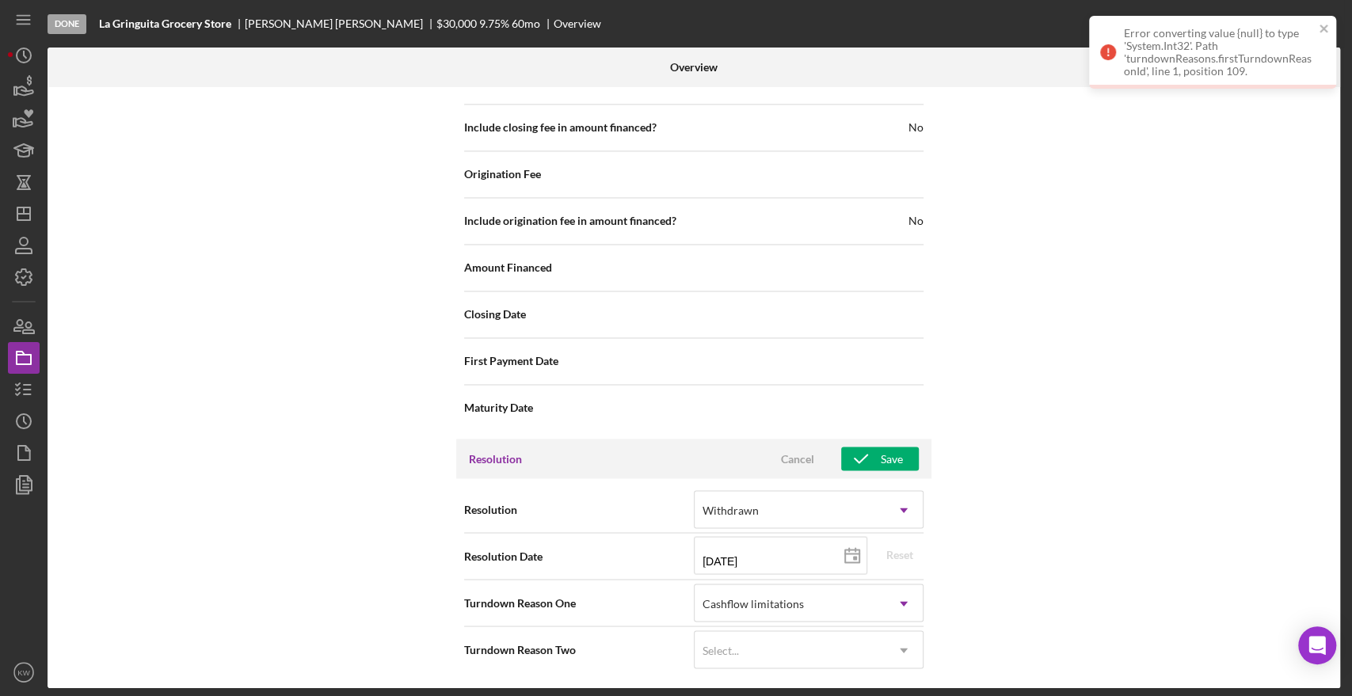
scroll to position [1661, 0]
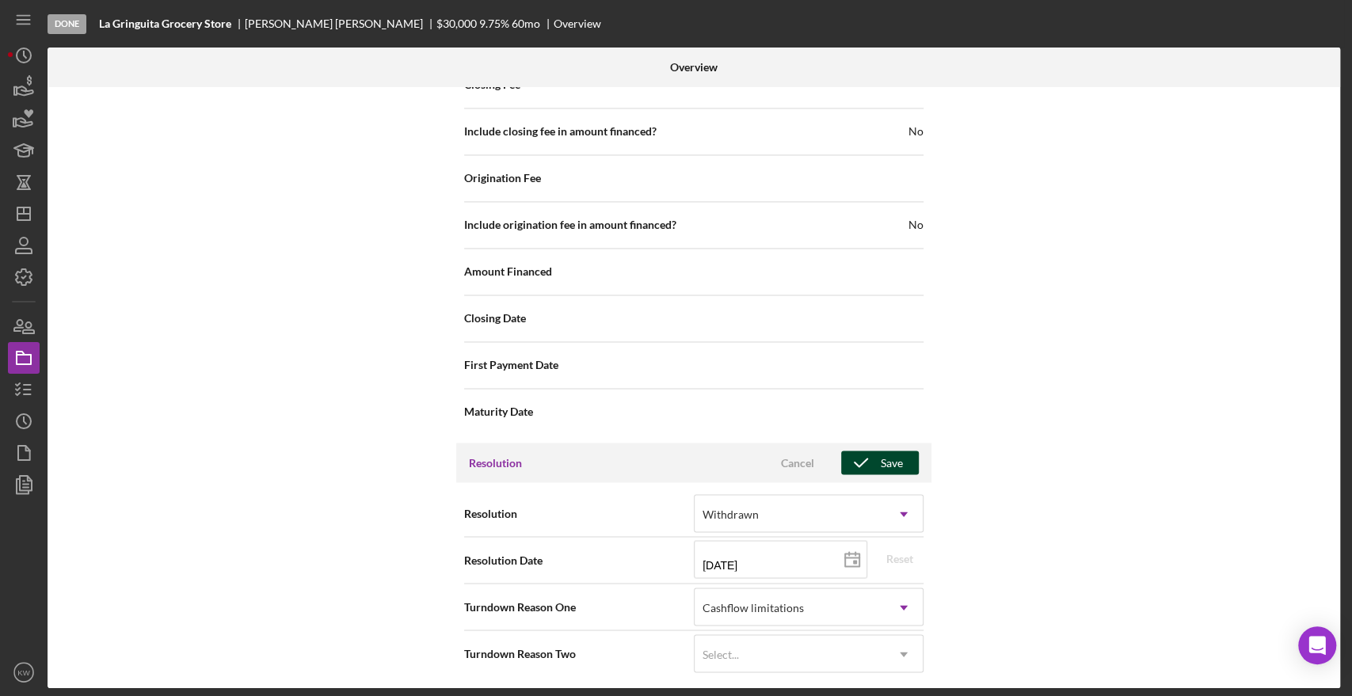
click at [881, 452] on div "Save" at bounding box center [892, 463] width 22 height 24
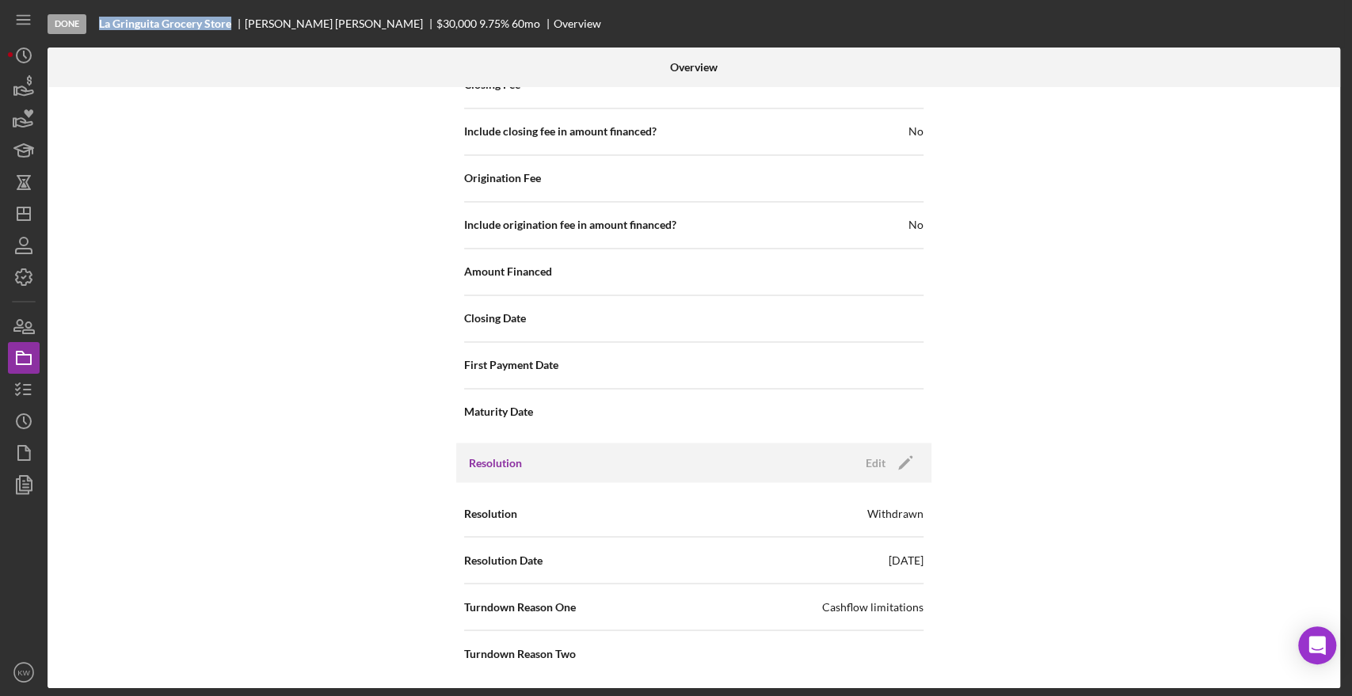
drag, startPoint x: 231, startPoint y: 18, endPoint x: 97, endPoint y: 17, distance: 134.7
click at [97, 17] on div "Done La Gringuita Grocery Store Kristin Wallace $30,000 9.75 % 60 mo Overview" at bounding box center [696, 24] width 1297 height 48
click at [101, 19] on b "La Gringuita Grocery Store" at bounding box center [165, 23] width 132 height 13
drag, startPoint x: 99, startPoint y: 19, endPoint x: 230, endPoint y: 25, distance: 130.8
click at [230, 25] on b "La Gringuita Grocery Store" at bounding box center [165, 23] width 132 height 13
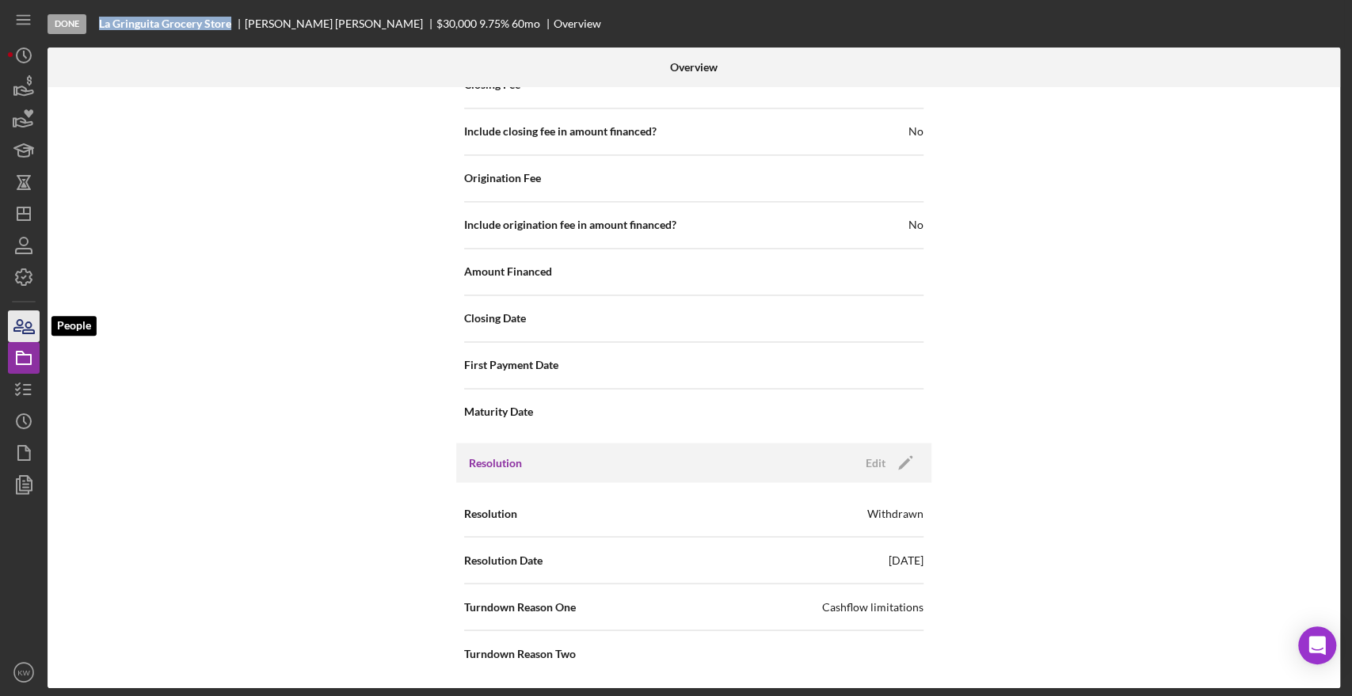
click at [23, 334] on icon "button" at bounding box center [24, 327] width 40 height 40
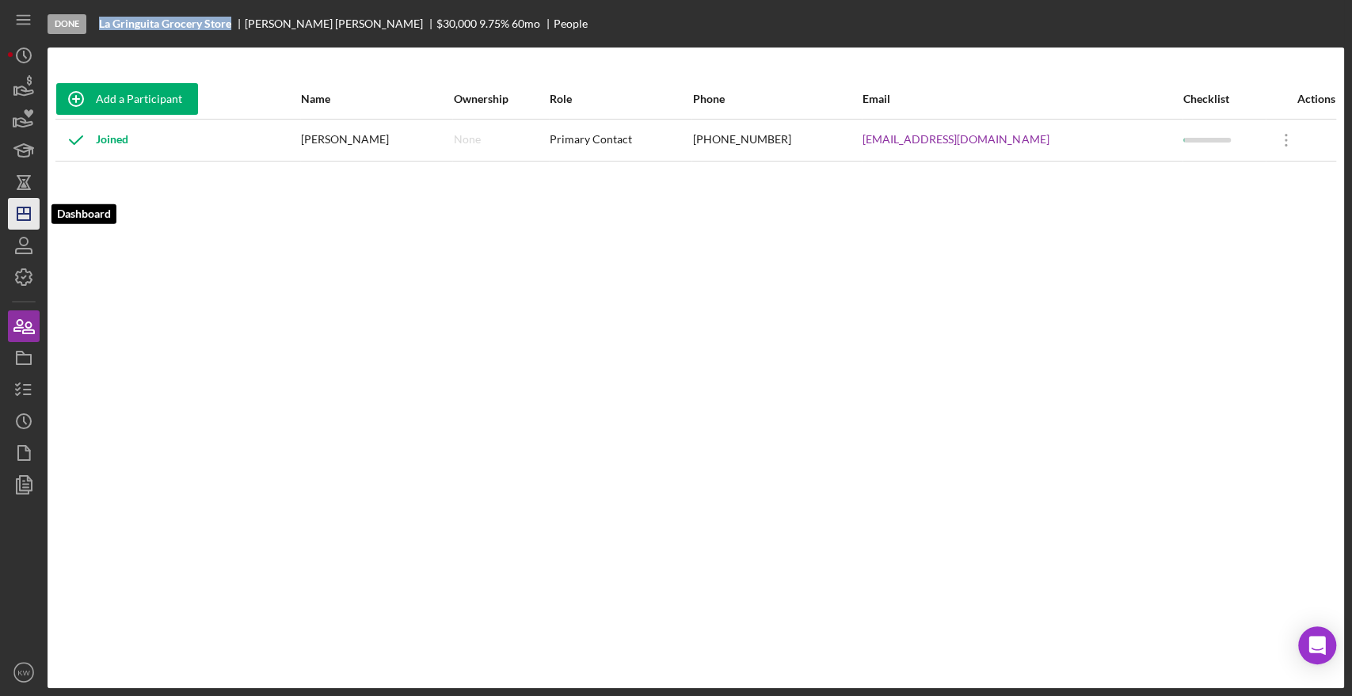
click at [24, 214] on line "button" at bounding box center [24, 211] width 0 height 6
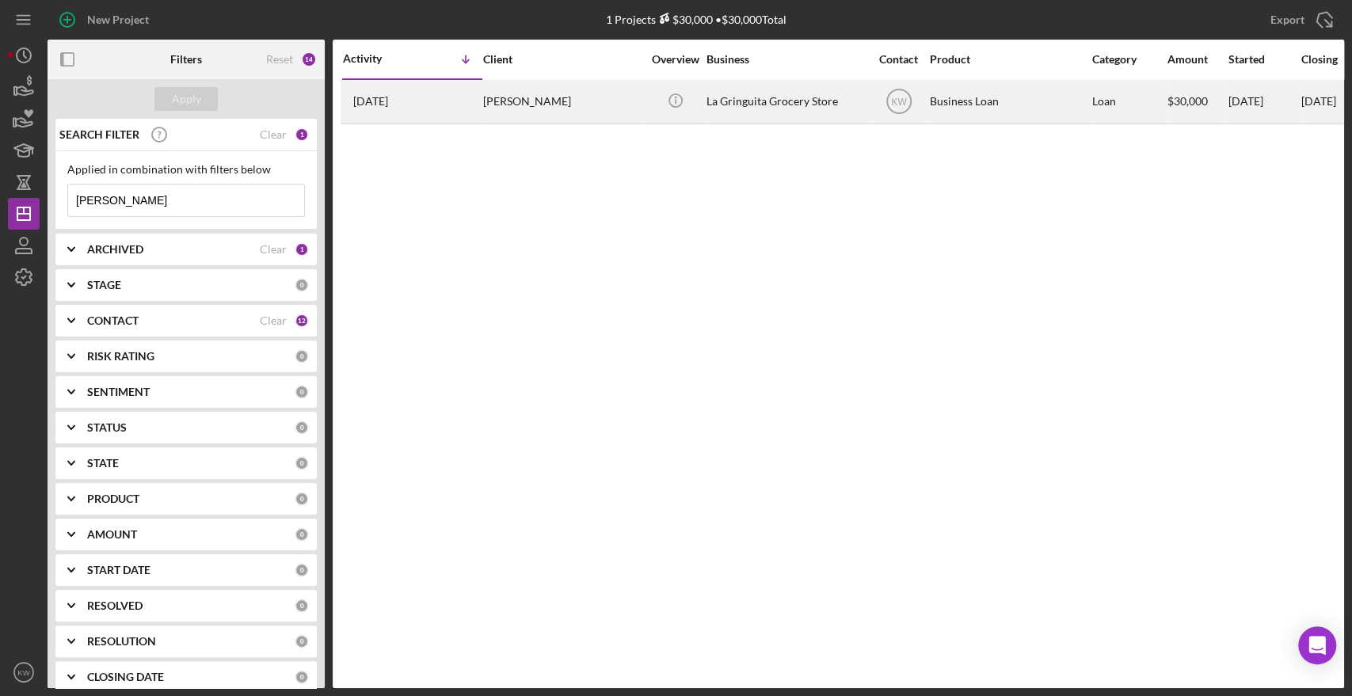
click at [782, 104] on div "La Gringuita Grocery Store" at bounding box center [786, 102] width 158 height 42
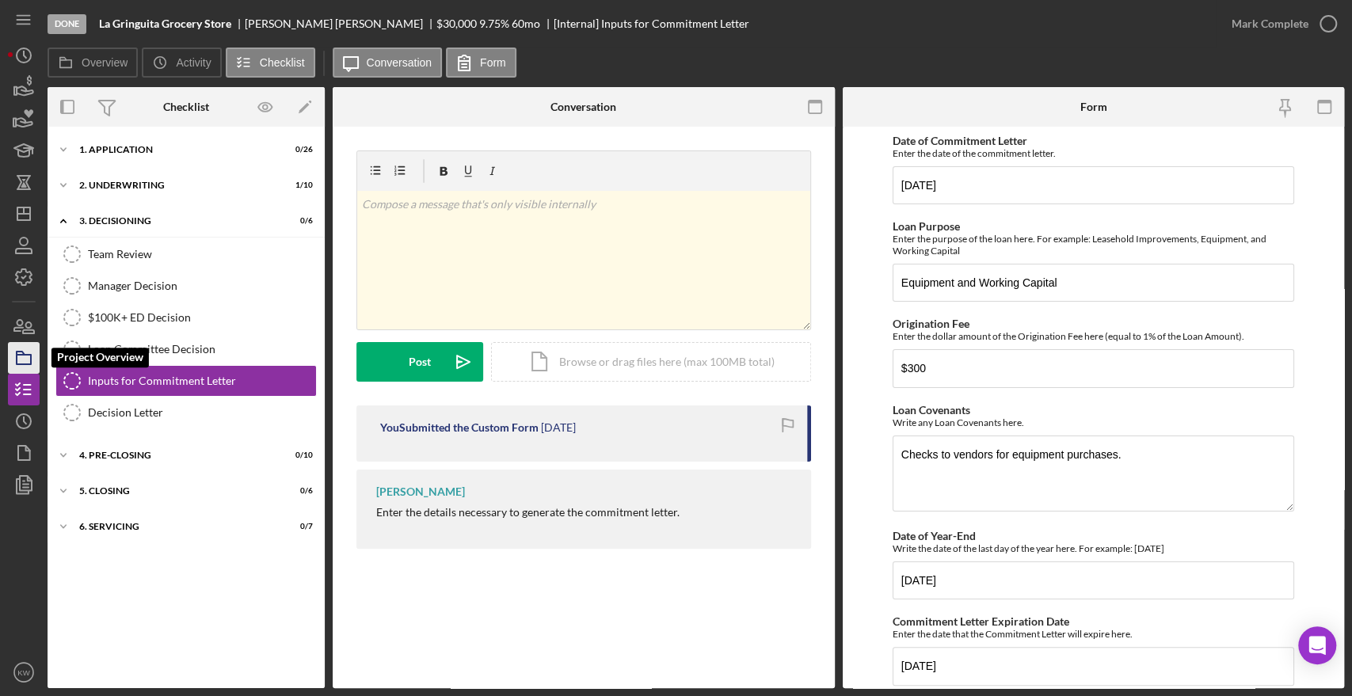
click at [14, 357] on icon "button" at bounding box center [24, 358] width 40 height 40
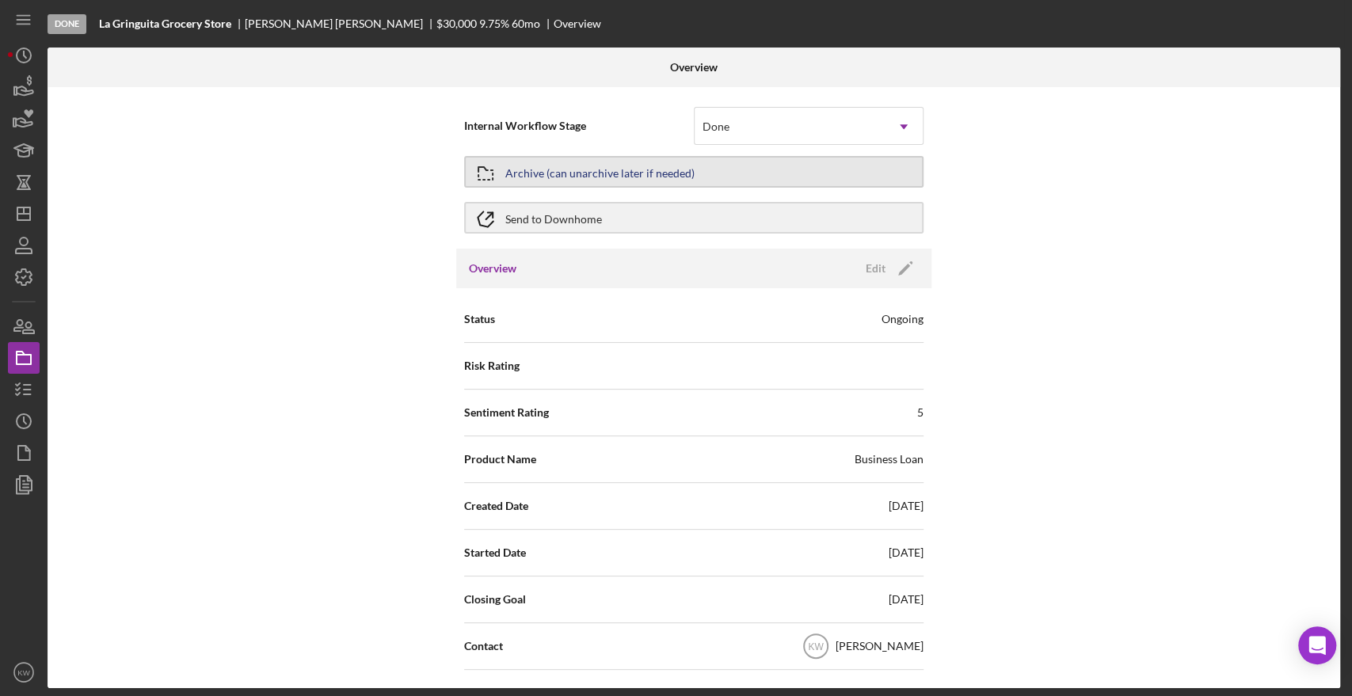
click at [650, 176] on div "Archive (can unarchive later if needed)" at bounding box center [599, 172] width 189 height 29
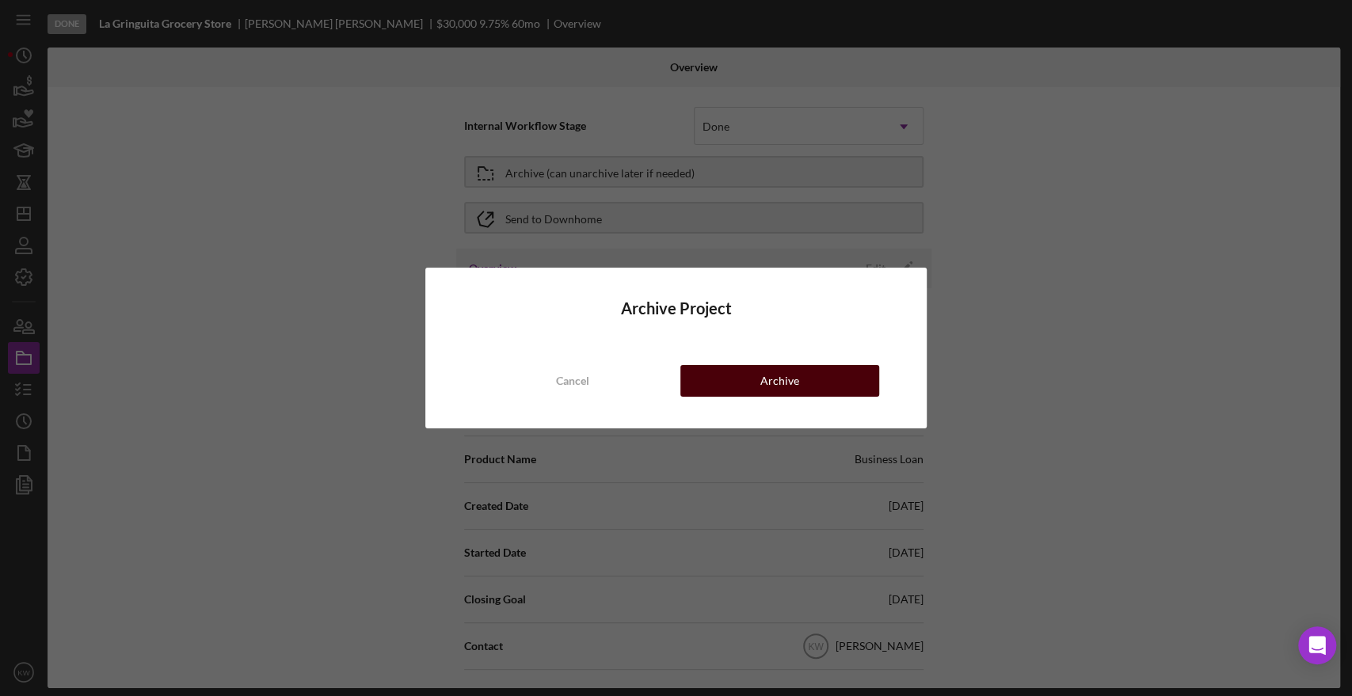
click at [716, 379] on button "Archive" at bounding box center [780, 381] width 199 height 32
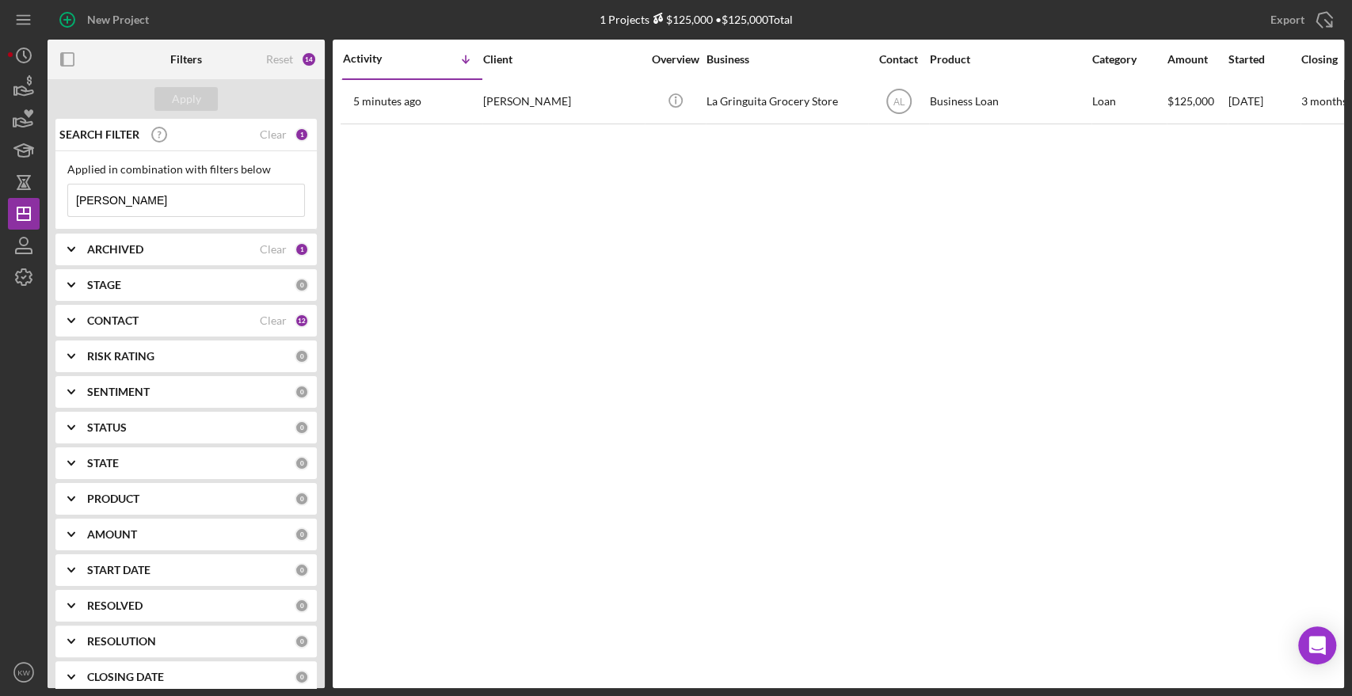
click at [221, 200] on input "[PERSON_NAME]" at bounding box center [186, 201] width 236 height 32
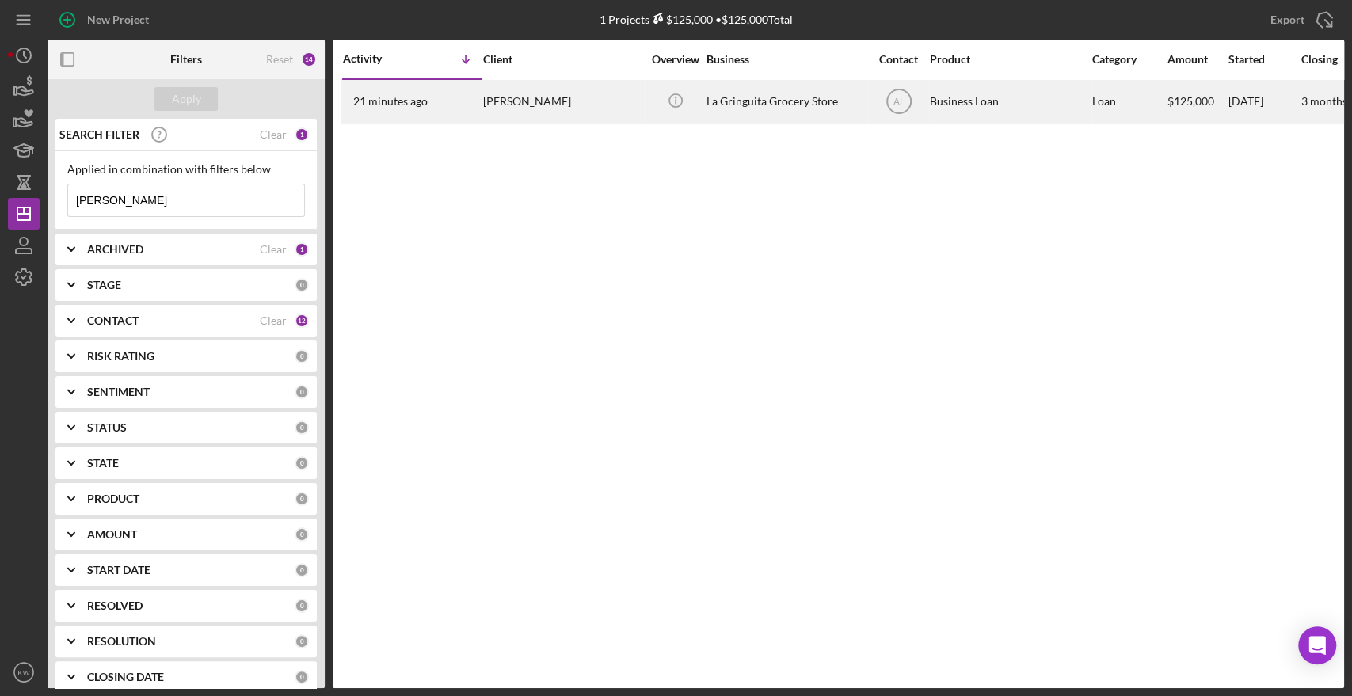
click at [814, 85] on div "La Gringuita Grocery Store" at bounding box center [786, 102] width 158 height 42
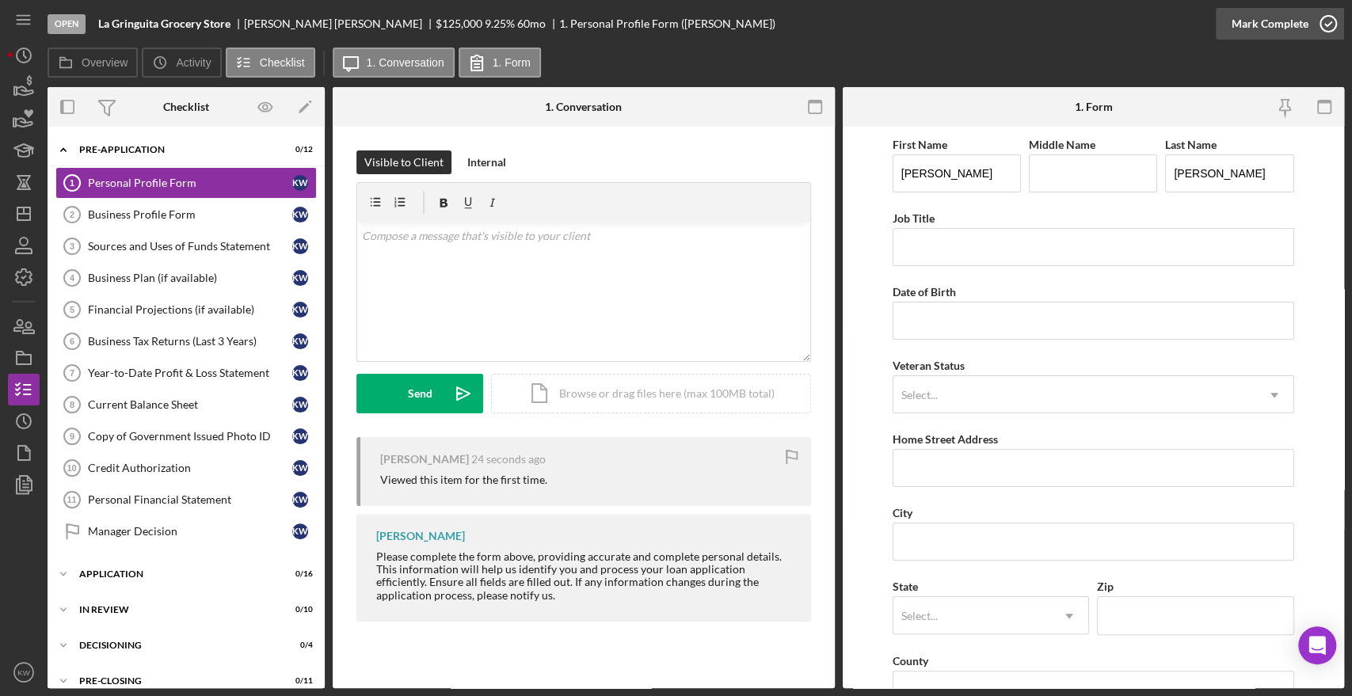
click at [1329, 23] on icon "button" at bounding box center [1329, 24] width 40 height 40
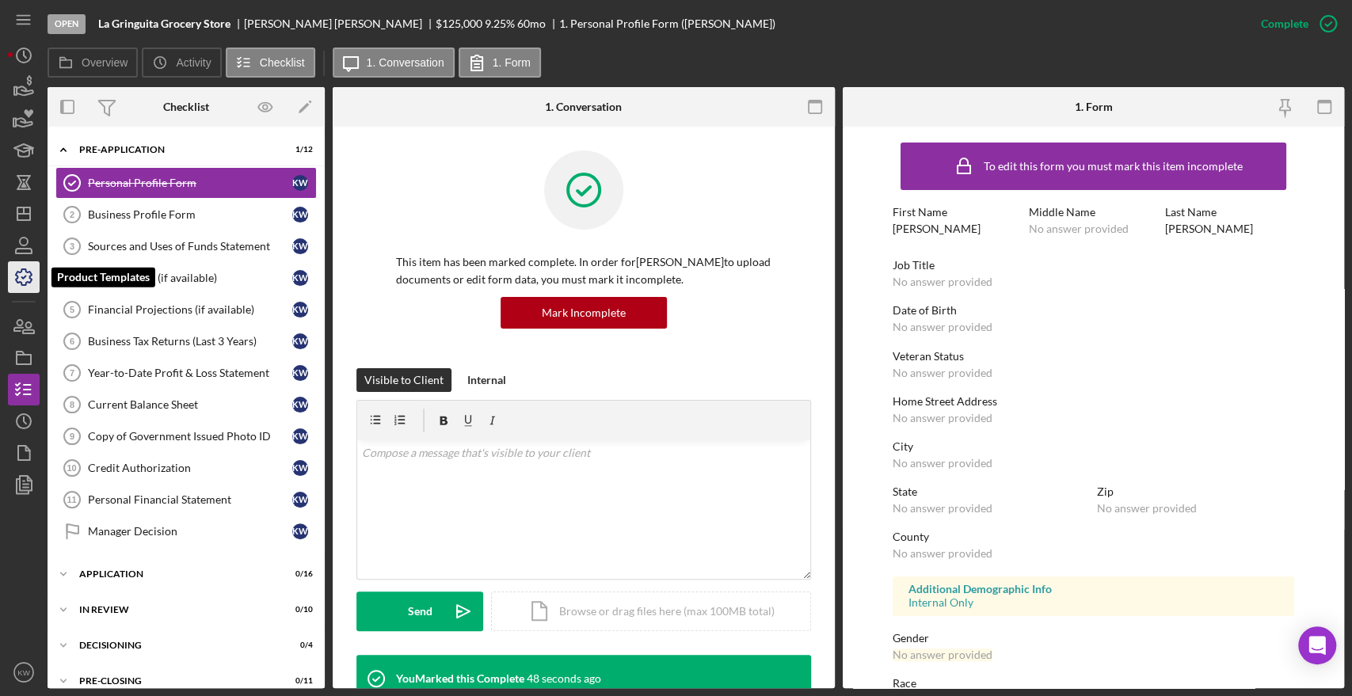
click at [21, 284] on icon "button" at bounding box center [24, 277] width 16 height 16
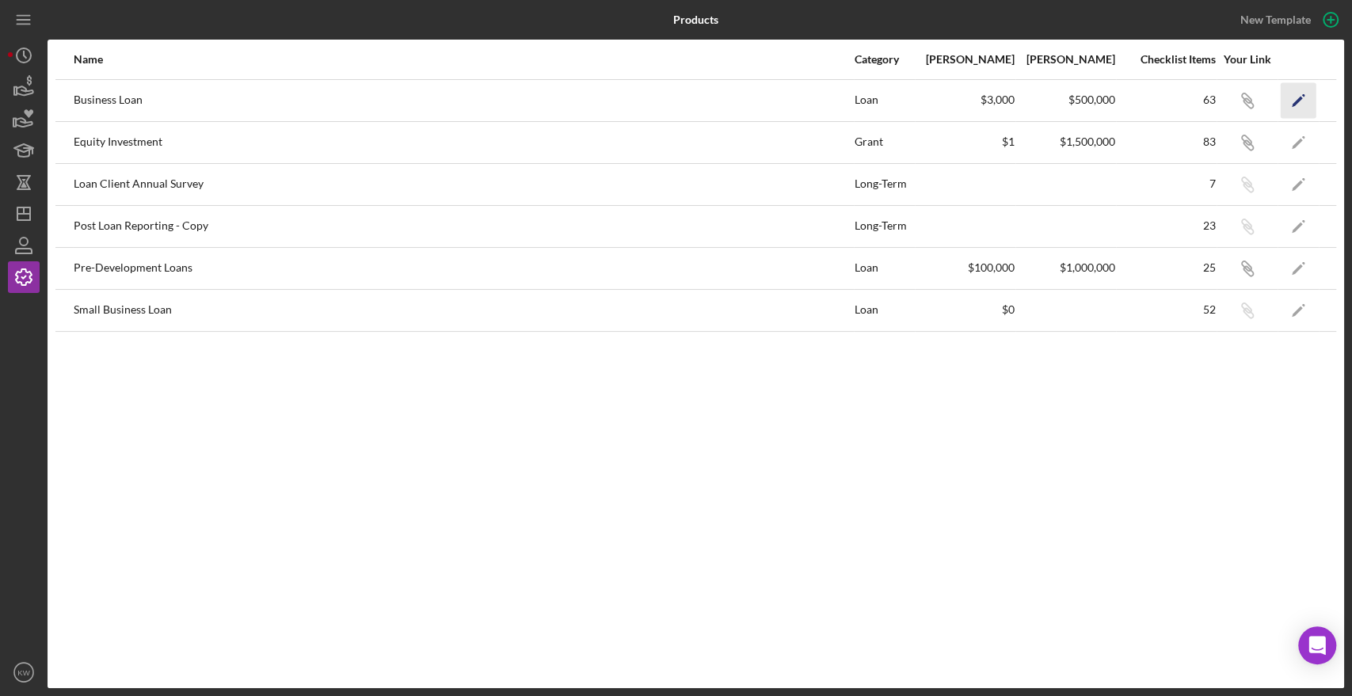
click at [1289, 93] on icon "Icon/Edit" at bounding box center [1299, 100] width 36 height 36
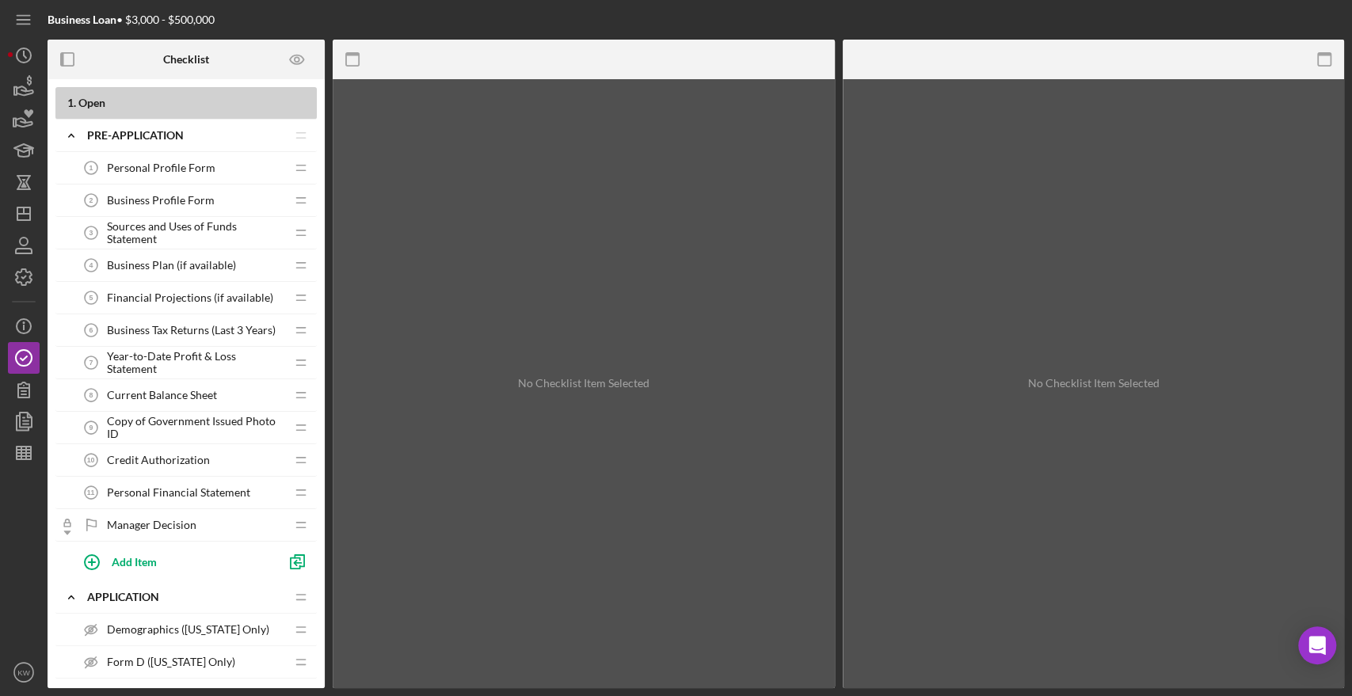
click at [154, 163] on span "Personal Profile Form" at bounding box center [161, 168] width 109 height 13
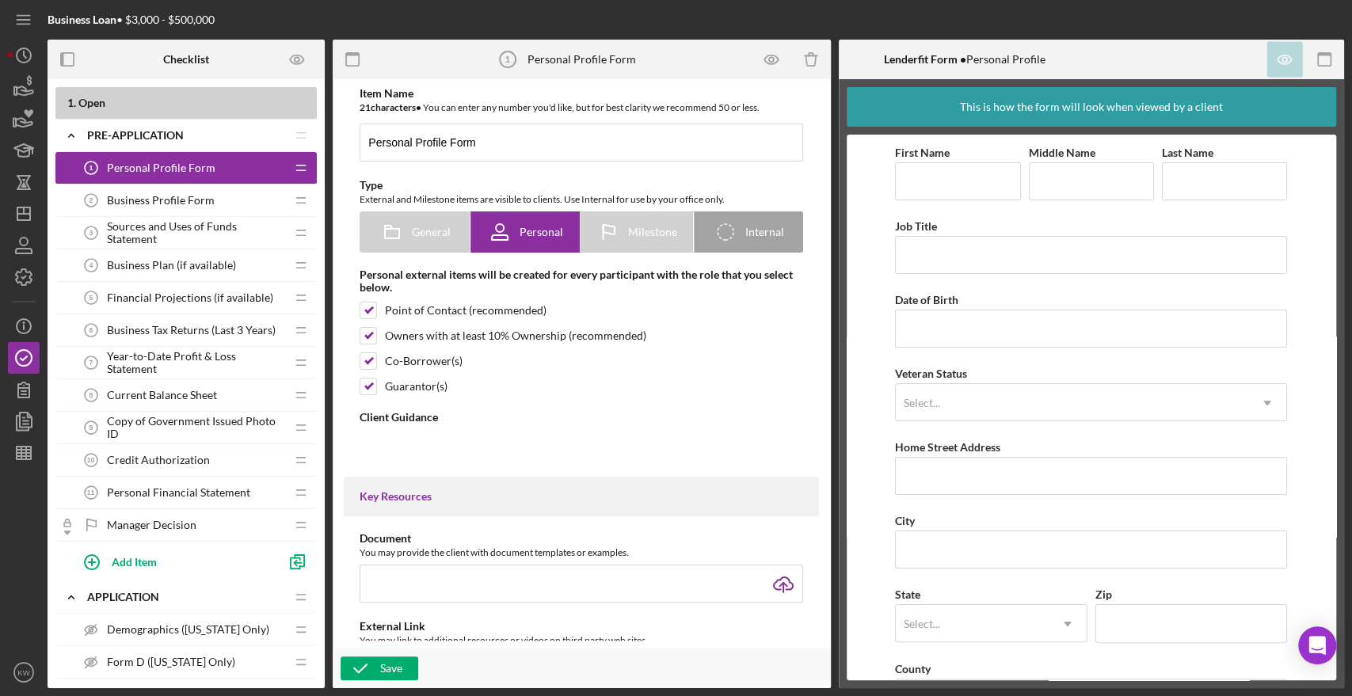
type textarea "<div>Please complete the form above, providing accurate and complete personal d…"
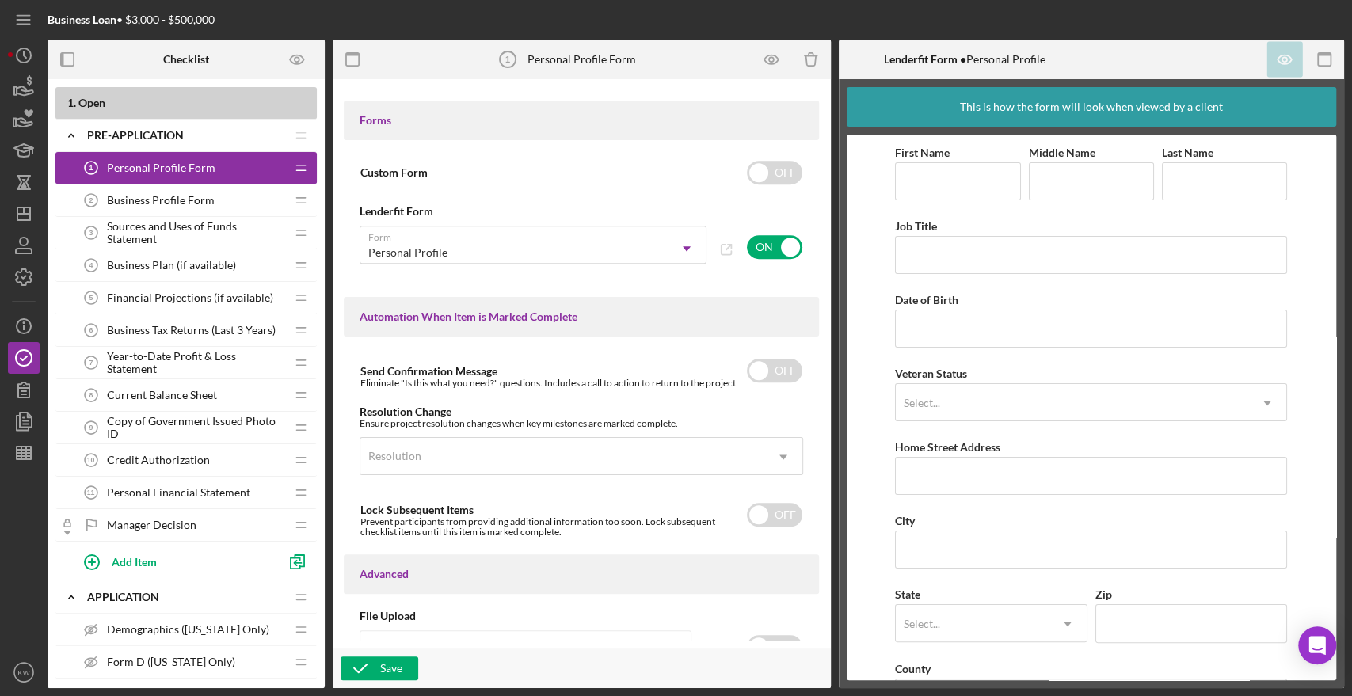
scroll to position [880, 0]
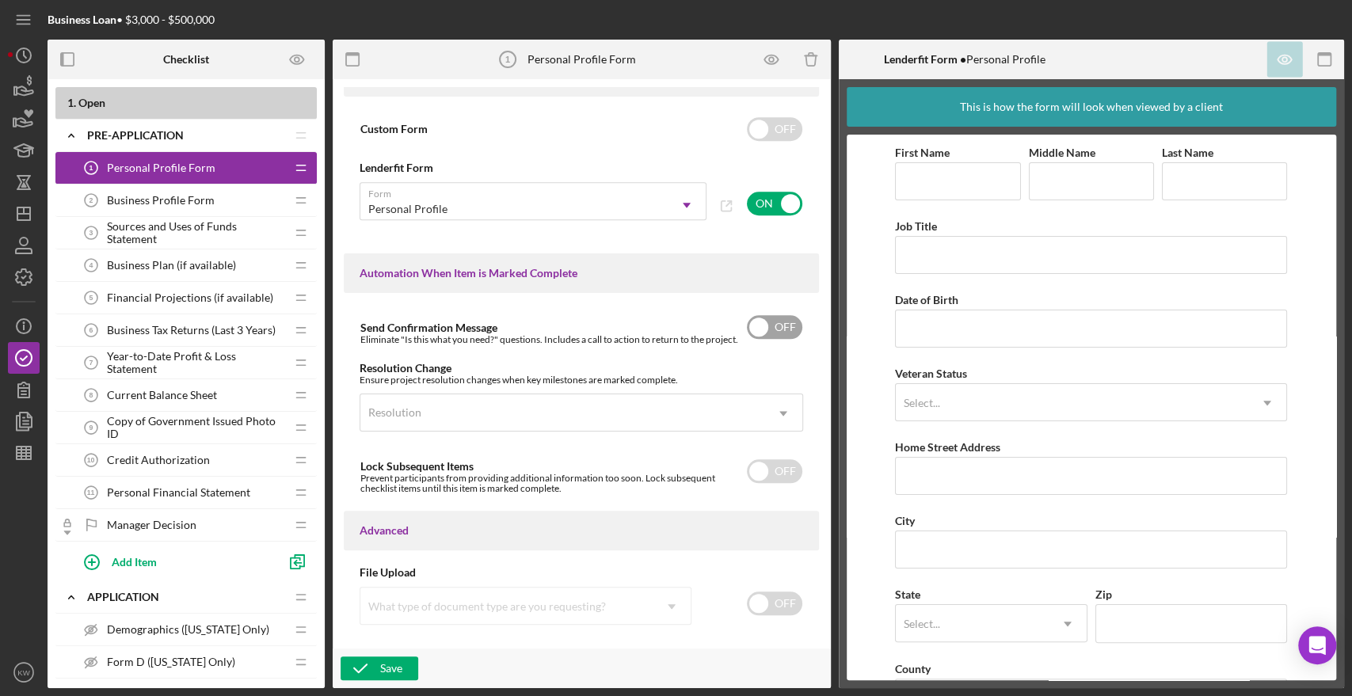
click at [791, 326] on input "checkbox" at bounding box center [774, 327] width 55 height 24
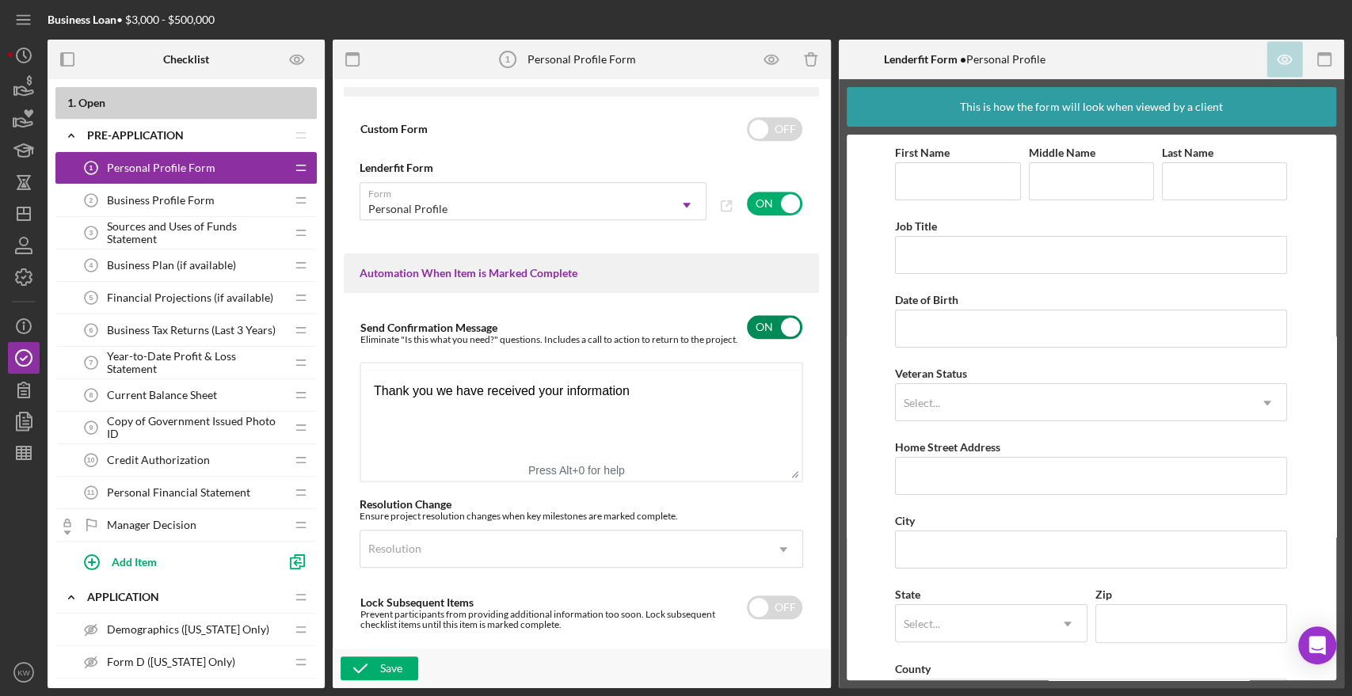
scroll to position [0, 0]
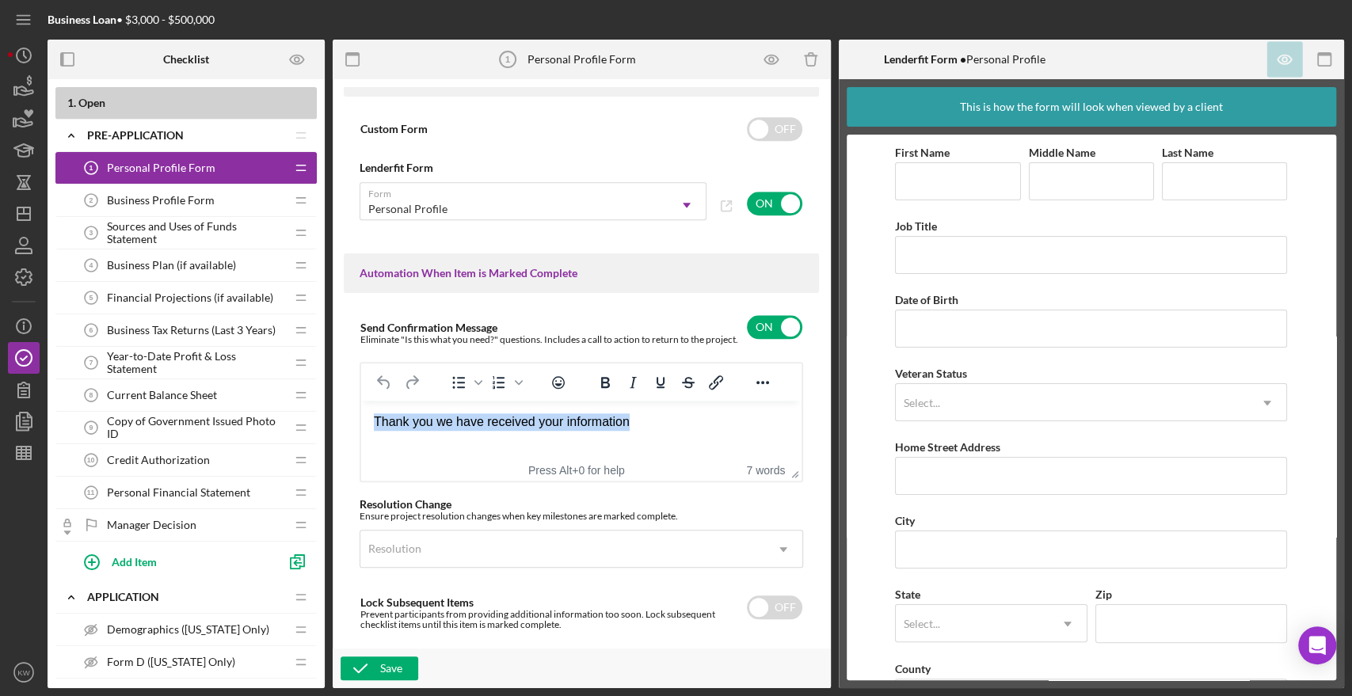
drag, startPoint x: 671, startPoint y: 419, endPoint x: 659, endPoint y: 783, distance: 363.8
click at [361, 400] on html "Thank you we have received your information" at bounding box center [581, 421] width 440 height 43
click at [772, 332] on input "checkbox" at bounding box center [774, 327] width 55 height 24
checkbox input "false"
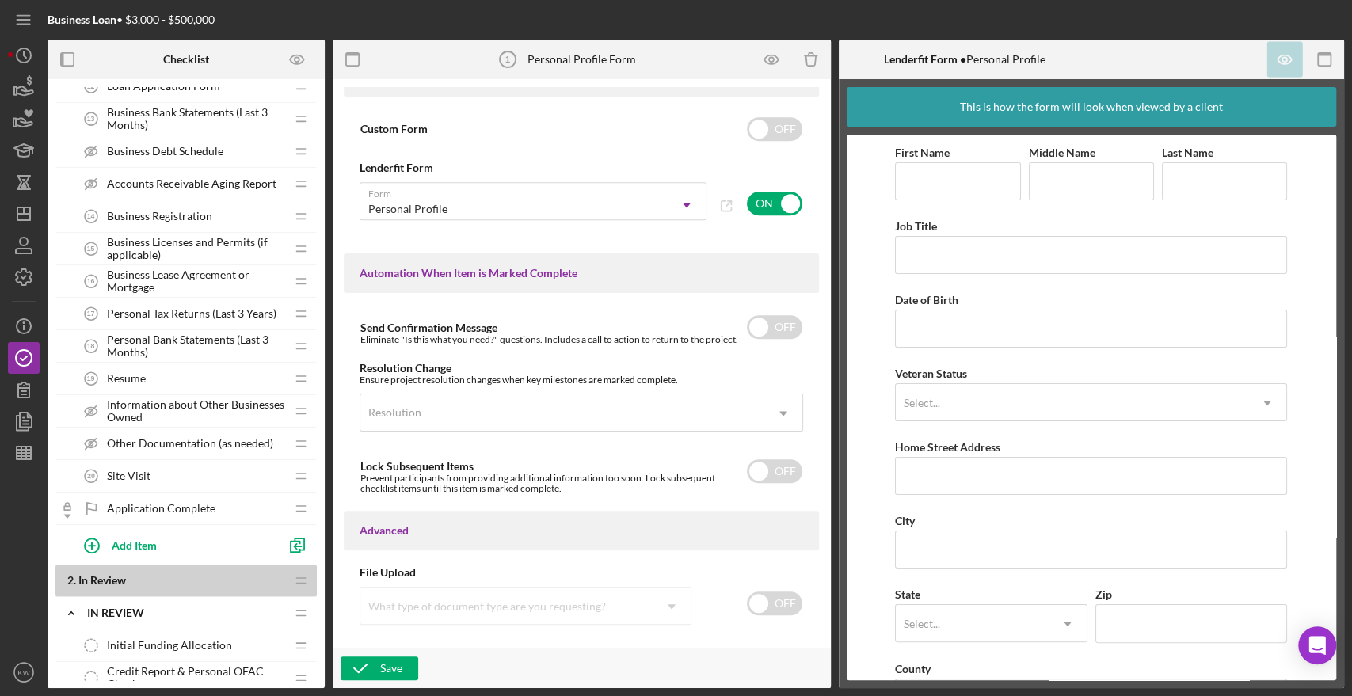
scroll to position [616, 0]
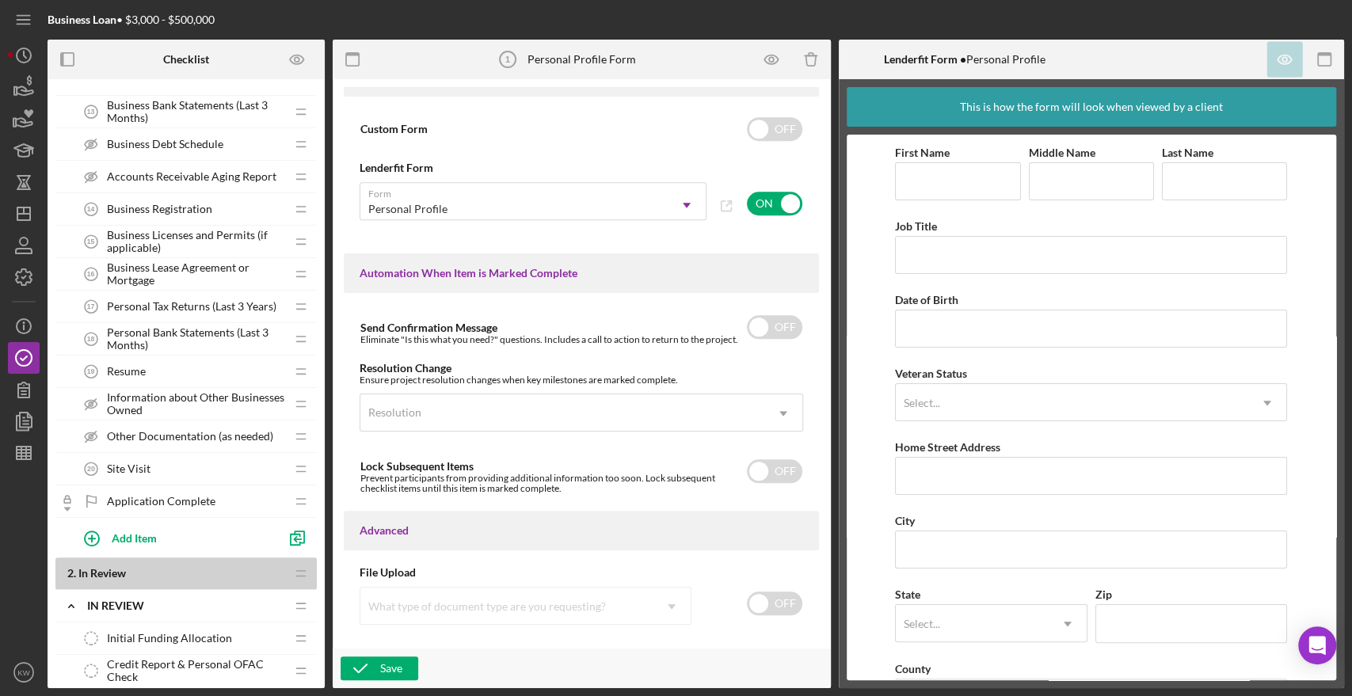
click at [158, 500] on span "Application Complete" at bounding box center [161, 501] width 109 height 13
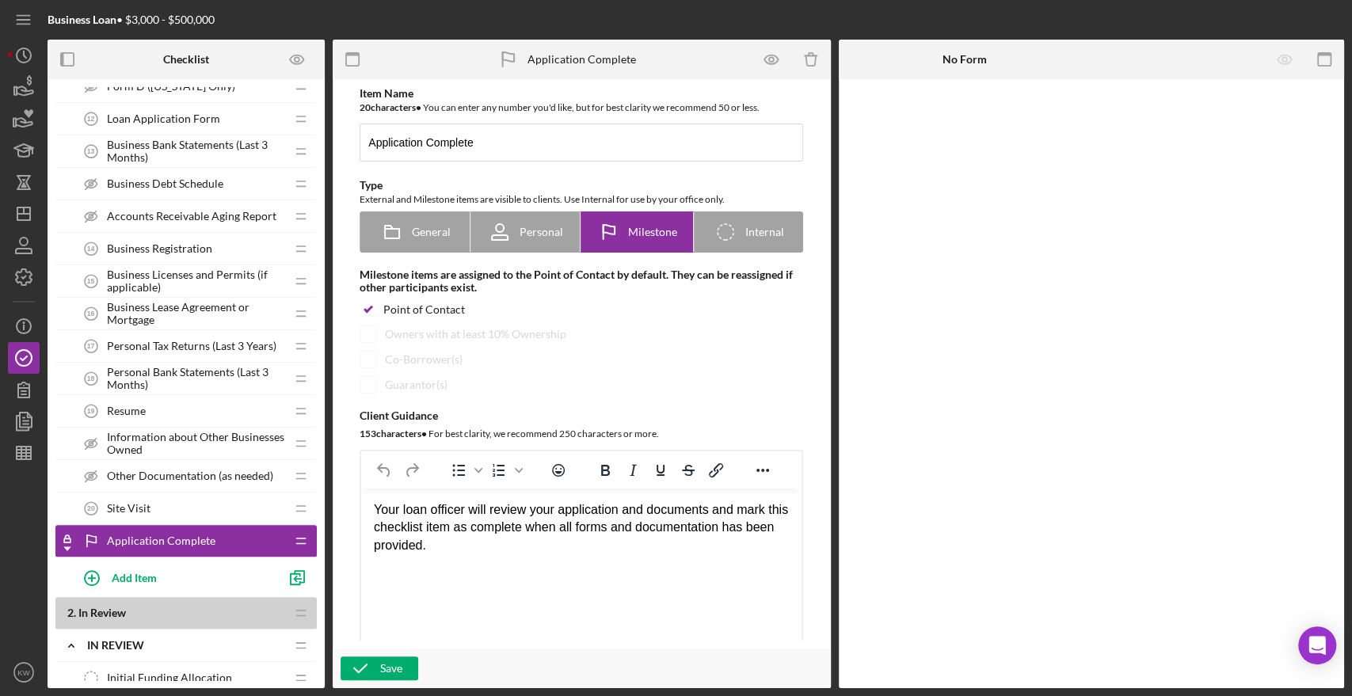
scroll to position [704, 0]
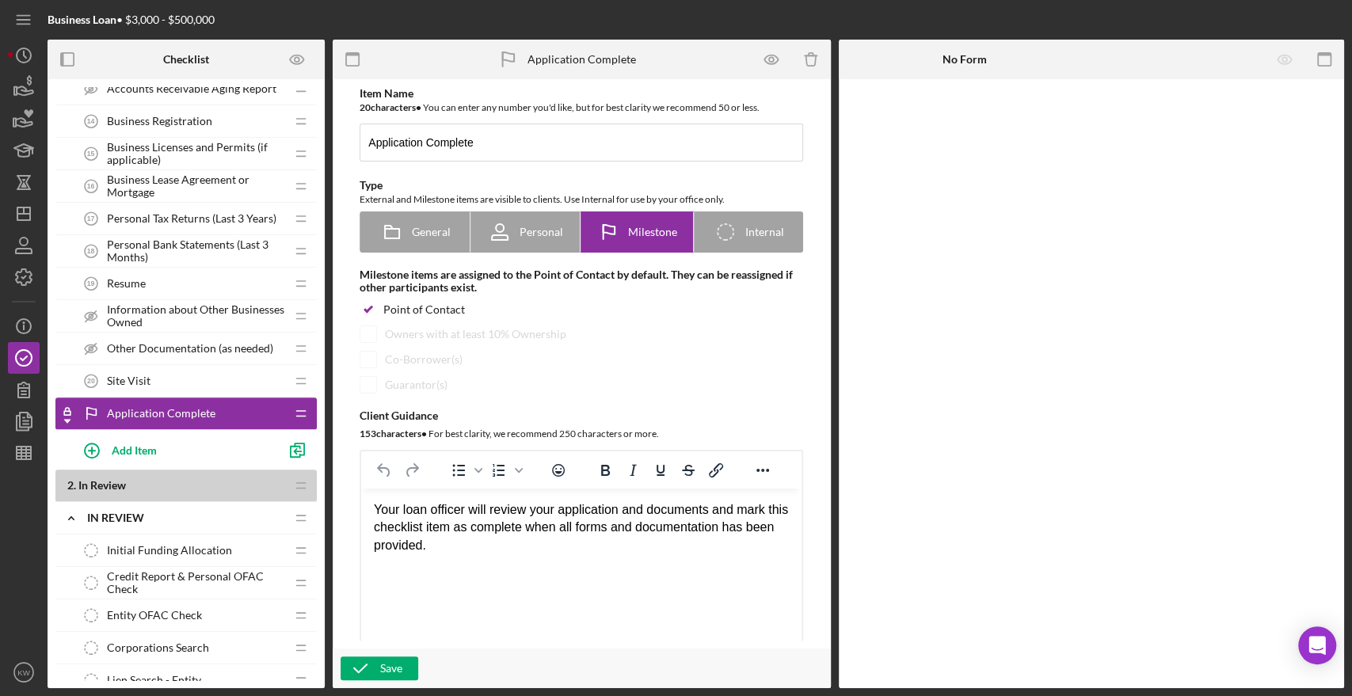
click at [157, 407] on span "Application Complete" at bounding box center [161, 413] width 109 height 13
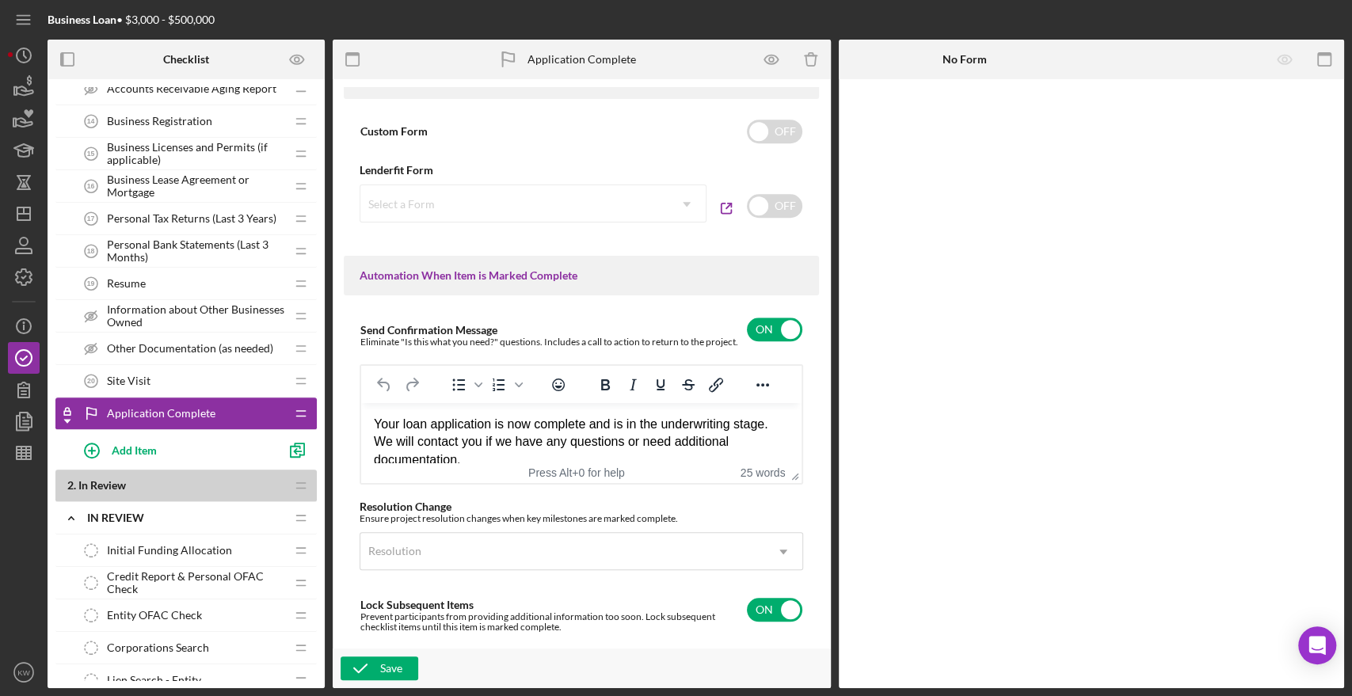
scroll to position [880, 0]
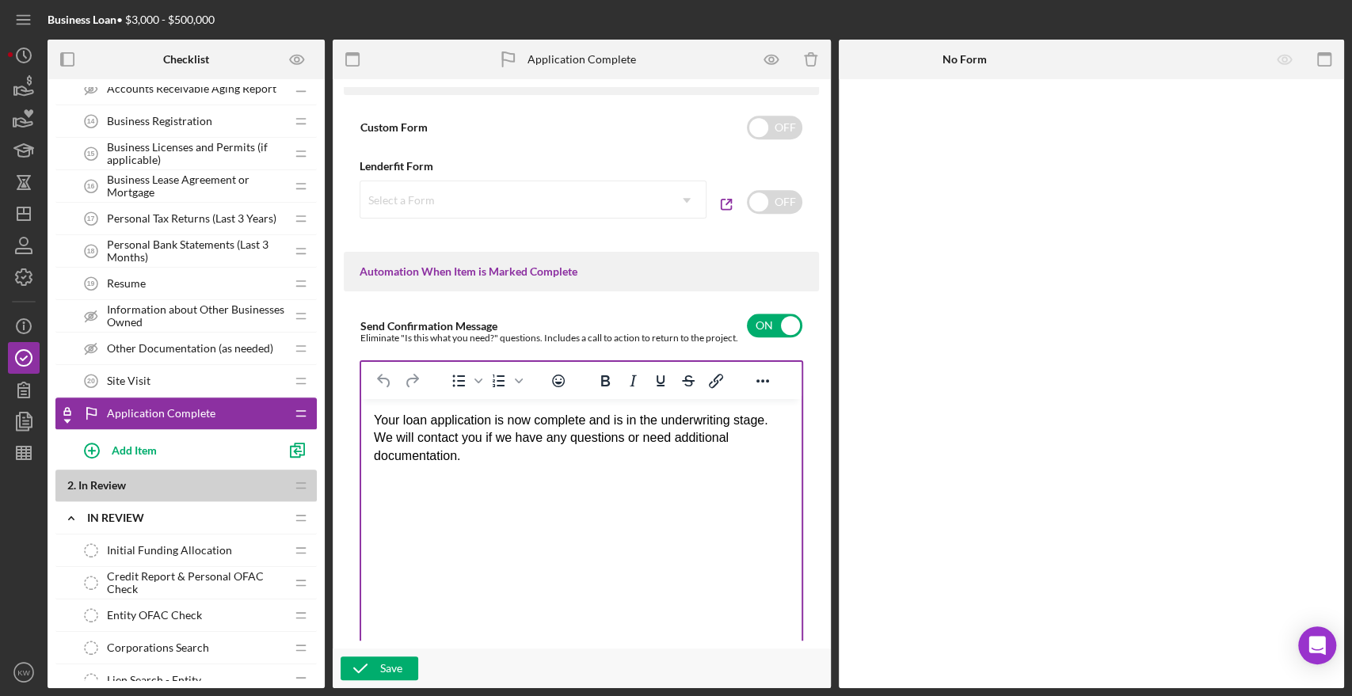
drag, startPoint x: 792, startPoint y: 471, endPoint x: 800, endPoint y: 655, distance: 184.8
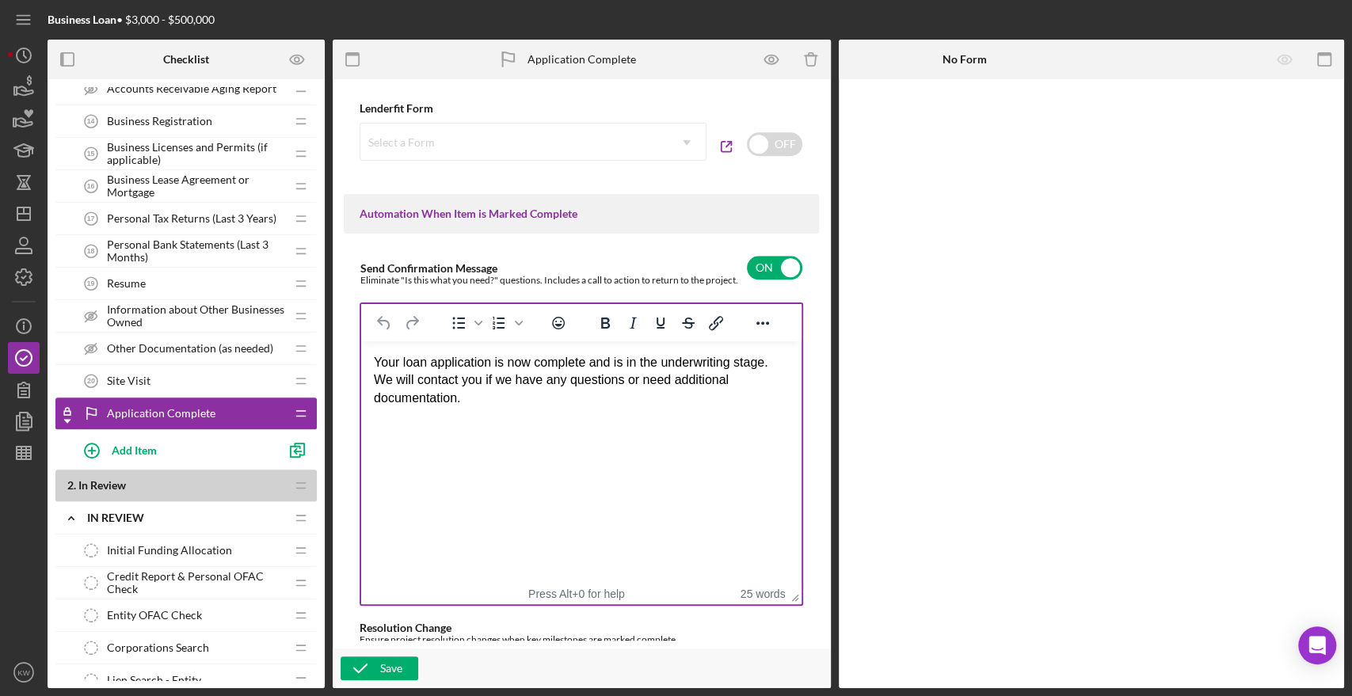
scroll to position [968, 0]
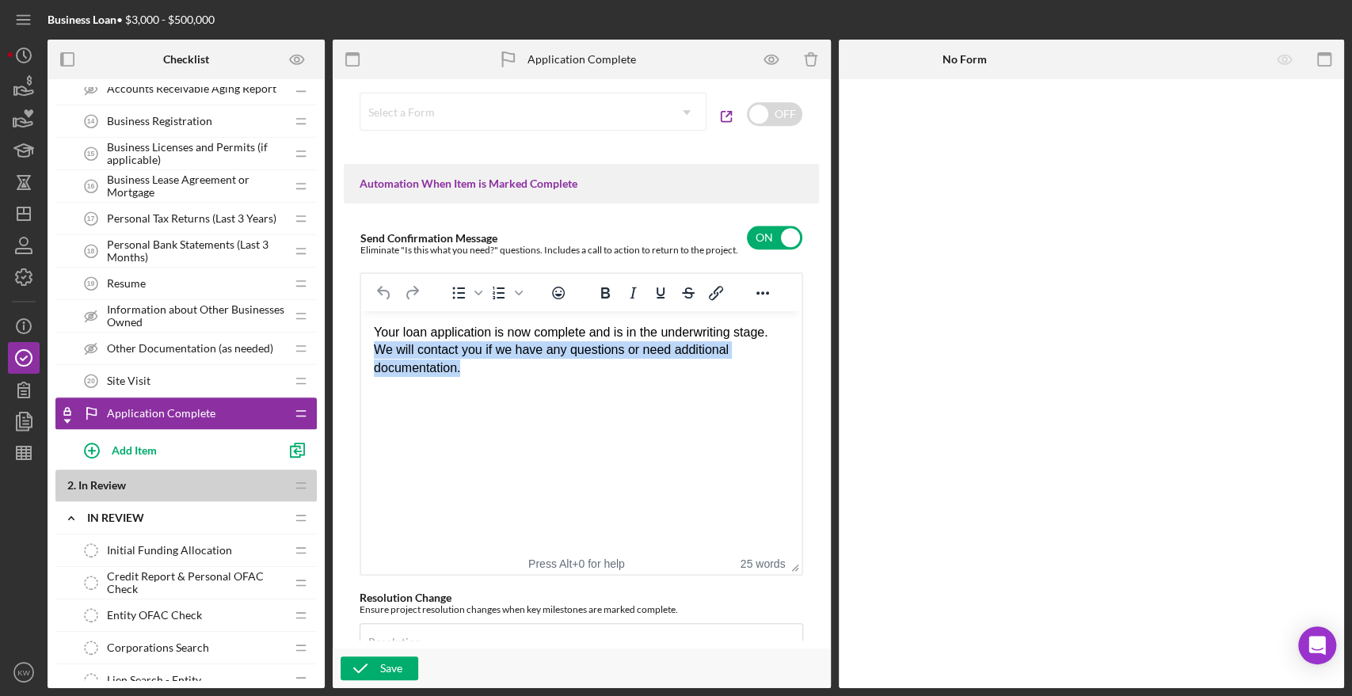
drag, startPoint x: 483, startPoint y: 369, endPoint x: 371, endPoint y: 352, distance: 113.8
click at [371, 352] on html "Your loan application is now complete and is in the underwriting stage. We will…" at bounding box center [581, 350] width 440 height 78
click at [542, 387] on html "Your loan application is now complete and is in the underwriting stage. We will…" at bounding box center [581, 350] width 440 height 78
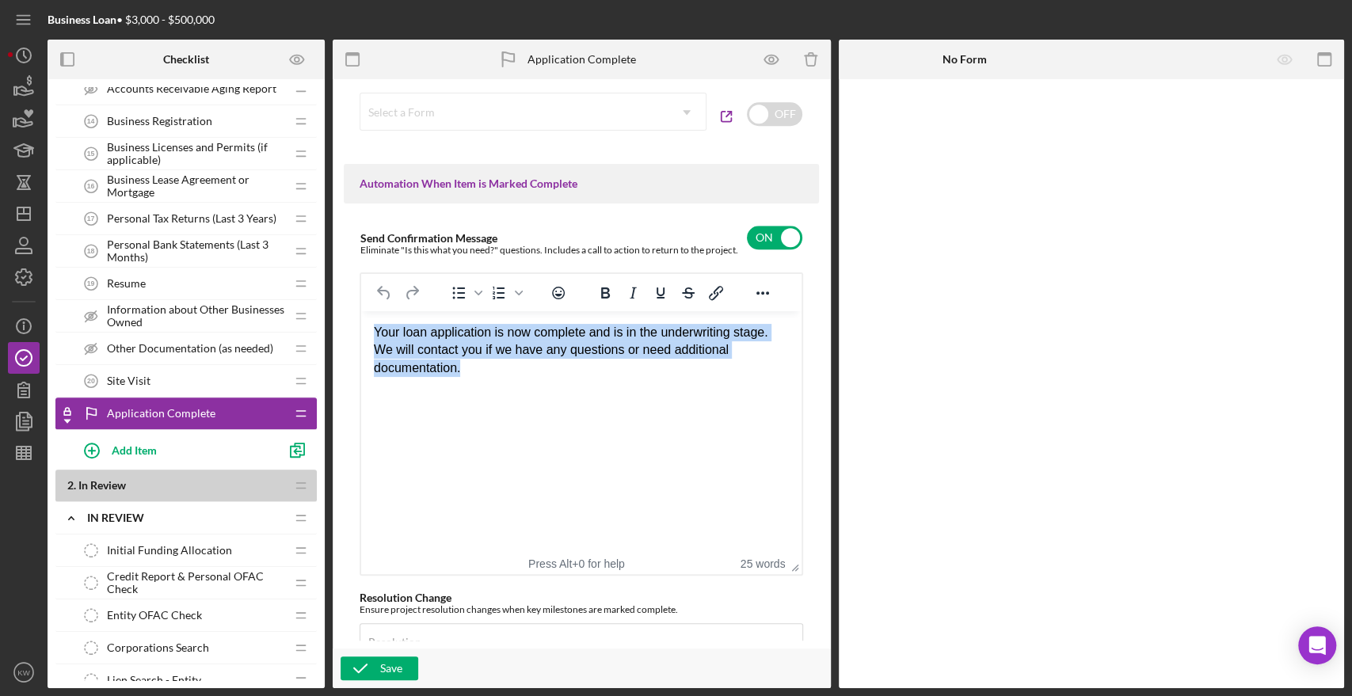
drag, startPoint x: 489, startPoint y: 367, endPoint x: 368, endPoint y: 328, distance: 126.5
click at [368, 328] on html "Your loan application is now complete and is in the underwriting stage. We will…" at bounding box center [581, 350] width 440 height 78
click at [403, 356] on div "Your loan application is now complete and is in the underwriting stage. We will…" at bounding box center [581, 349] width 415 height 53
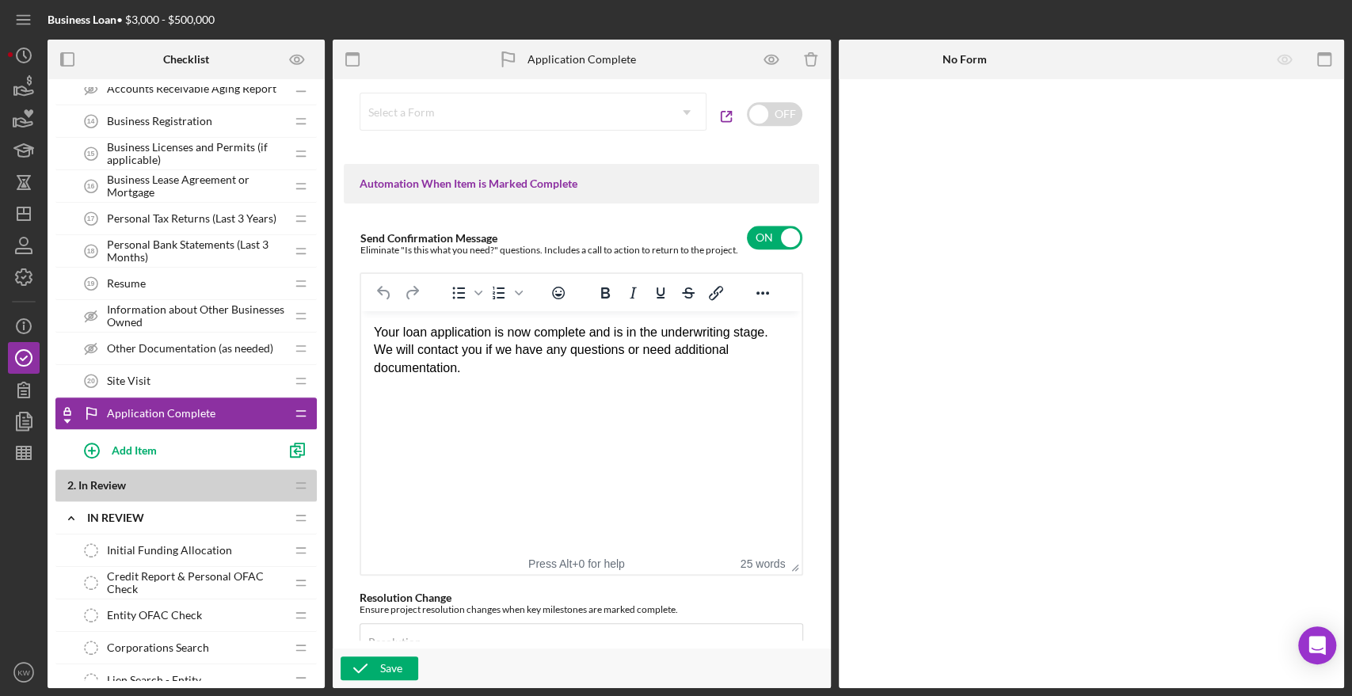
click at [501, 384] on html "Your loan application is now complete and is in the underwriting stage. We will…" at bounding box center [581, 350] width 440 height 78
drag, startPoint x: 508, startPoint y: 383, endPoint x: 364, endPoint y: 318, distance: 158.2
click at [364, 318] on html "Your loan application is now complete and is in the underwriting stage. We will…" at bounding box center [581, 350] width 440 height 78
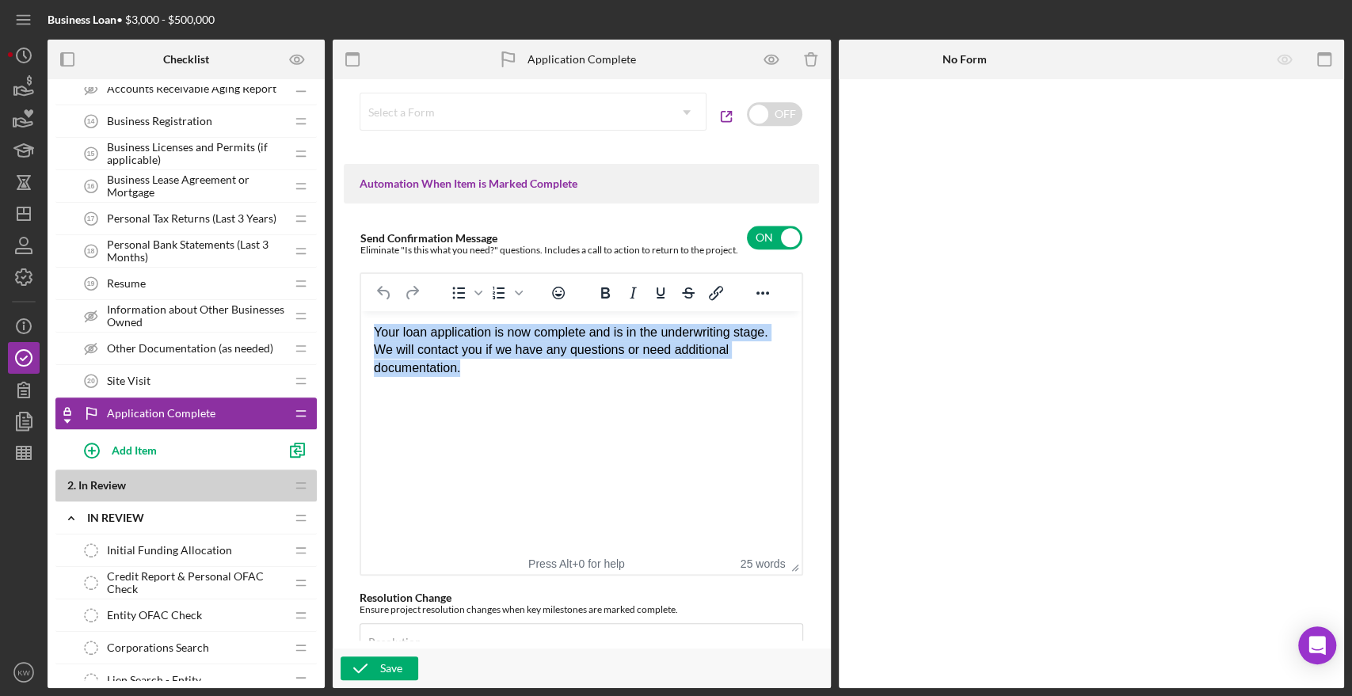
drag, startPoint x: 376, startPoint y: 324, endPoint x: 533, endPoint y: 383, distance: 167.7
click at [533, 383] on html "Your loan application is now complete and is in the underwriting stage. We will…" at bounding box center [581, 350] width 440 height 78
click at [456, 351] on div "Your loan application is now complete and is in the underwriting stage. We will…" at bounding box center [581, 349] width 415 height 53
drag, startPoint x: 488, startPoint y: 366, endPoint x: 375, endPoint y: 340, distance: 116.3
click at [375, 340] on div "Your loan application is now complete and is in the underwriting stage. We will…" at bounding box center [581, 349] width 415 height 53
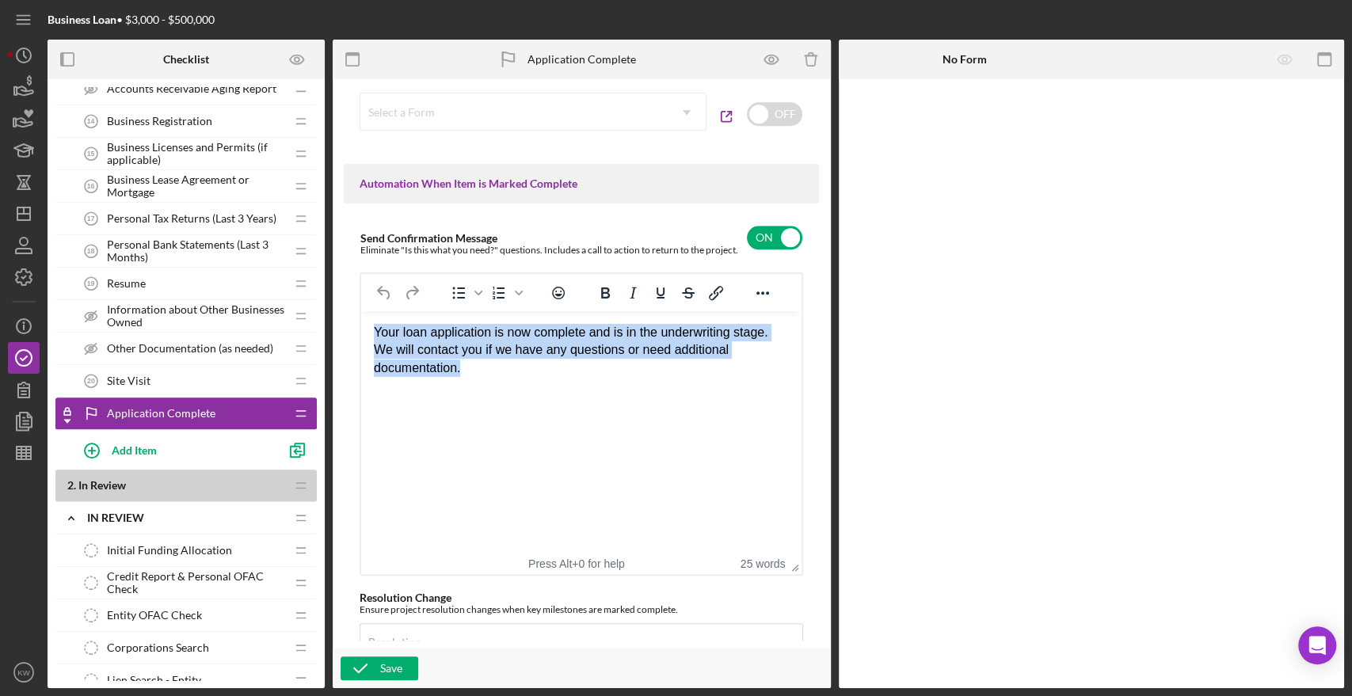
click at [409, 350] on div "Your loan application is now complete and is in the underwriting stage. We will…" at bounding box center [581, 349] width 415 height 53
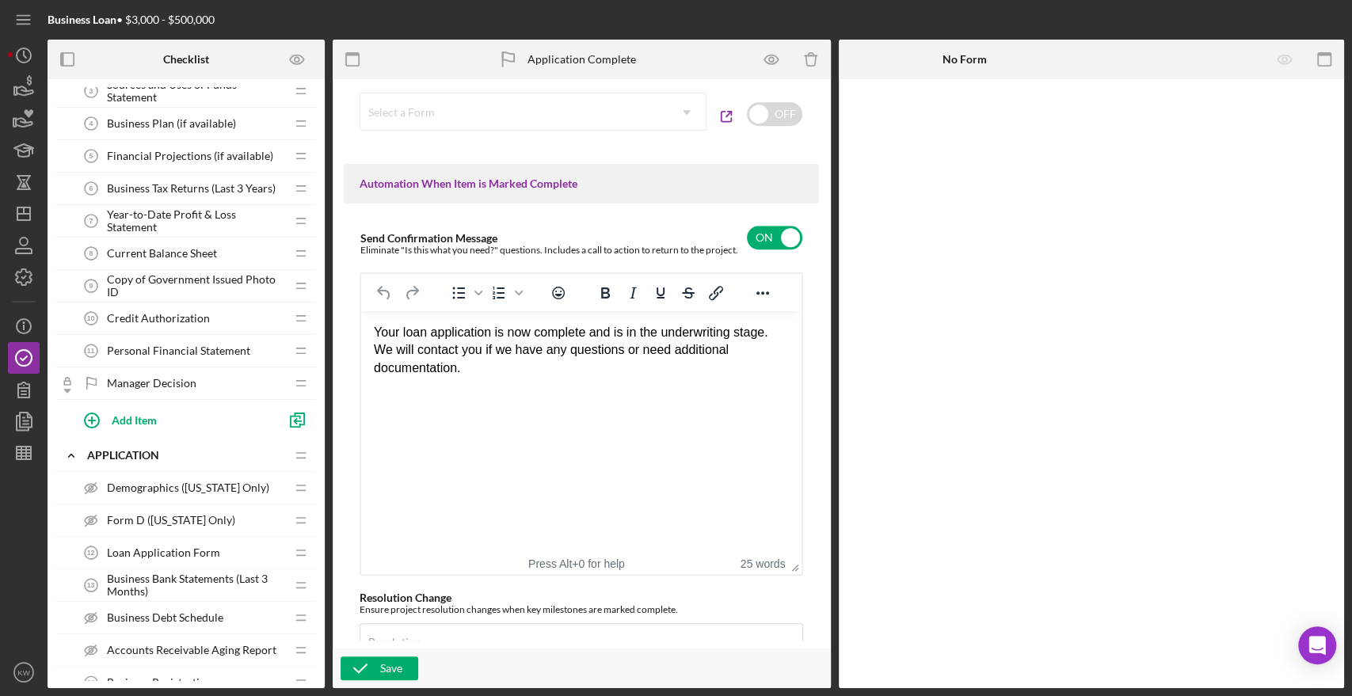
scroll to position [88, 0]
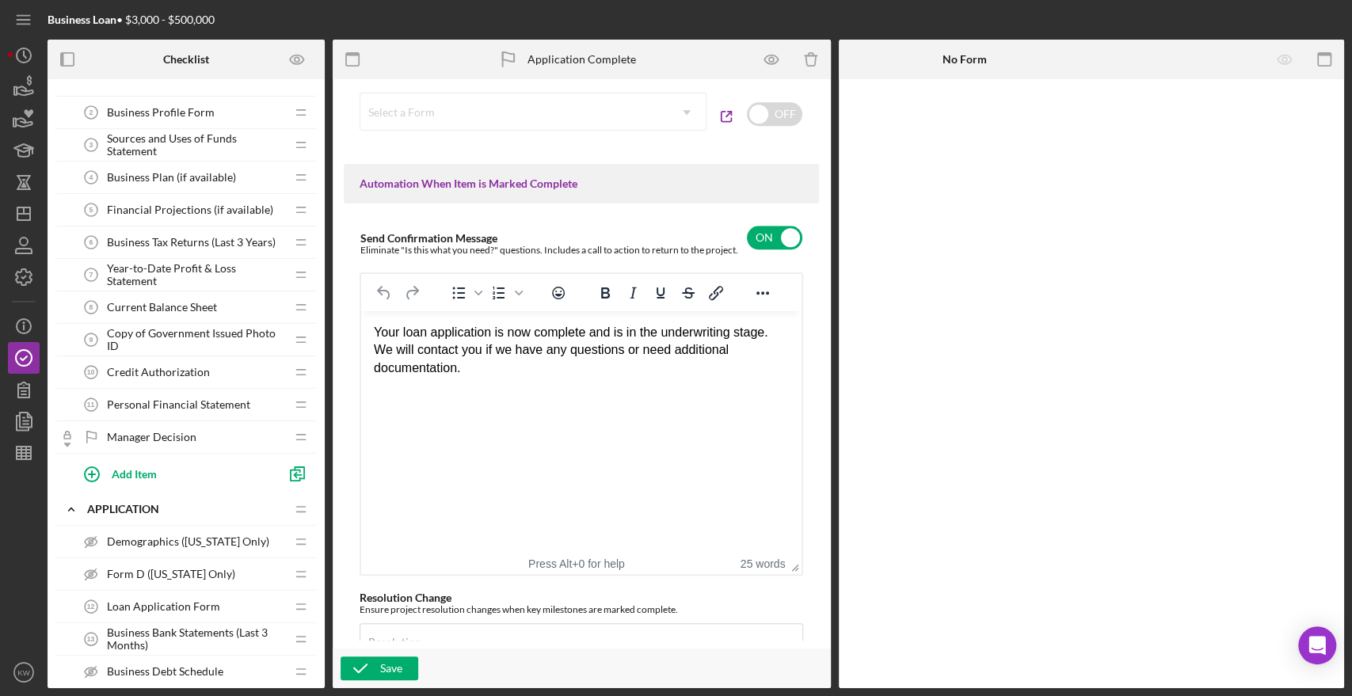
click at [148, 428] on div "Manager Decision Manager Decision" at bounding box center [180, 437] width 210 height 32
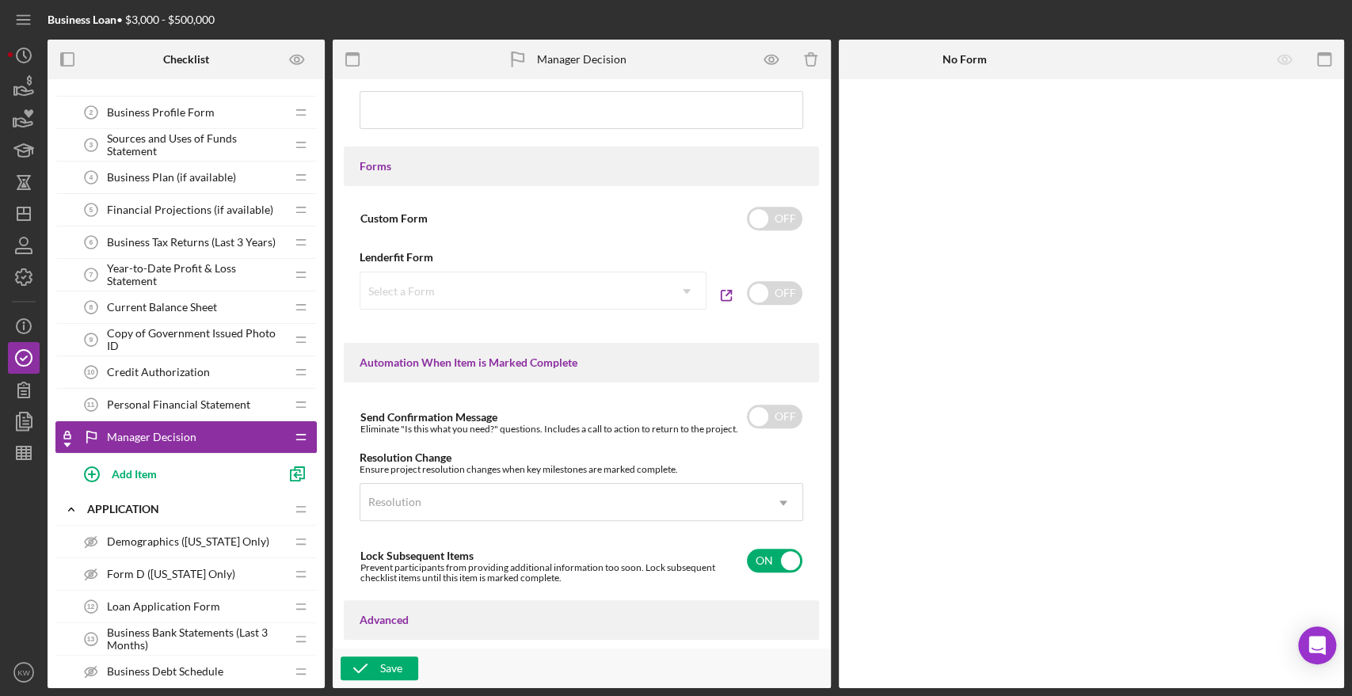
scroll to position [792, 0]
click at [27, 86] on icon "button" at bounding box center [24, 87] width 40 height 40
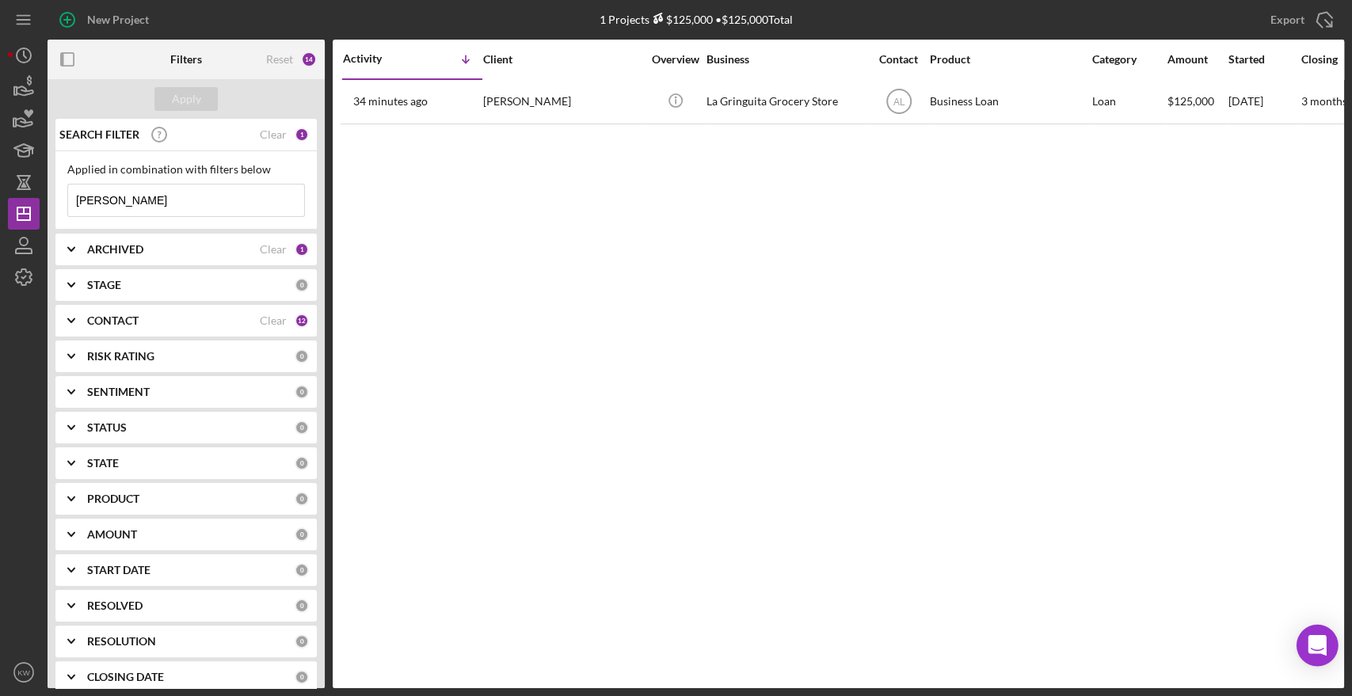
click at [1319, 632] on div "Open Intercom Messenger" at bounding box center [1318, 646] width 42 height 42
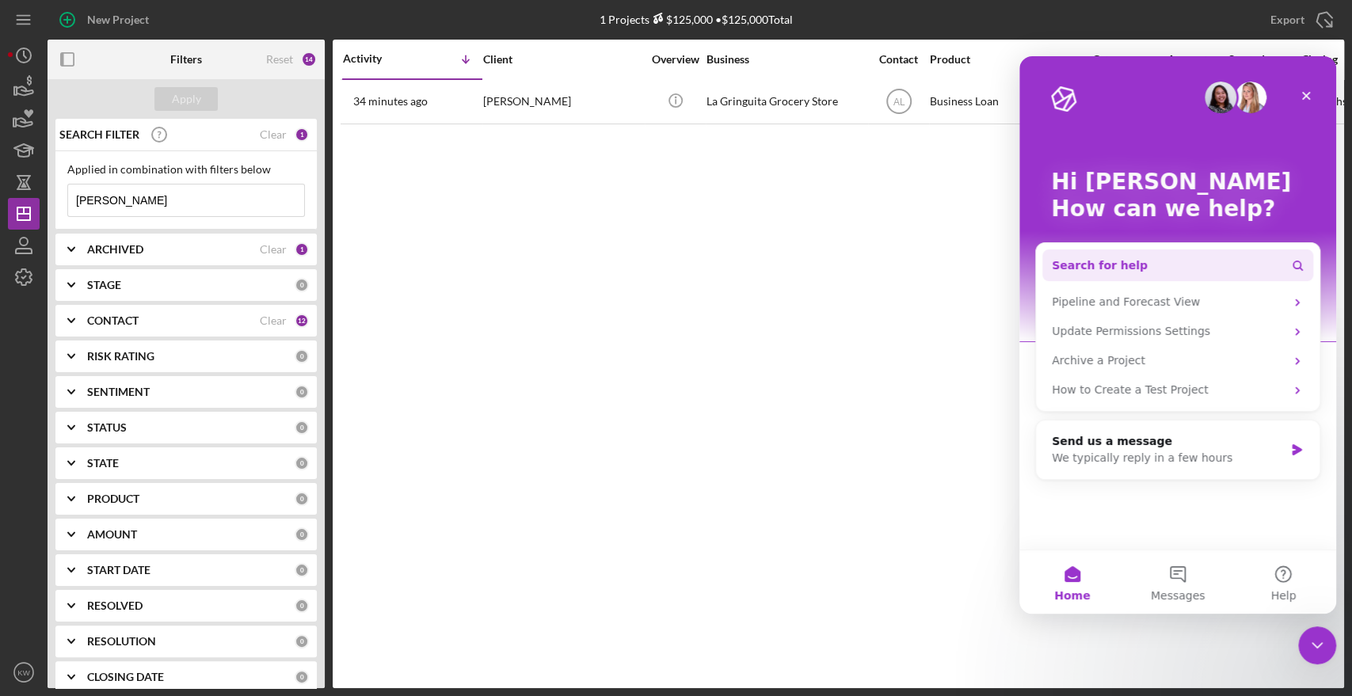
click at [1229, 262] on button "Search for help" at bounding box center [1178, 266] width 271 height 32
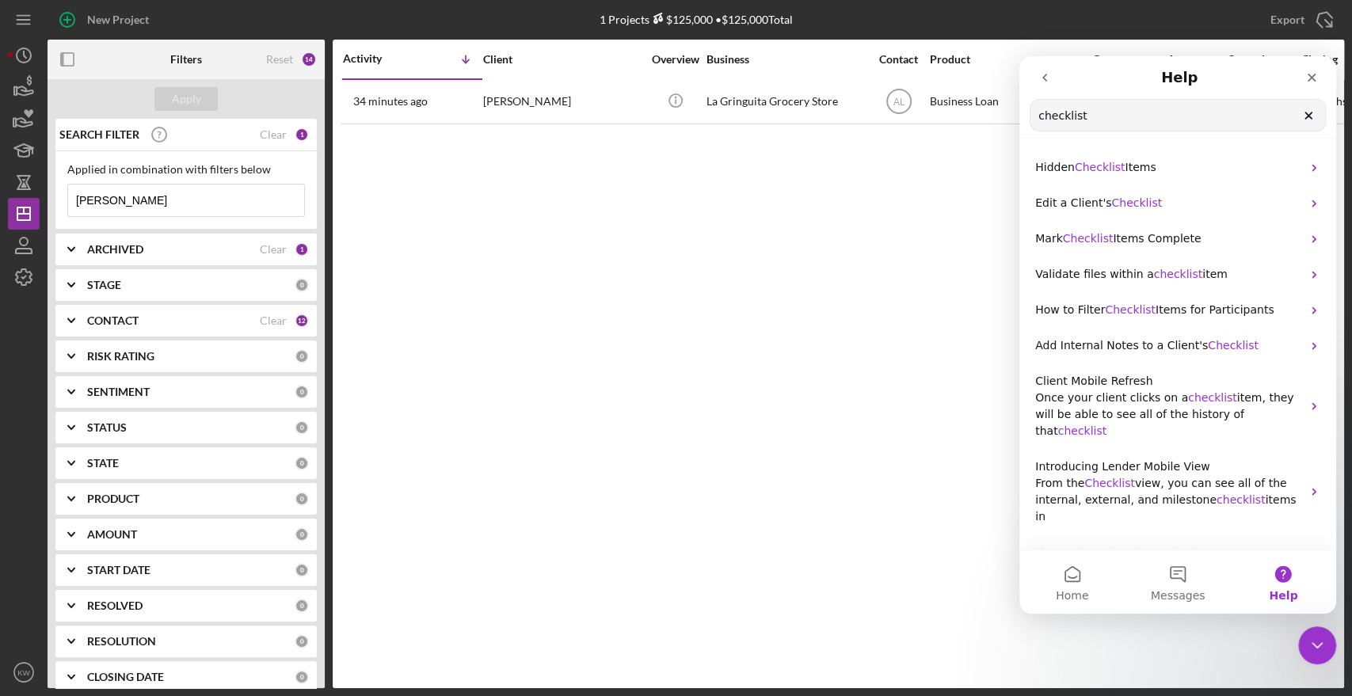
drag, startPoint x: 1112, startPoint y: 114, endPoint x: 2012, endPoint y: 180, distance: 902.4
click at [1020, 124] on html "Help checklist Search for help Hidden Checklist Items Edit a Client's Checklist…" at bounding box center [1178, 335] width 317 height 558
type input "template"
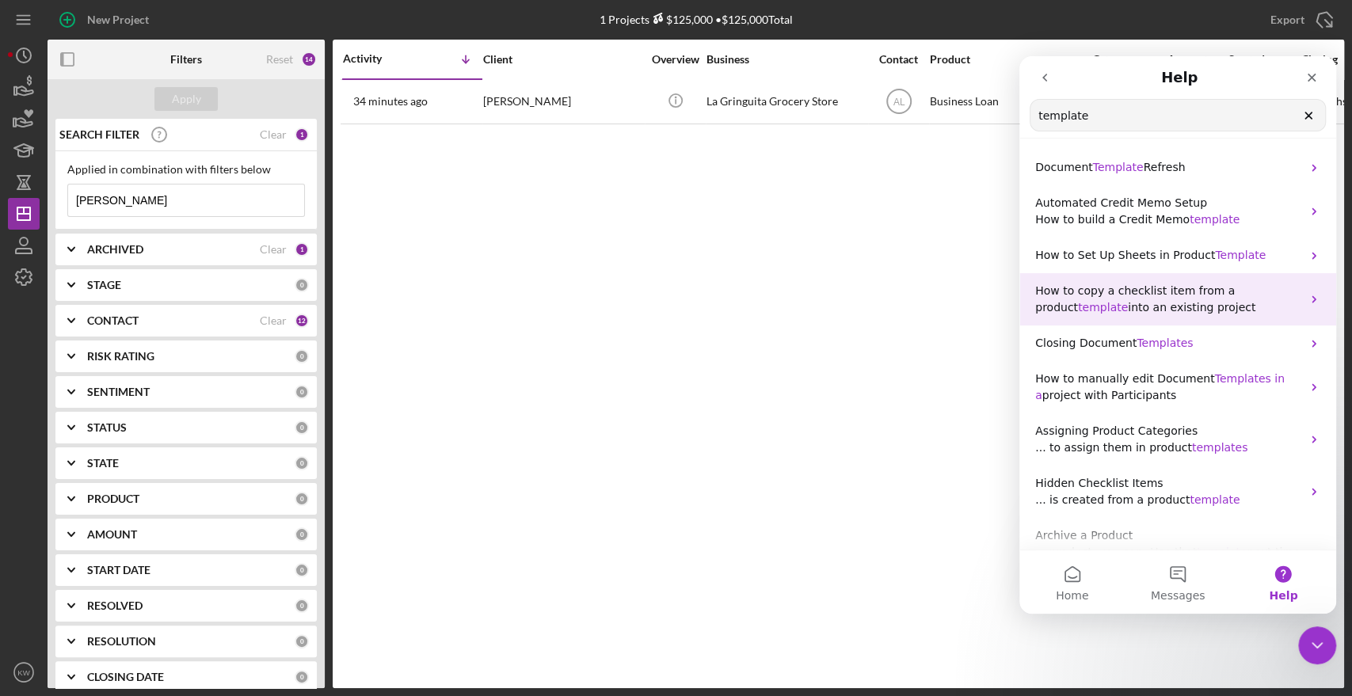
click at [1173, 312] on span "into an existing project" at bounding box center [1192, 307] width 128 height 13
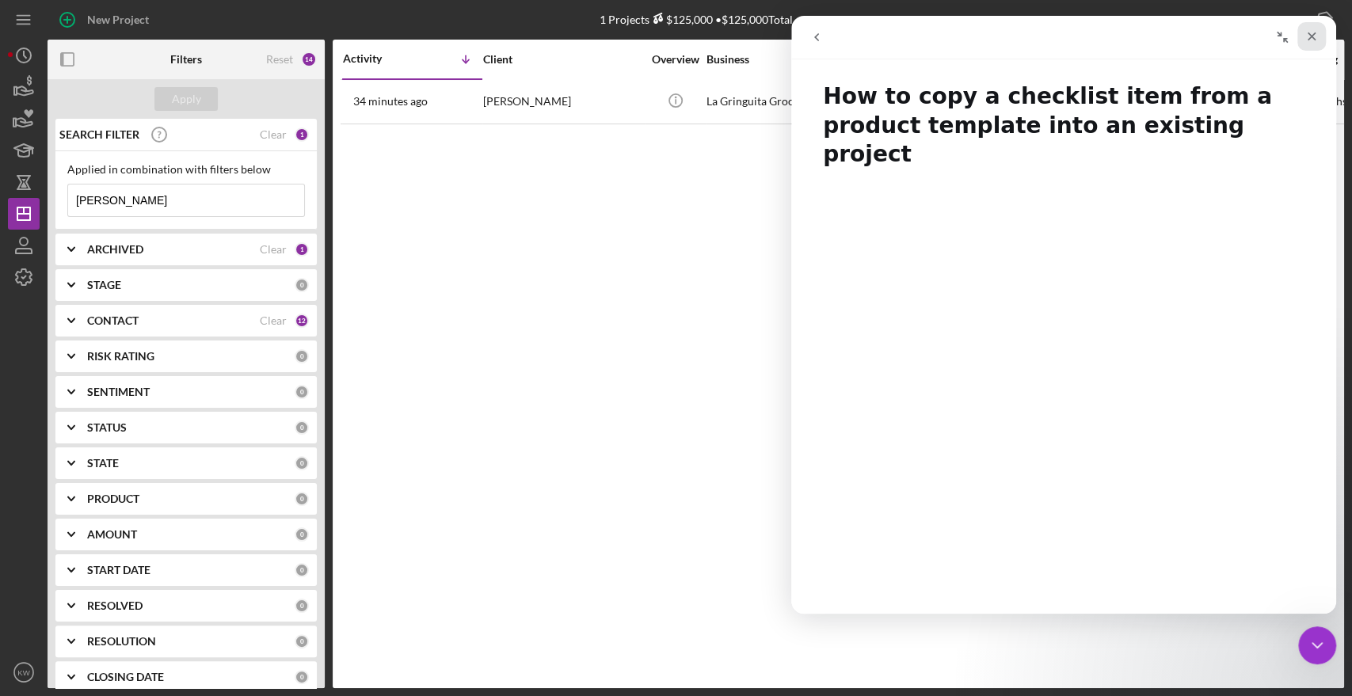
click at [1321, 32] on div "Close" at bounding box center [1312, 36] width 29 height 29
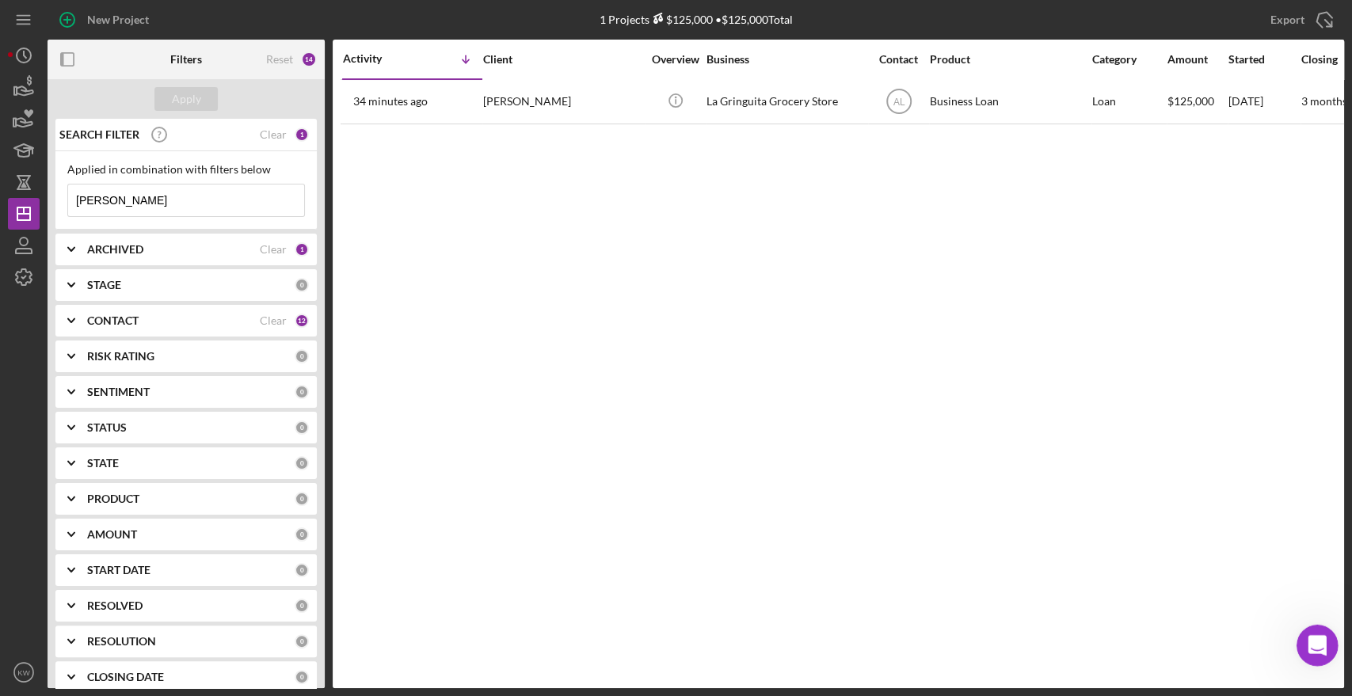
click at [1310, 654] on div "Open Intercom Messenger" at bounding box center [1315, 643] width 52 height 52
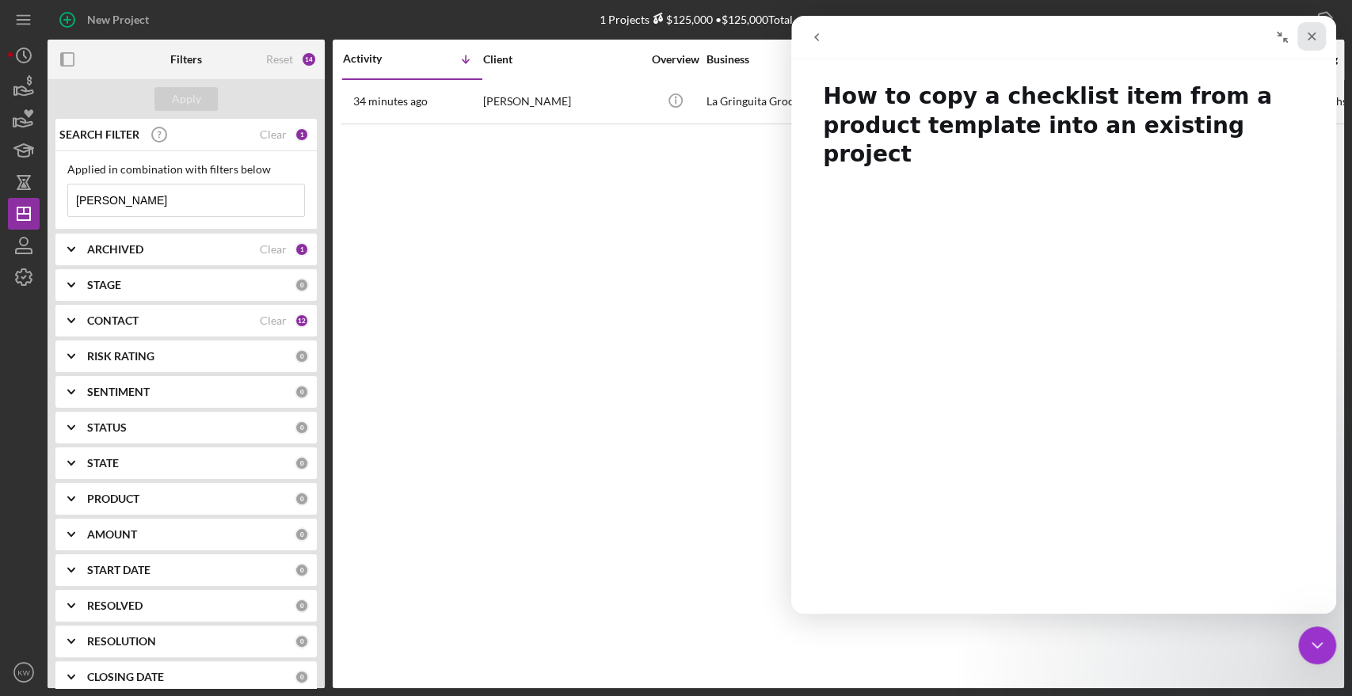
click at [1319, 36] on div "Close" at bounding box center [1312, 36] width 29 height 29
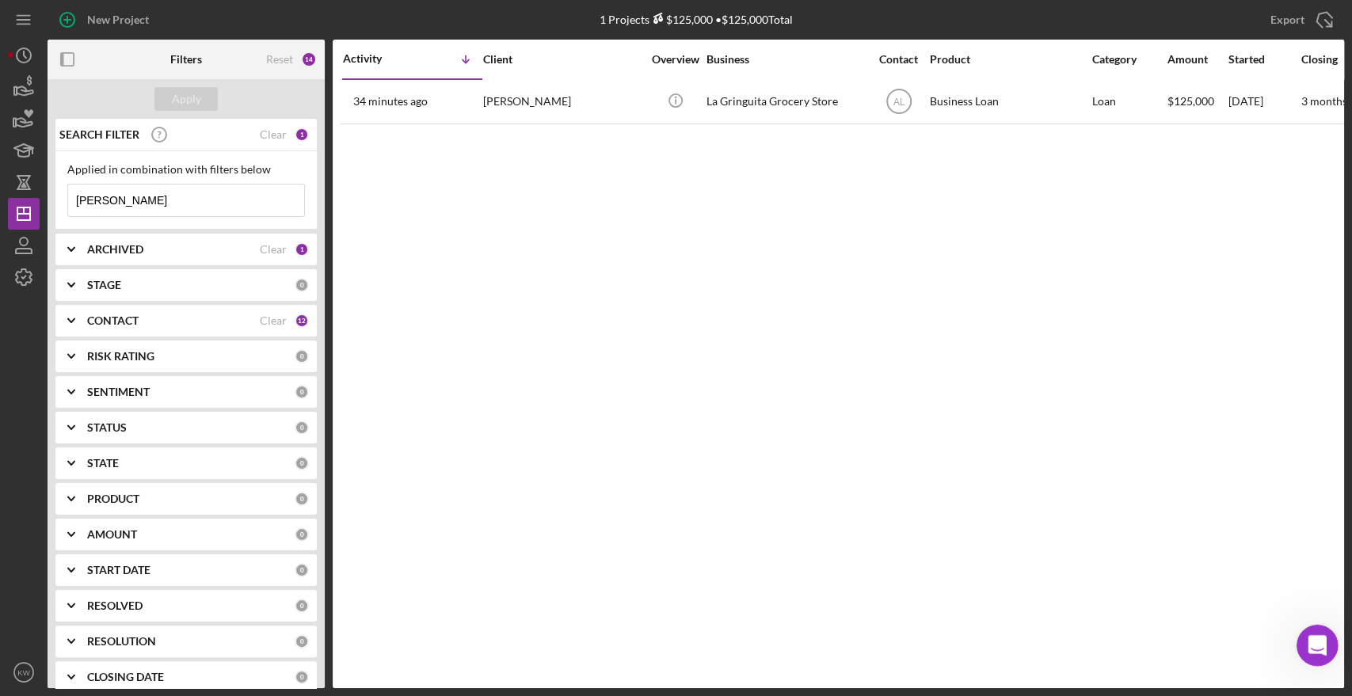
click at [1323, 646] on icon "Open Intercom Messenger" at bounding box center [1315, 644] width 26 height 26
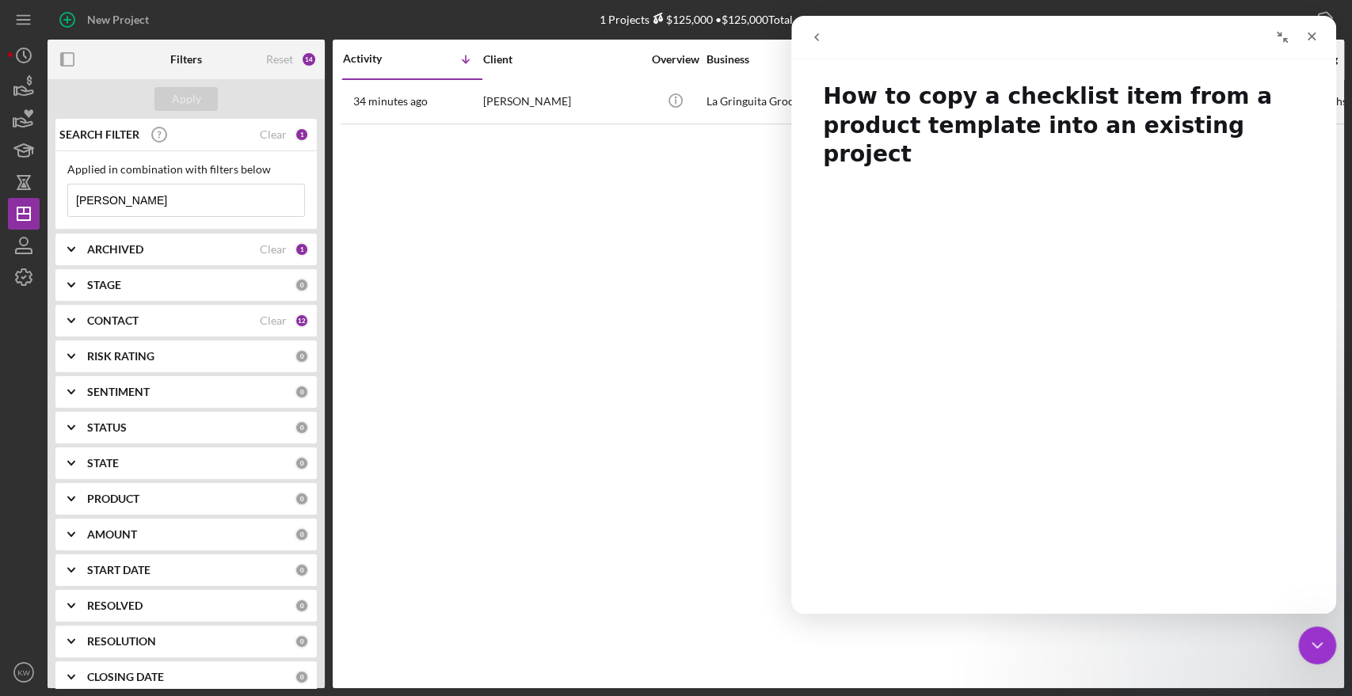
click at [826, 37] on button "go back" at bounding box center [817, 37] width 30 height 30
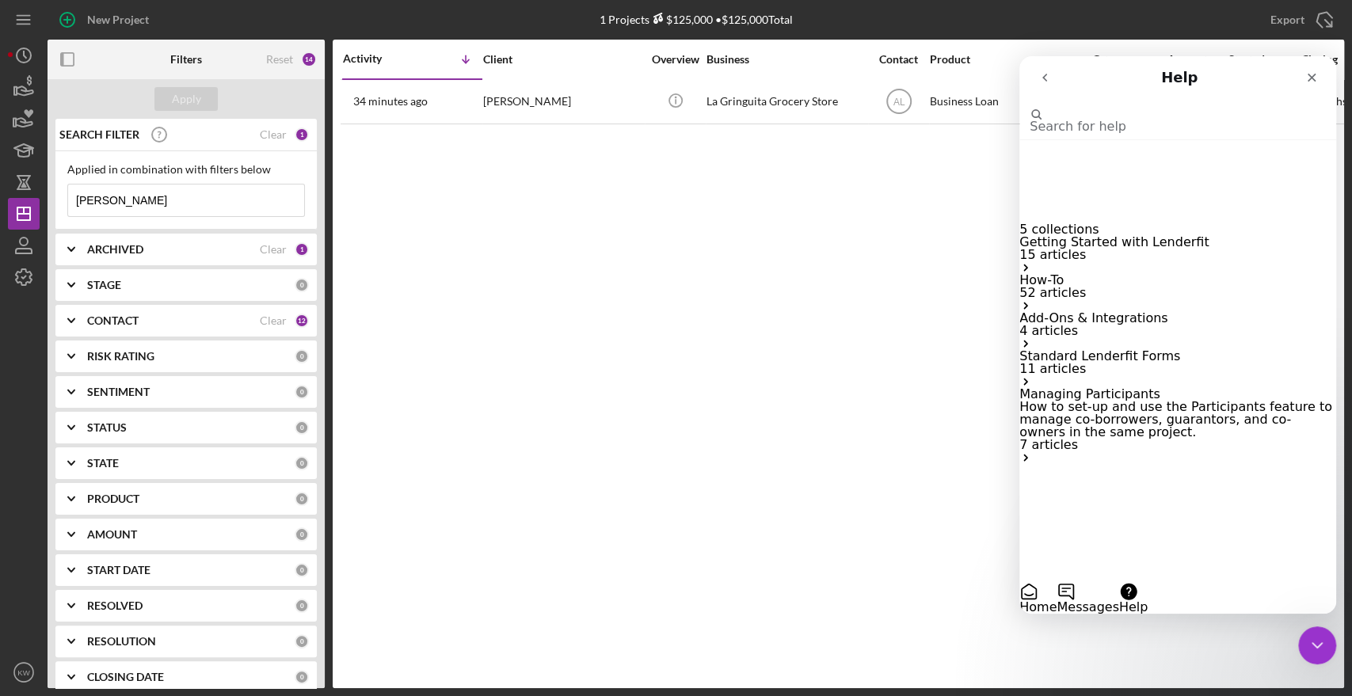
click at [1198, 249] on p "15 articles" at bounding box center [1178, 255] width 317 height 13
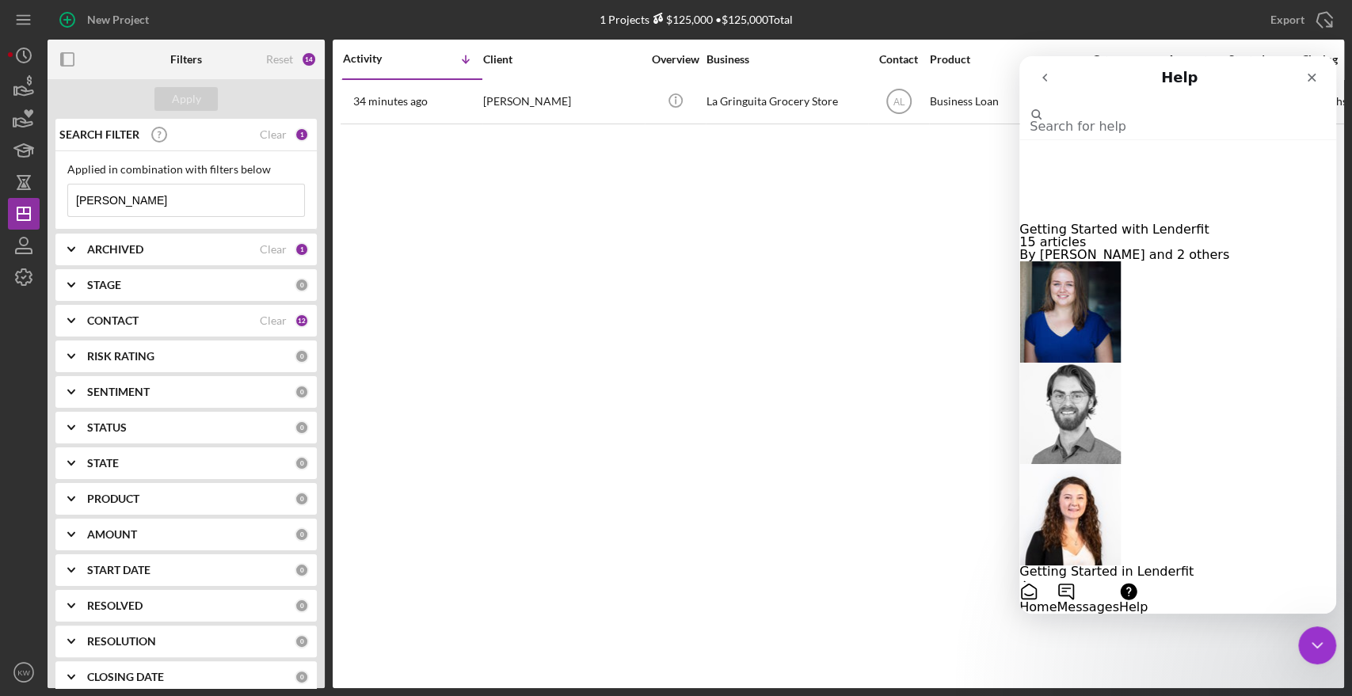
scroll to position [176, 0]
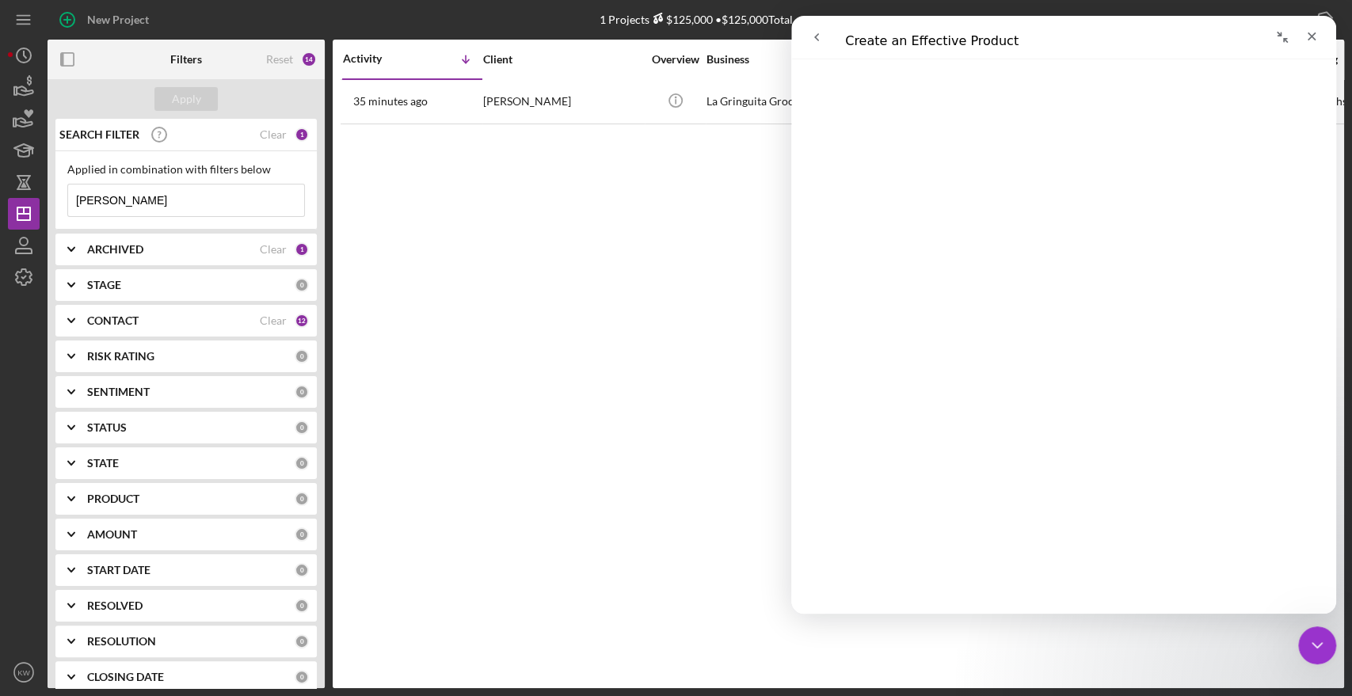
scroll to position [0, 0]
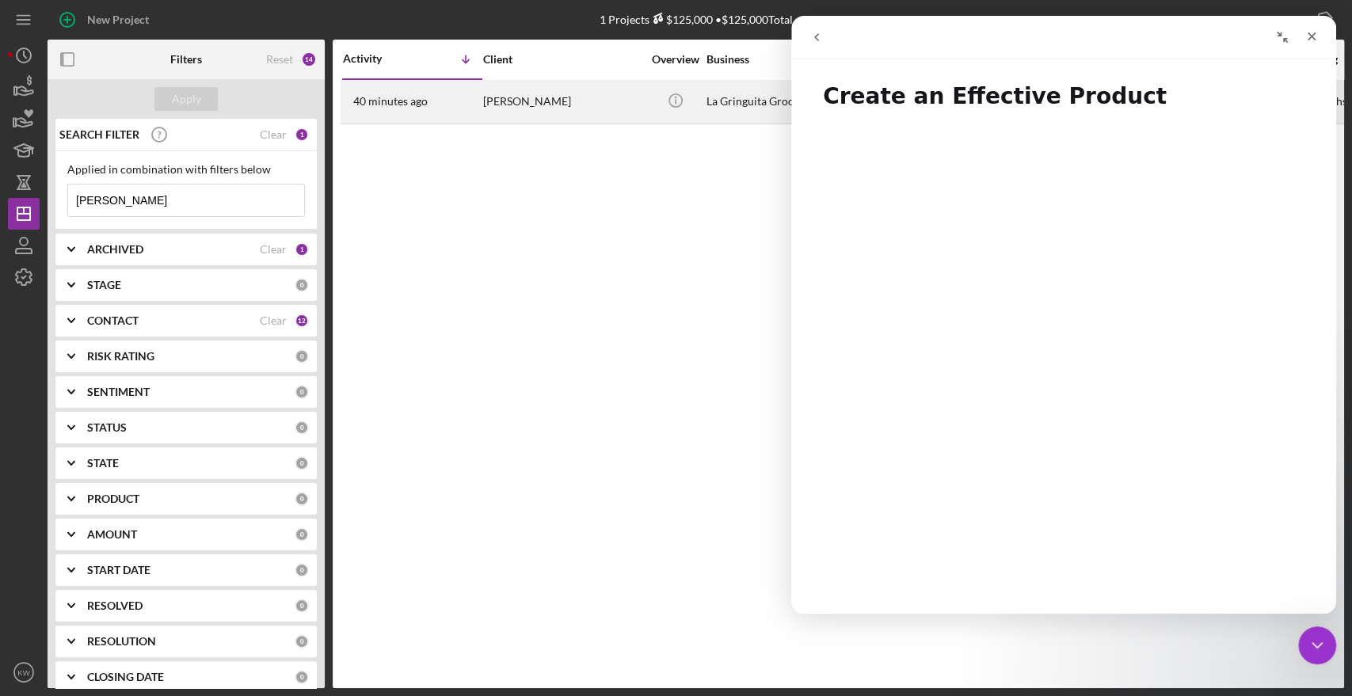
click at [530, 105] on div "[PERSON_NAME]" at bounding box center [562, 102] width 158 height 42
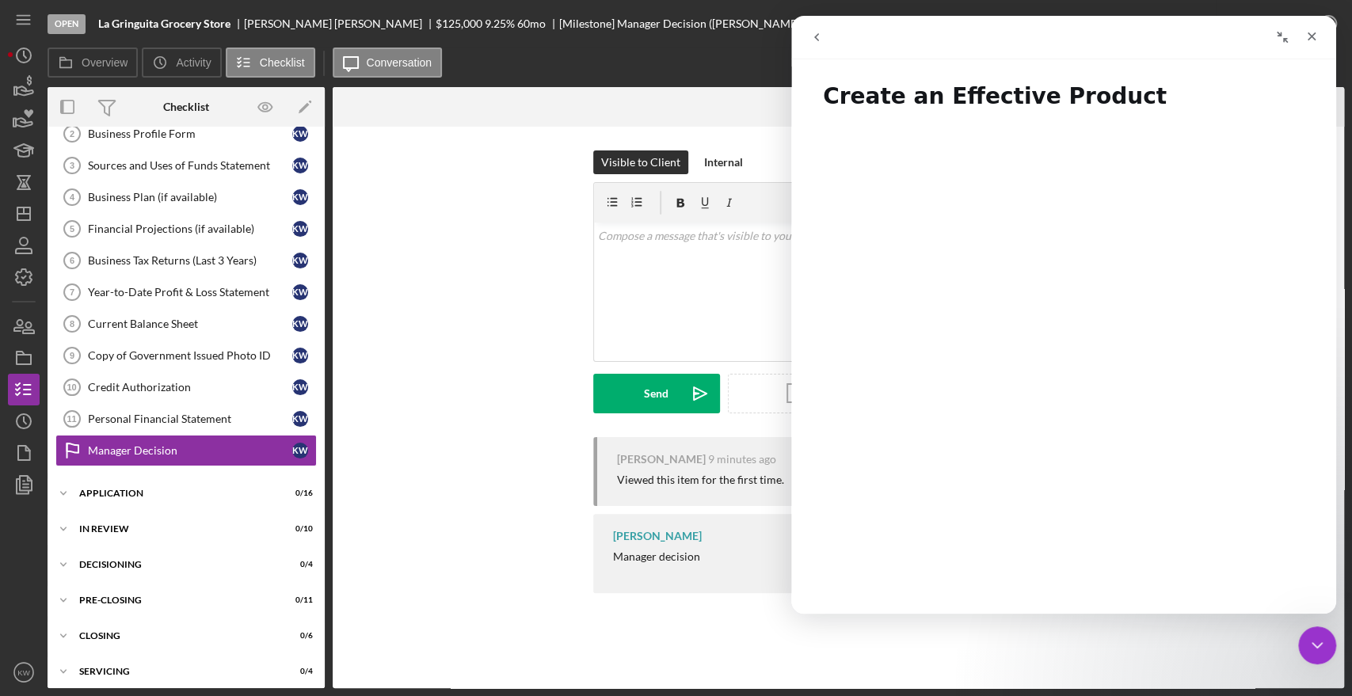
scroll to position [86, 0]
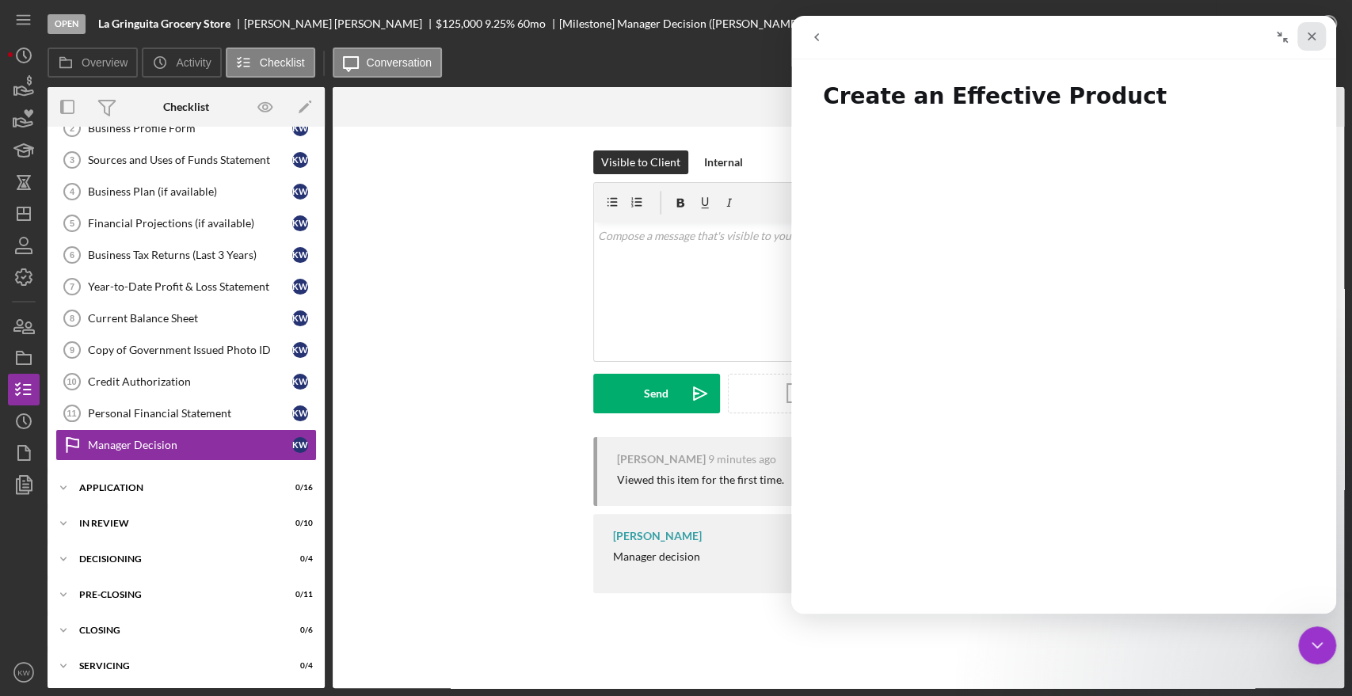
click at [1314, 37] on icon "Close" at bounding box center [1312, 36] width 13 height 13
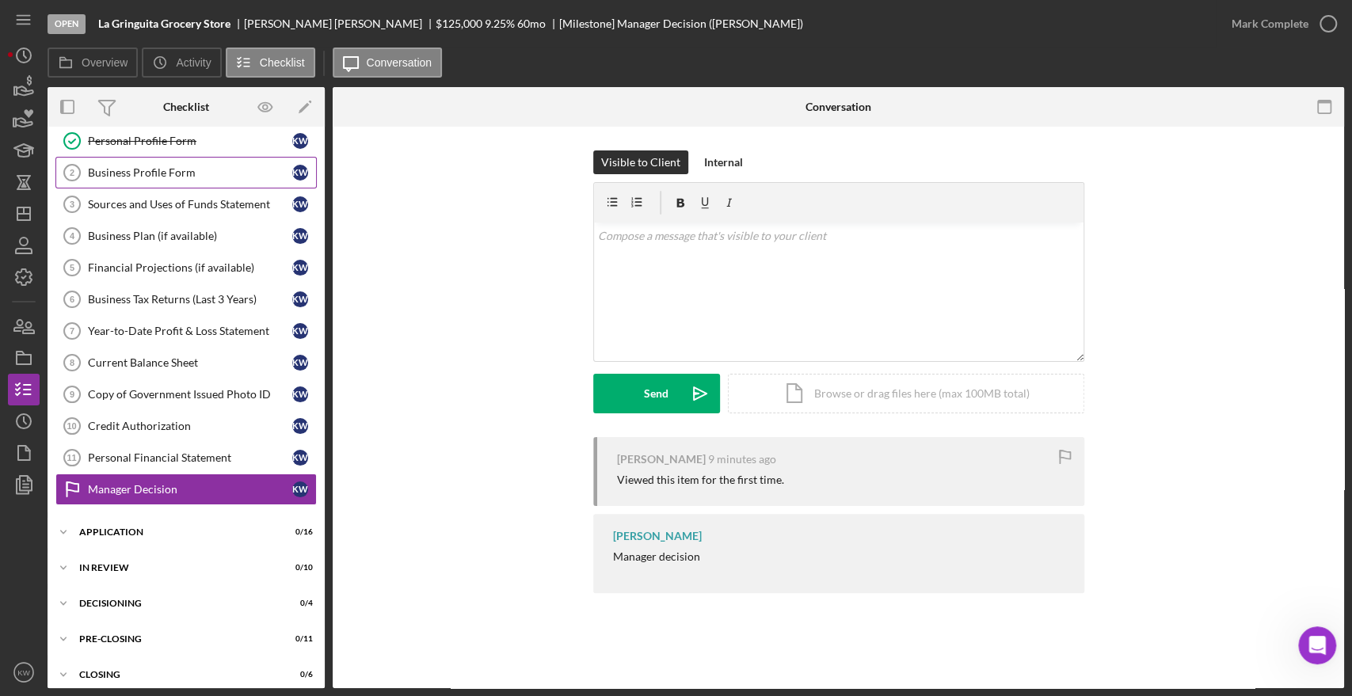
scroll to position [0, 0]
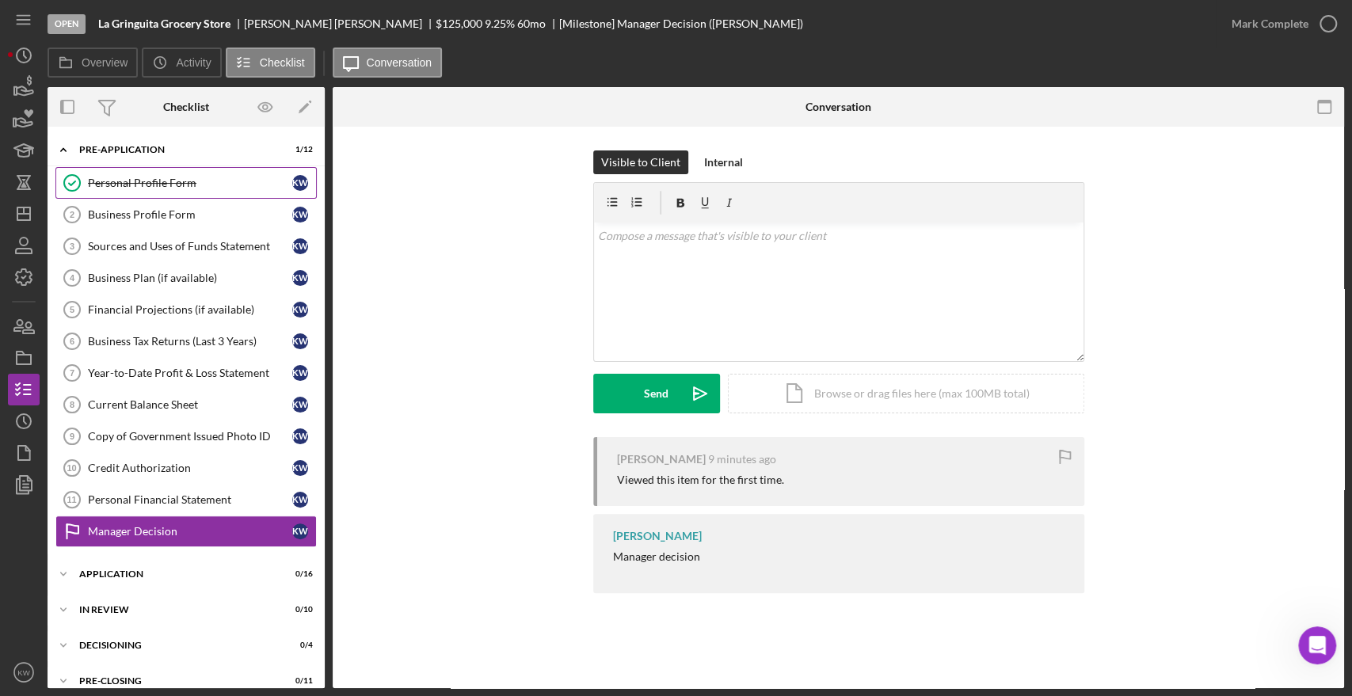
click at [130, 169] on link "Personal Profile Form Personal Profile Form K W" at bounding box center [185, 183] width 261 height 32
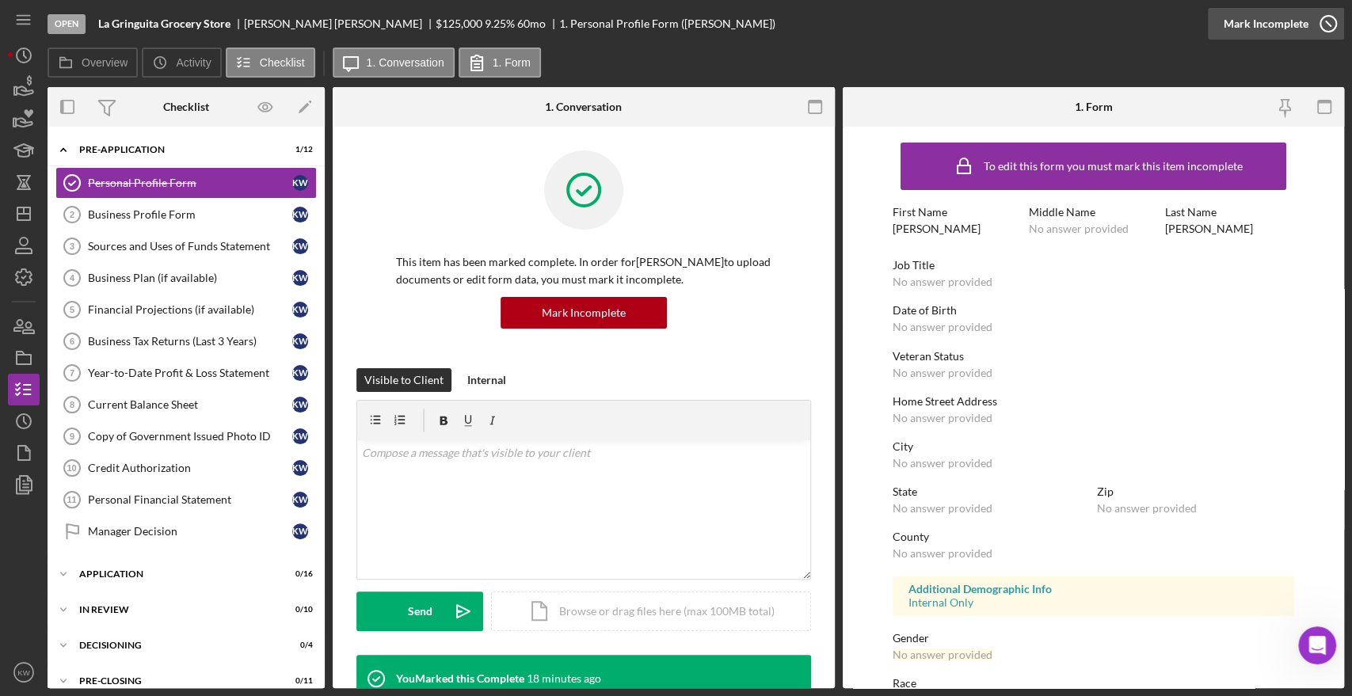
click at [1316, 21] on icon "button" at bounding box center [1329, 24] width 40 height 40
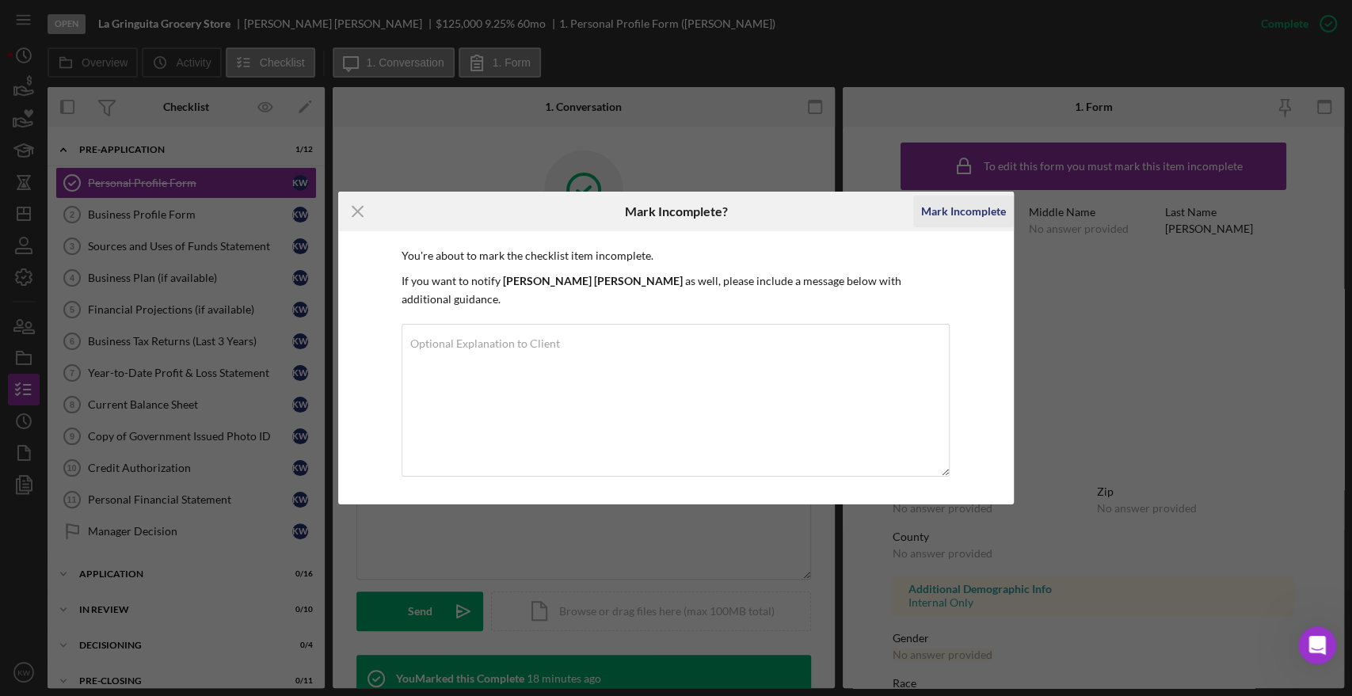
click at [945, 223] on div "Mark Incomplete" at bounding box center [963, 212] width 85 height 32
